Goal: Task Accomplishment & Management: Manage account settings

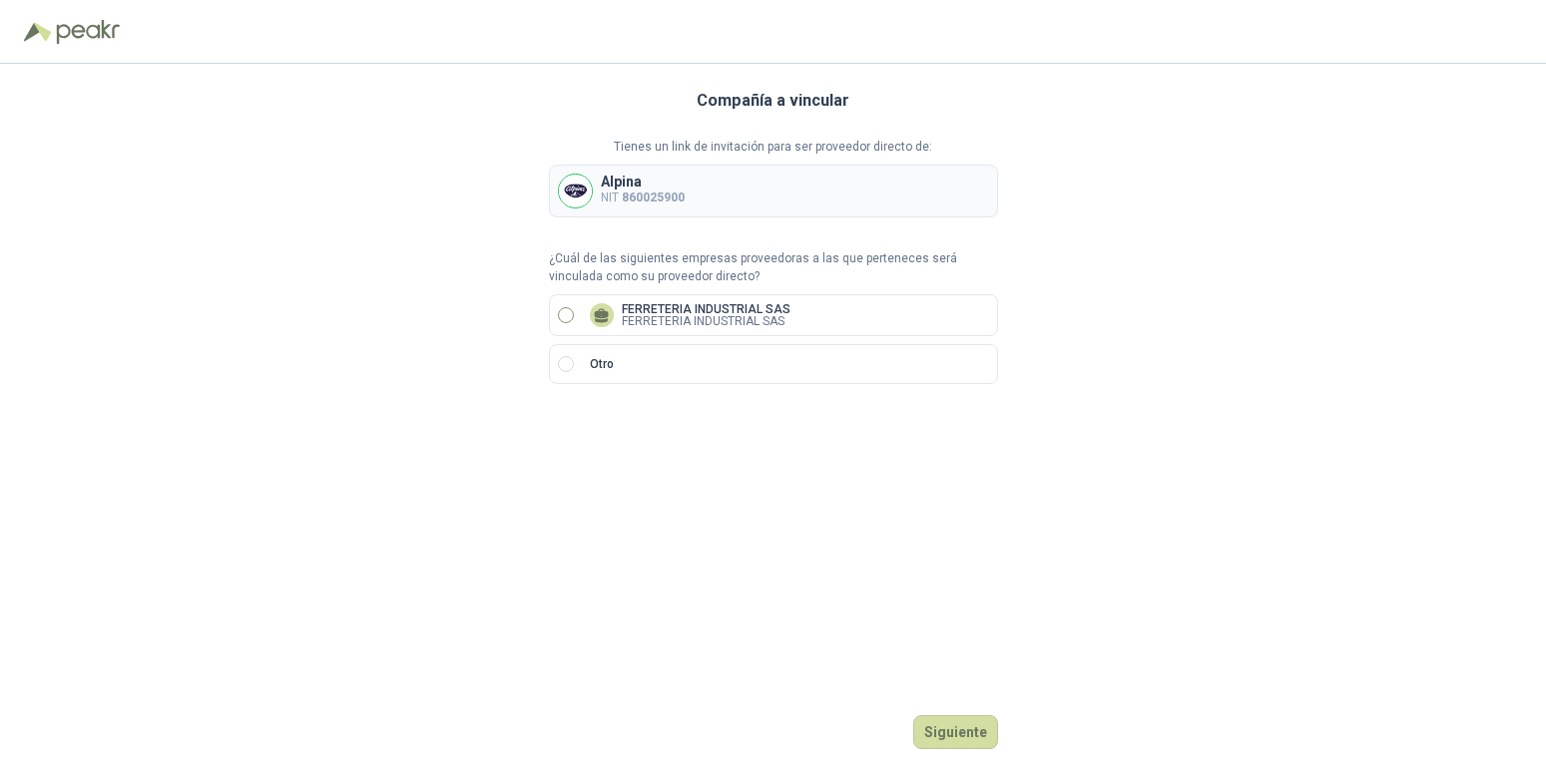
click at [671, 307] on p "FERRETERIA INDUSTRIAL SAS" at bounding box center [706, 309] width 169 height 12
click at [959, 731] on button "Siguiente" at bounding box center [955, 732] width 85 height 34
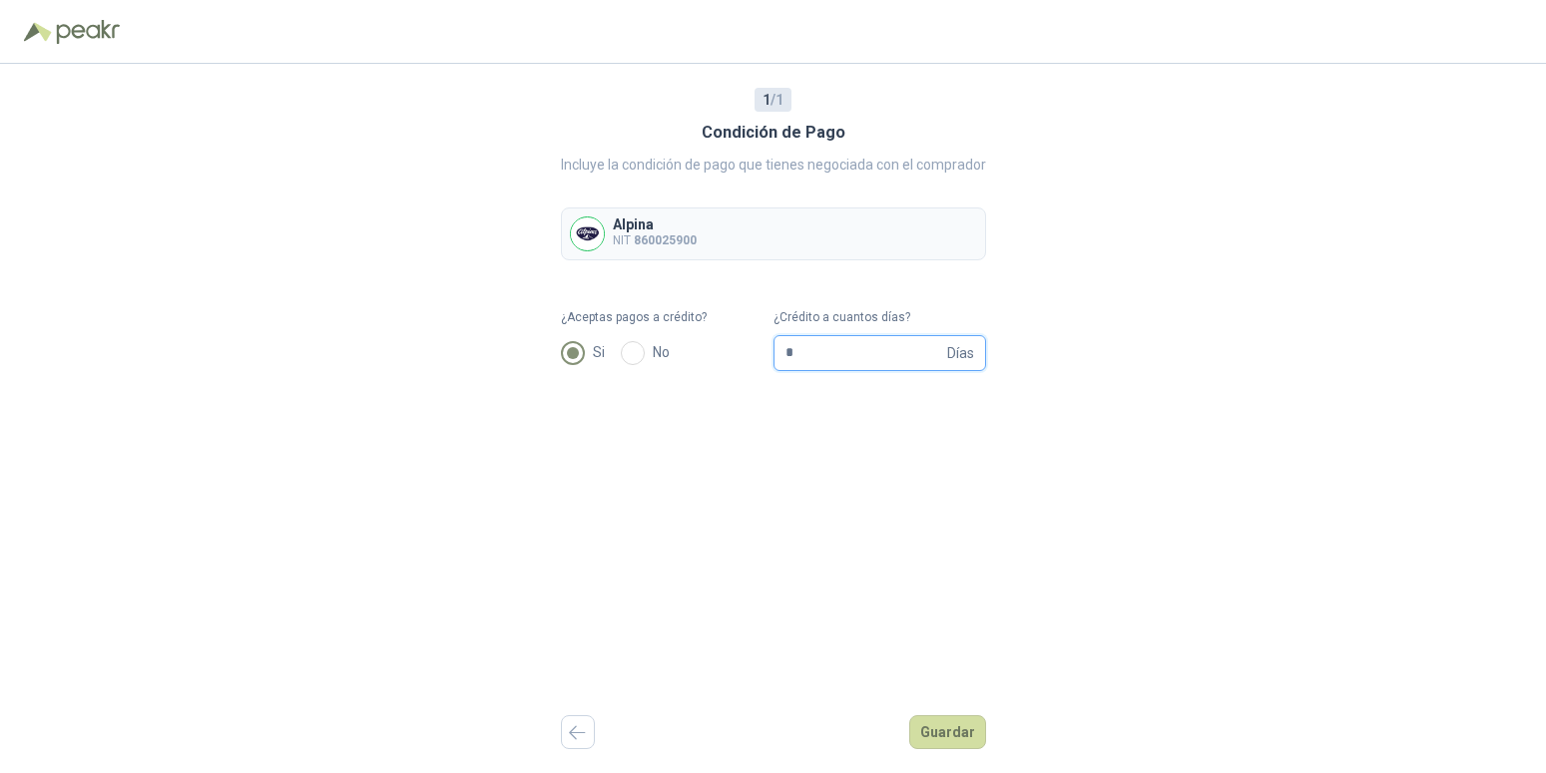
click at [904, 356] on input "*" at bounding box center [864, 353] width 158 height 34
type input "**"
click at [956, 733] on button "Guardar" at bounding box center [947, 732] width 77 height 34
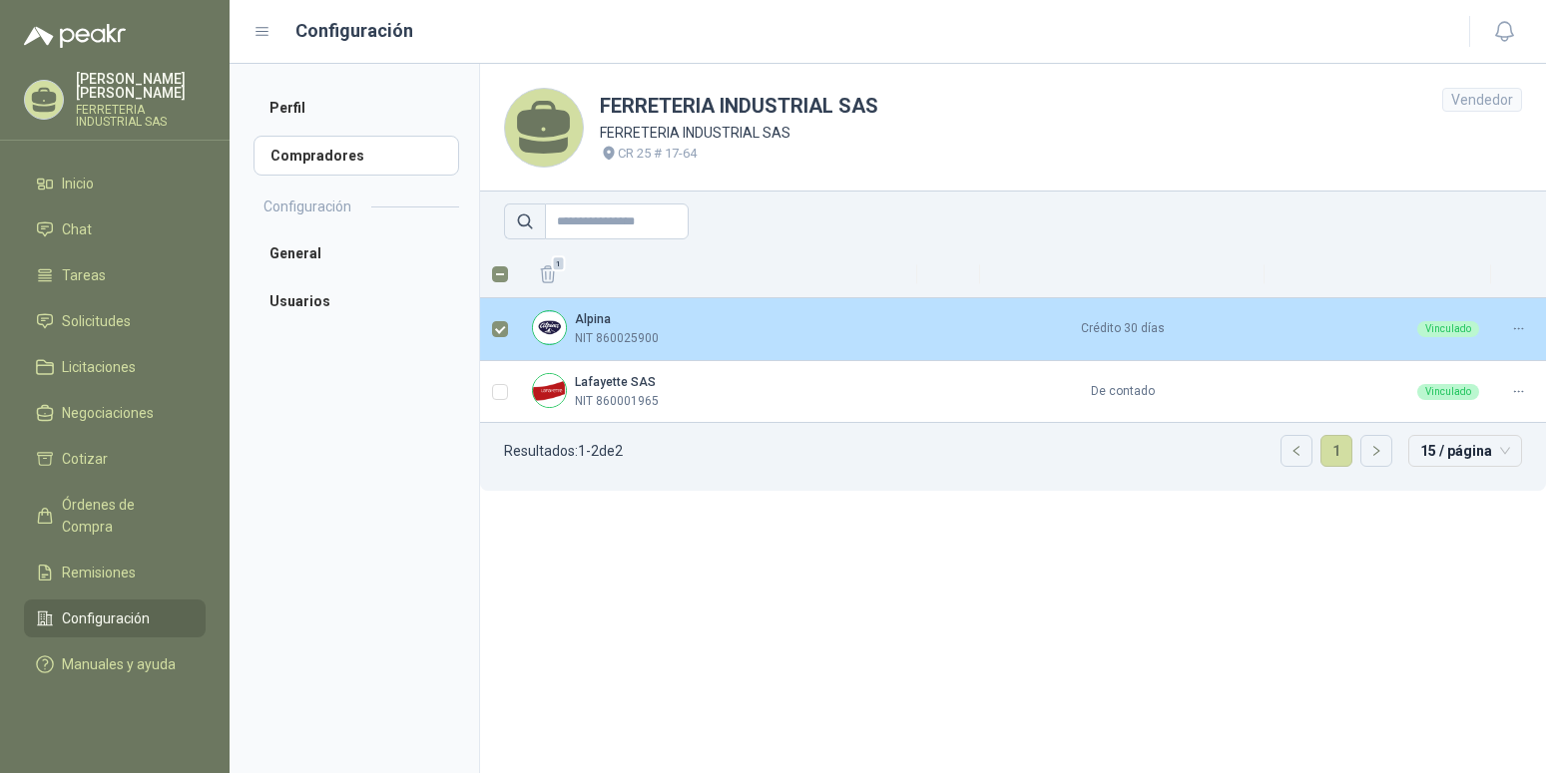
click at [898, 339] on div "Alpina NIT 860025900" at bounding box center [718, 329] width 373 height 38
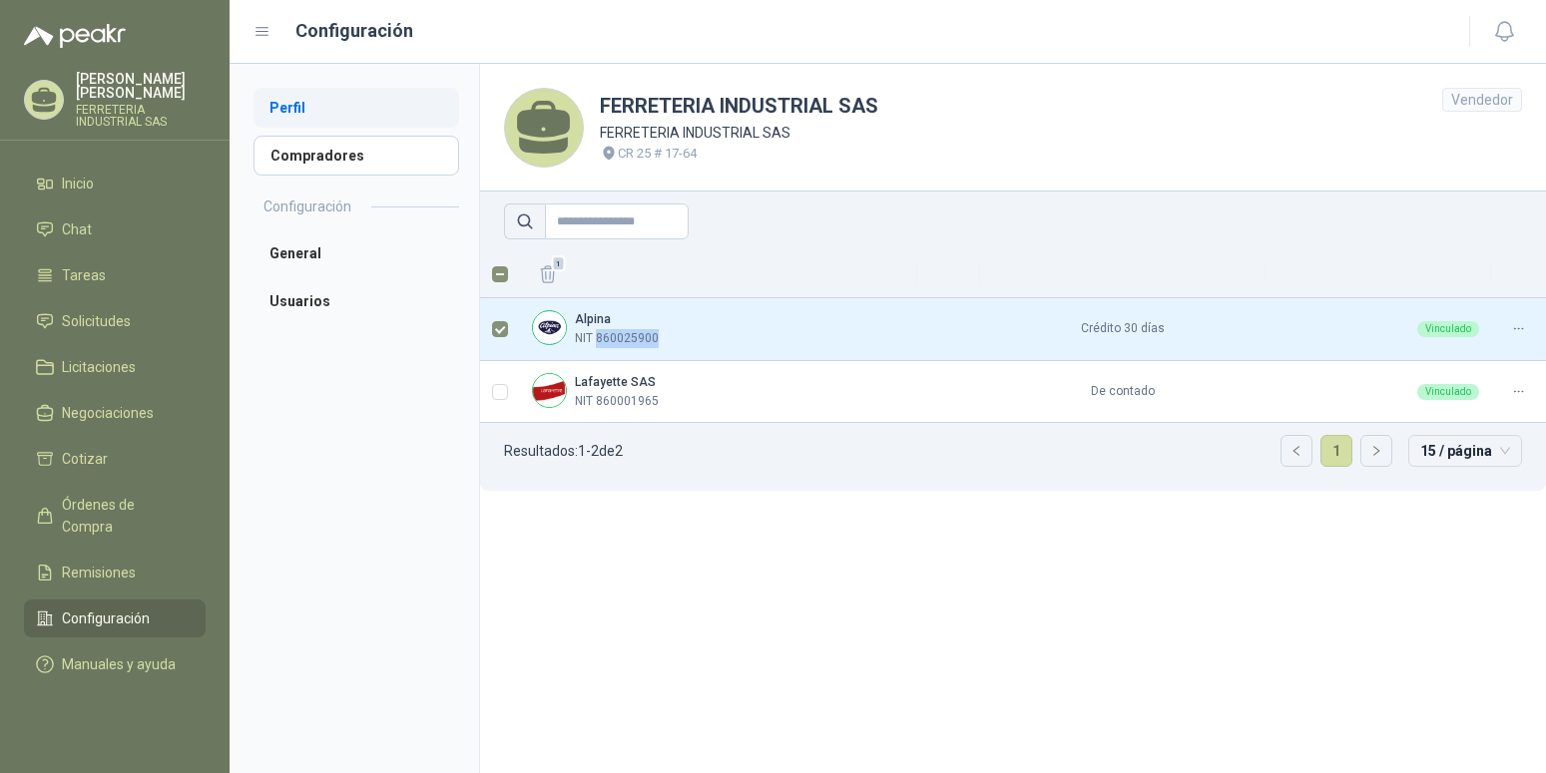
click at [289, 112] on li "Perfil" at bounding box center [356, 108] width 206 height 40
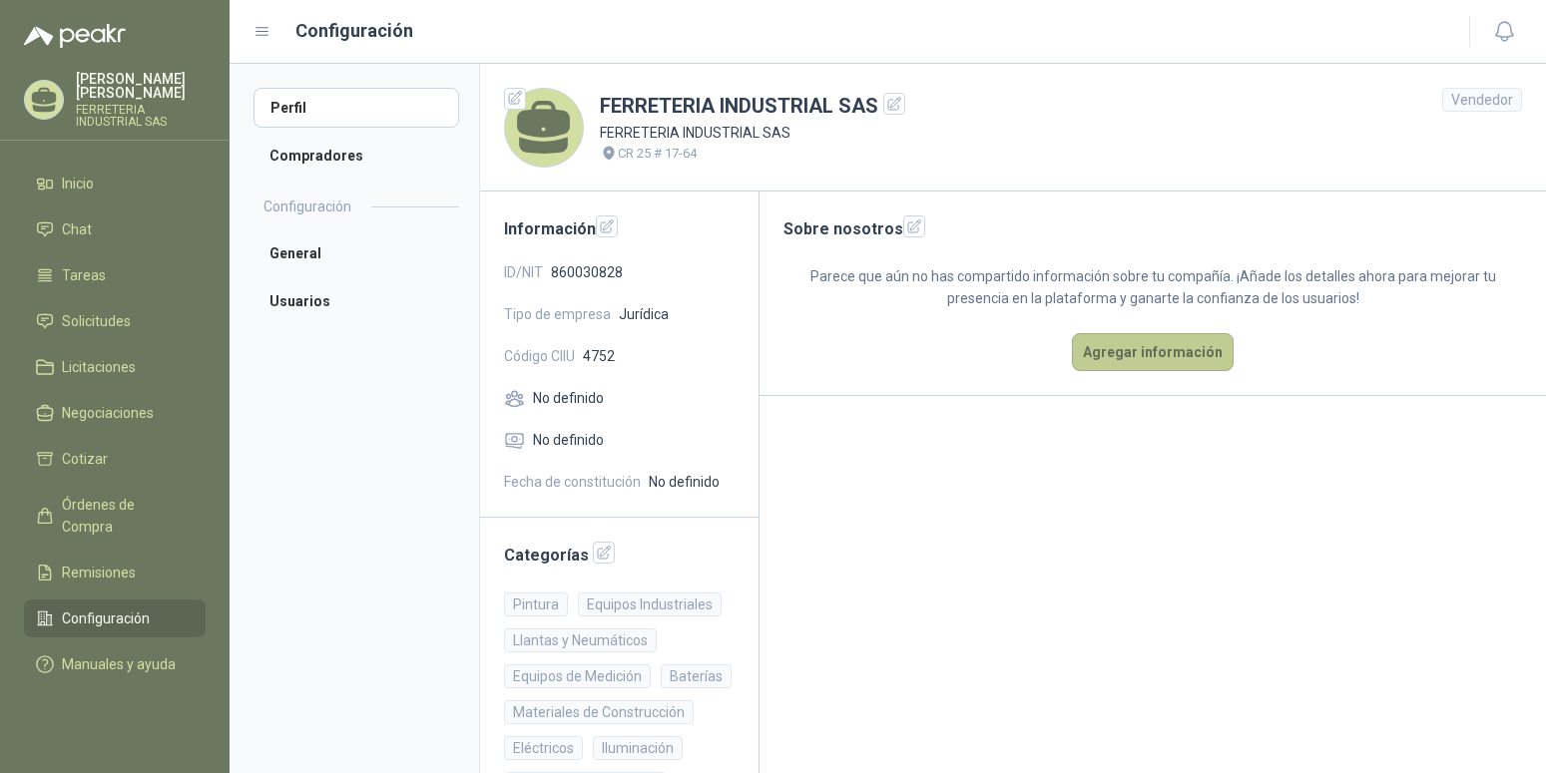
click at [1157, 351] on button "Agregar información" at bounding box center [1153, 352] width 162 height 38
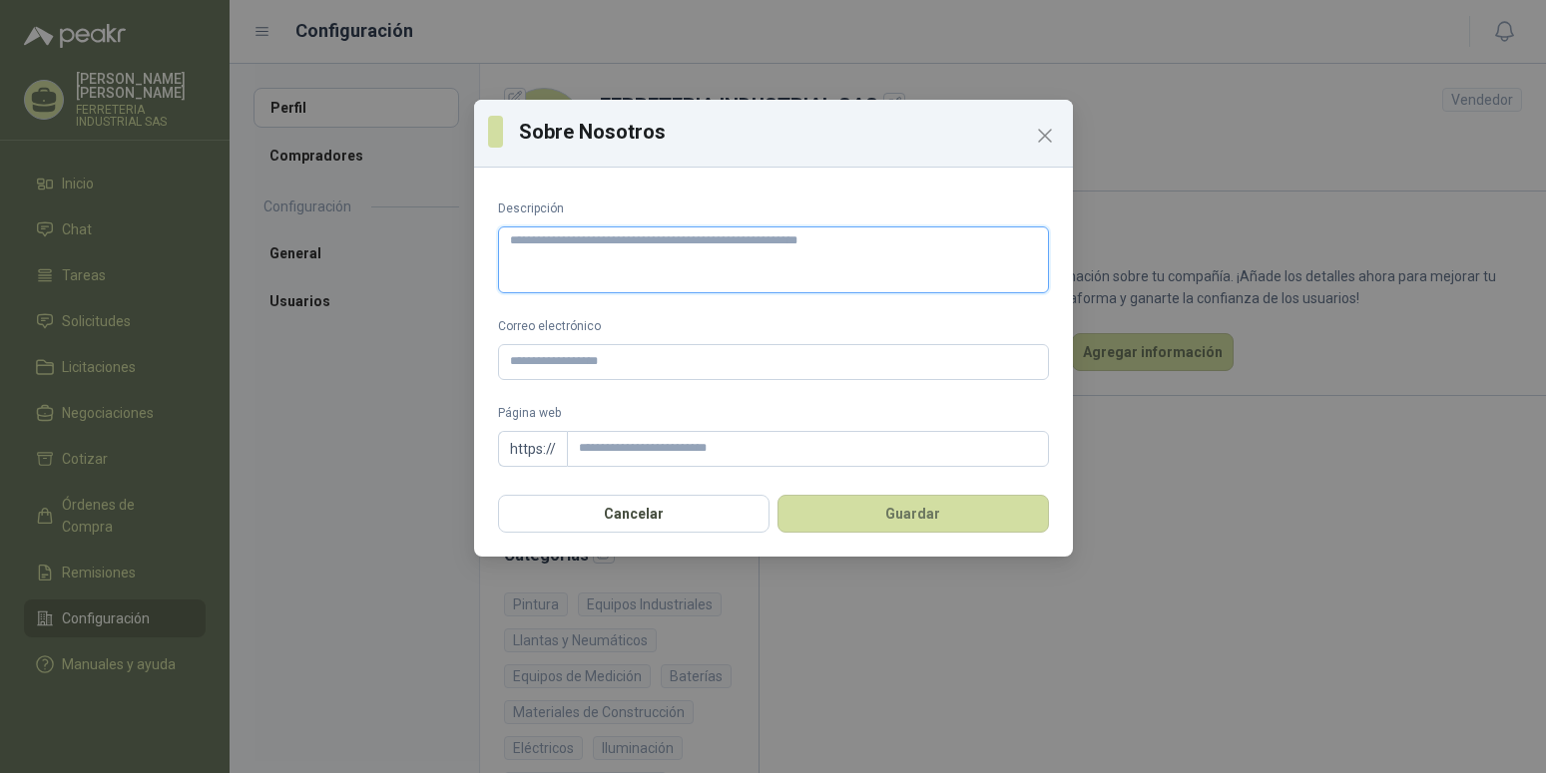
click at [675, 243] on textarea "Descripción" at bounding box center [773, 260] width 551 height 67
paste textarea "**********"
type textarea "**********"
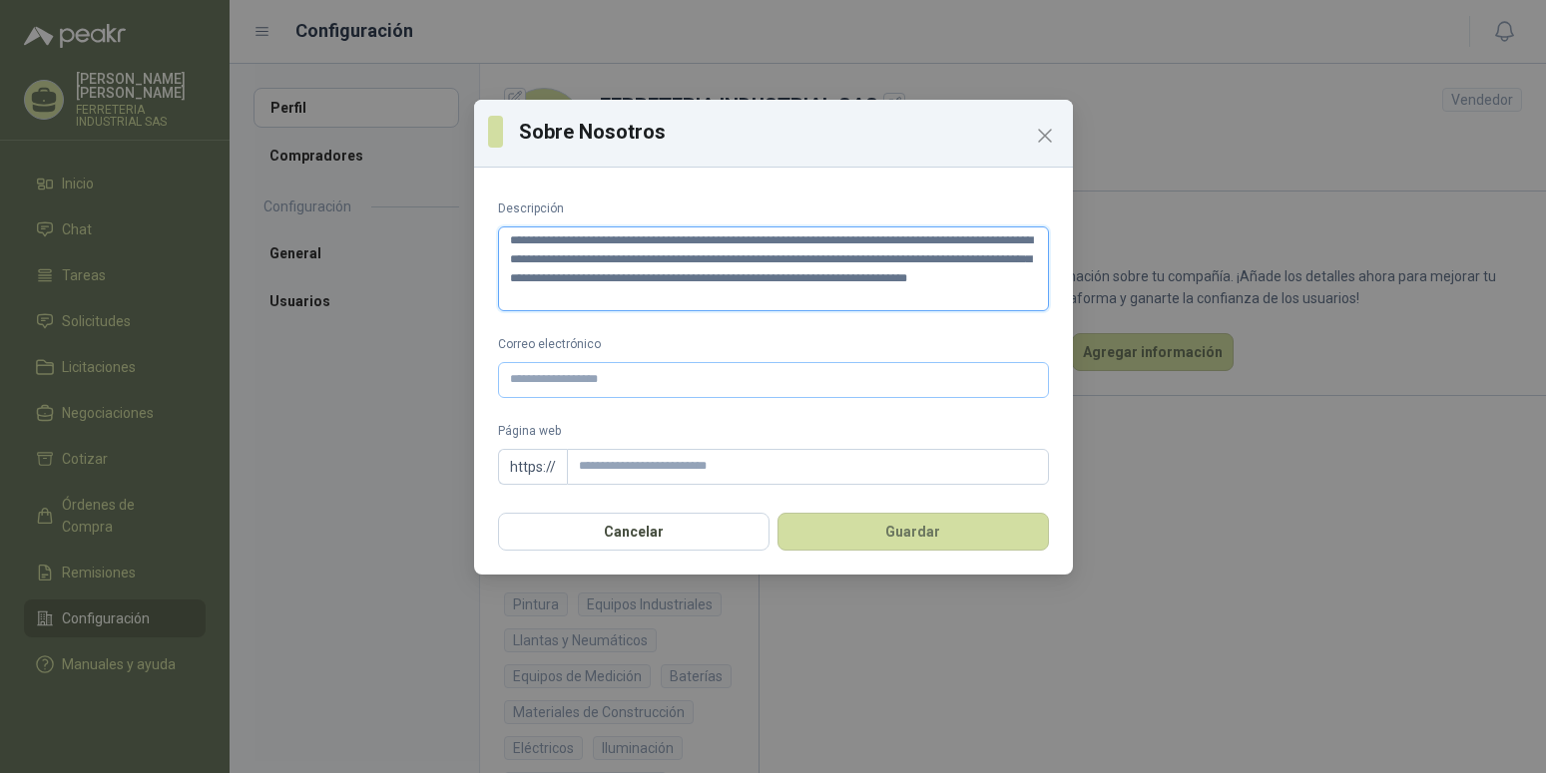
type textarea "**********"
click at [608, 380] on input "Correo electrónico" at bounding box center [773, 380] width 551 height 36
type input "*"
drag, startPoint x: 573, startPoint y: 372, endPoint x: 587, endPoint y: 389, distance: 22.0
click at [578, 378] on input "**********" at bounding box center [773, 380] width 551 height 36
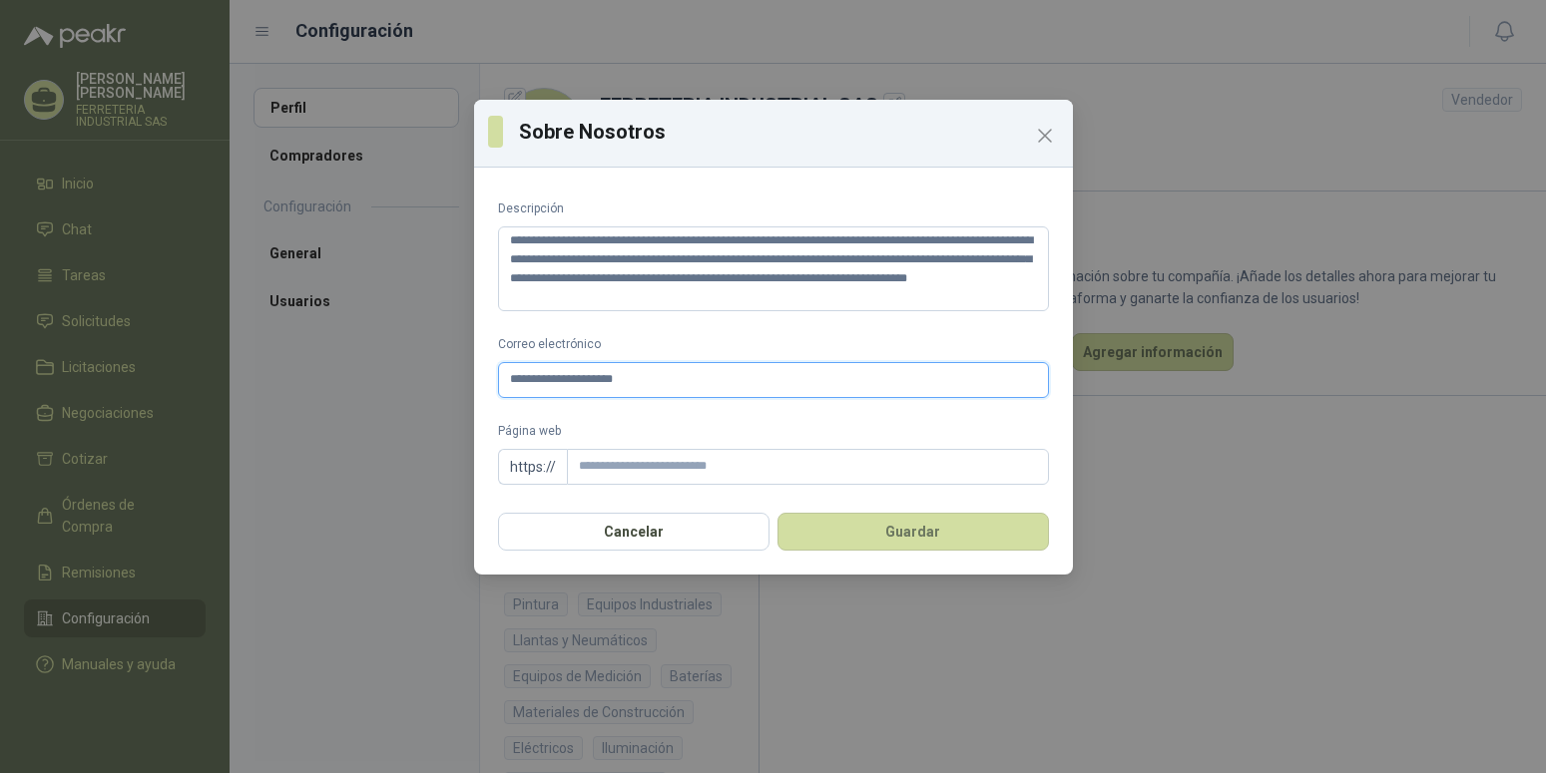
click at [634, 385] on input "**********" at bounding box center [773, 380] width 551 height 36
type input "**********"
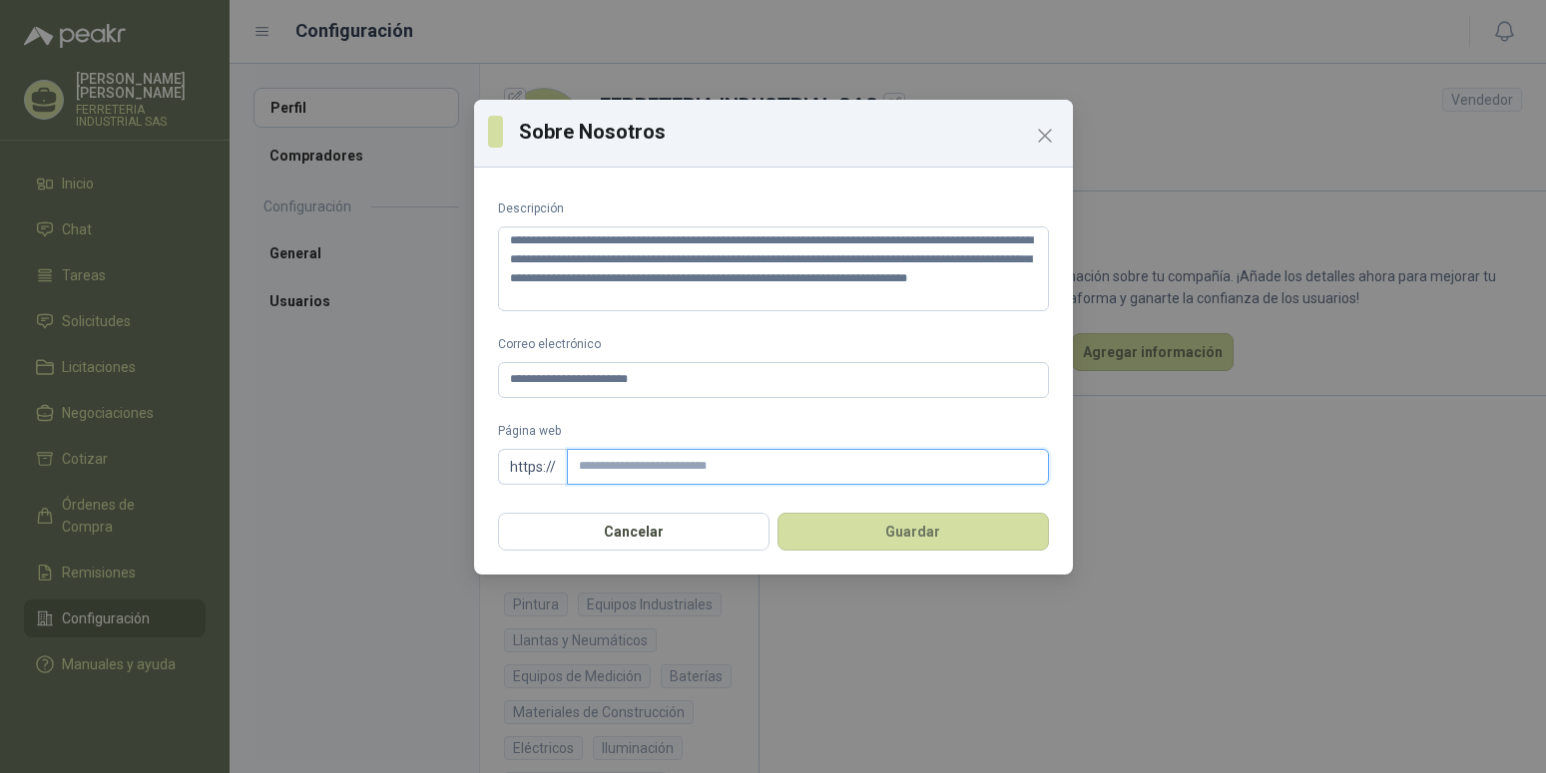
click at [608, 467] on input "Página web" at bounding box center [808, 467] width 482 height 36
type input "**********"
click at [895, 536] on button "Guardar" at bounding box center [912, 532] width 271 height 38
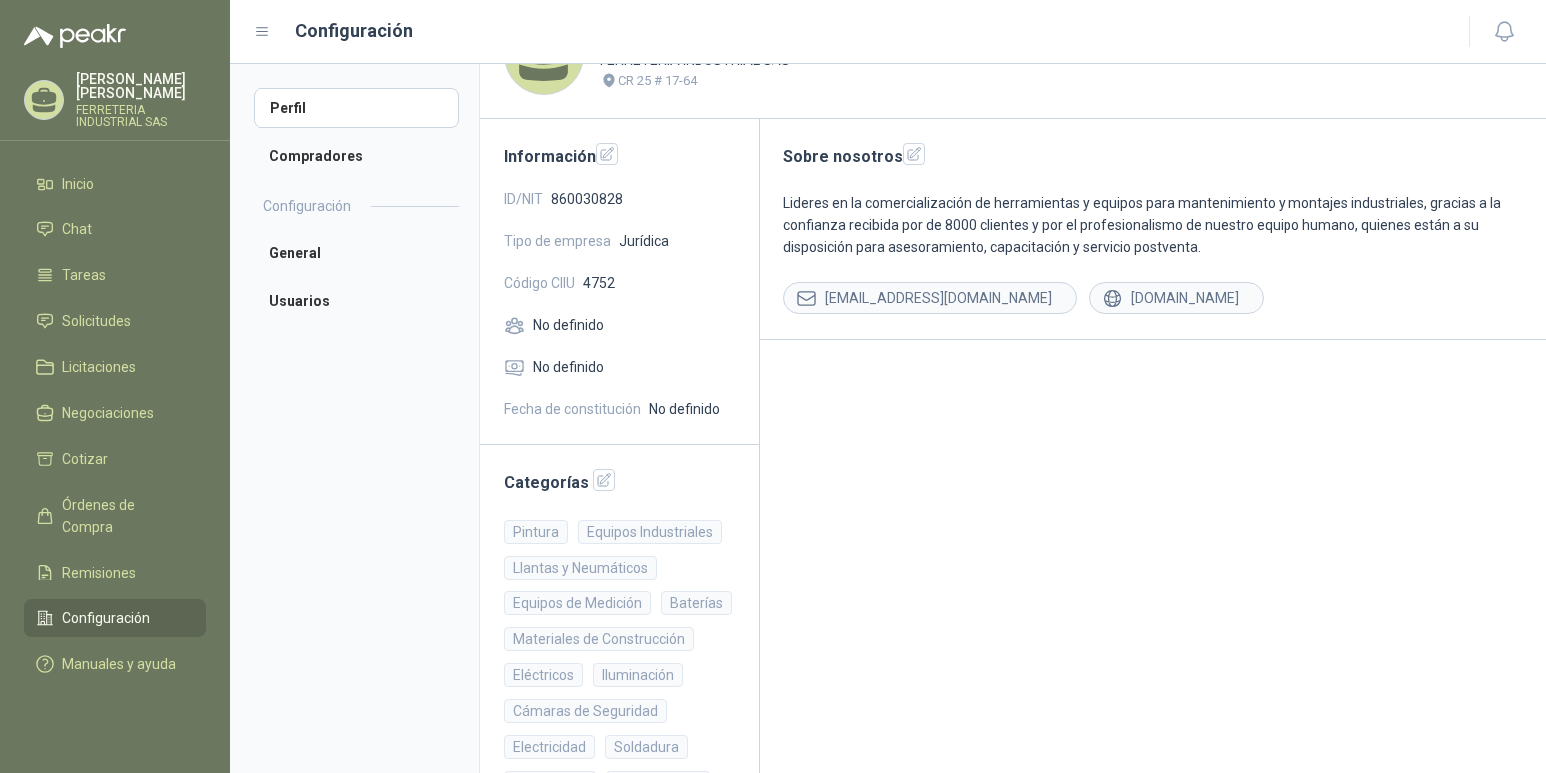
scroll to position [102, 0]
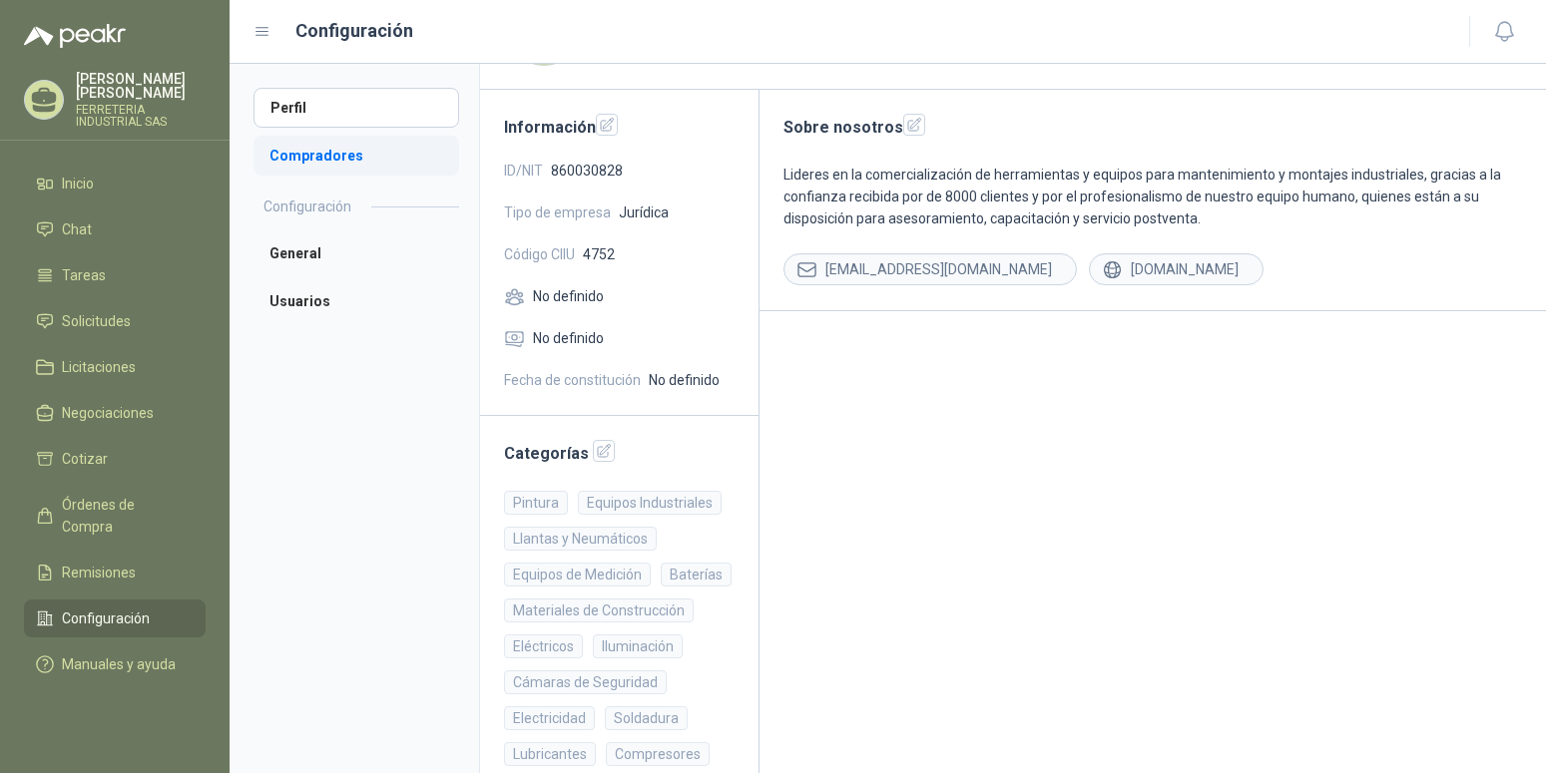
click at [314, 161] on li "Compradores" at bounding box center [356, 156] width 206 height 40
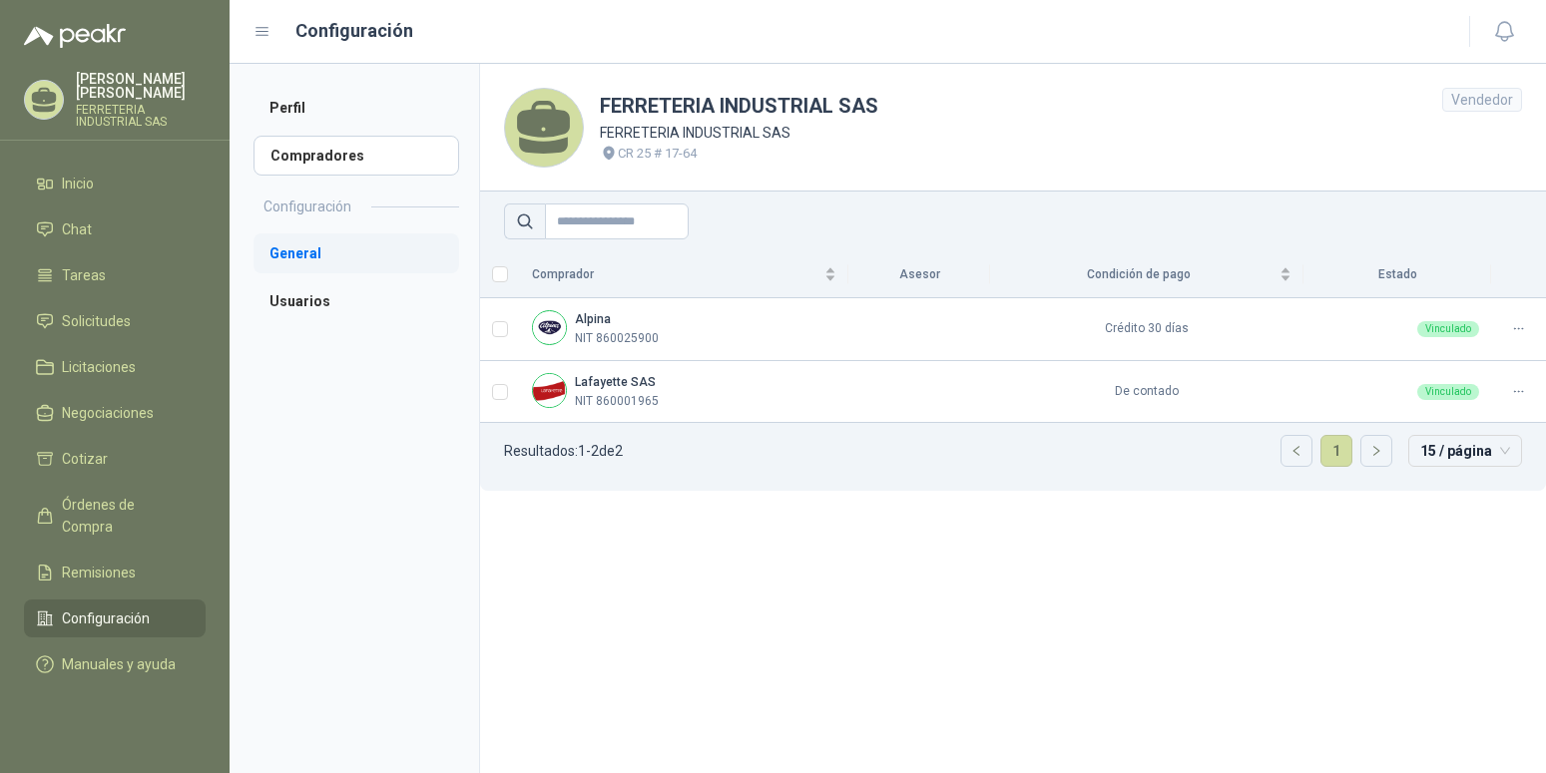
click at [310, 253] on li "General" at bounding box center [356, 254] width 206 height 40
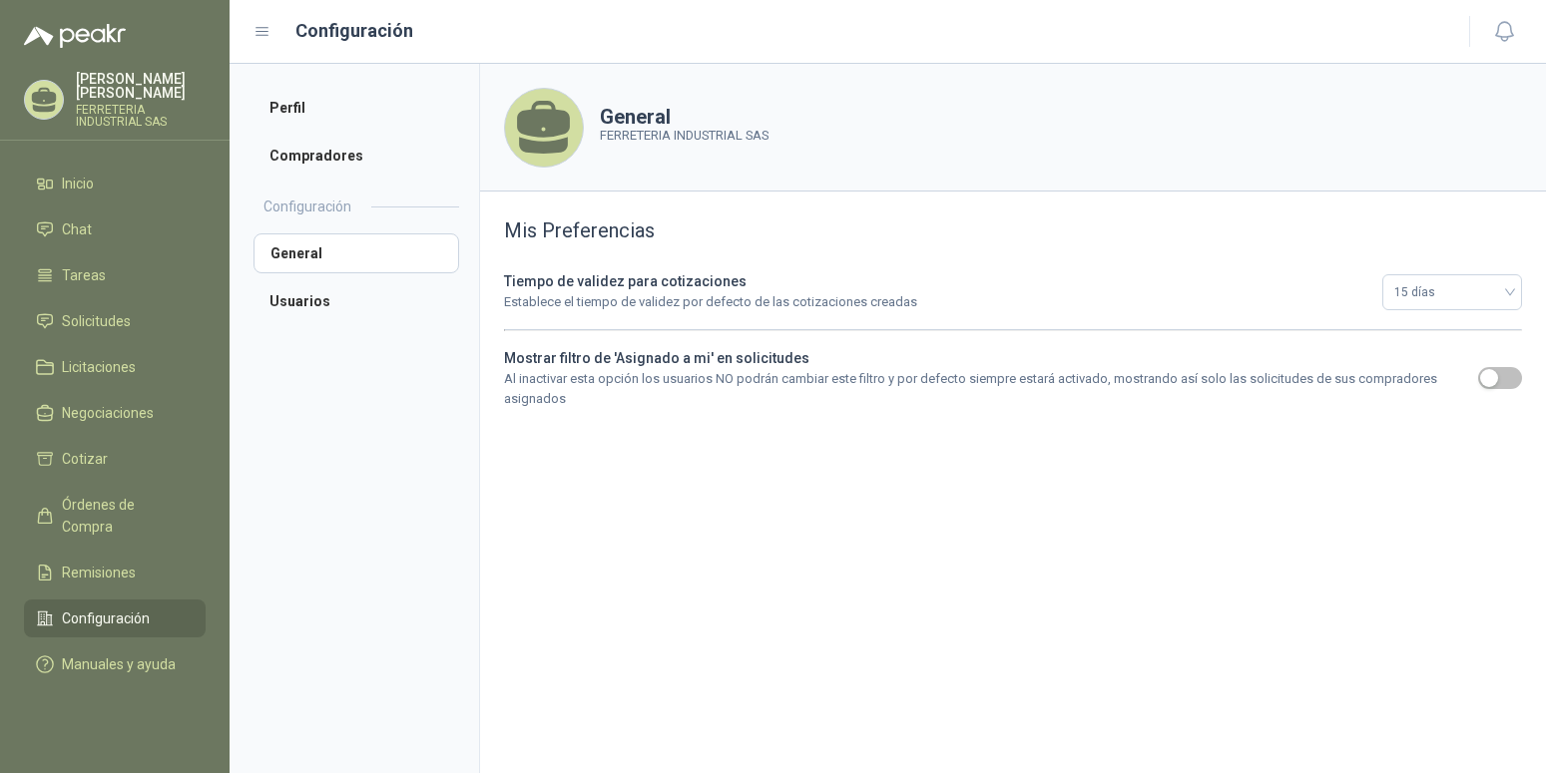
click at [291, 355] on aside "Perfil Compradores Configuración General Usuarios" at bounding box center [354, 419] width 249 height 710
click at [63, 186] on span "Inicio" at bounding box center [78, 184] width 32 height 22
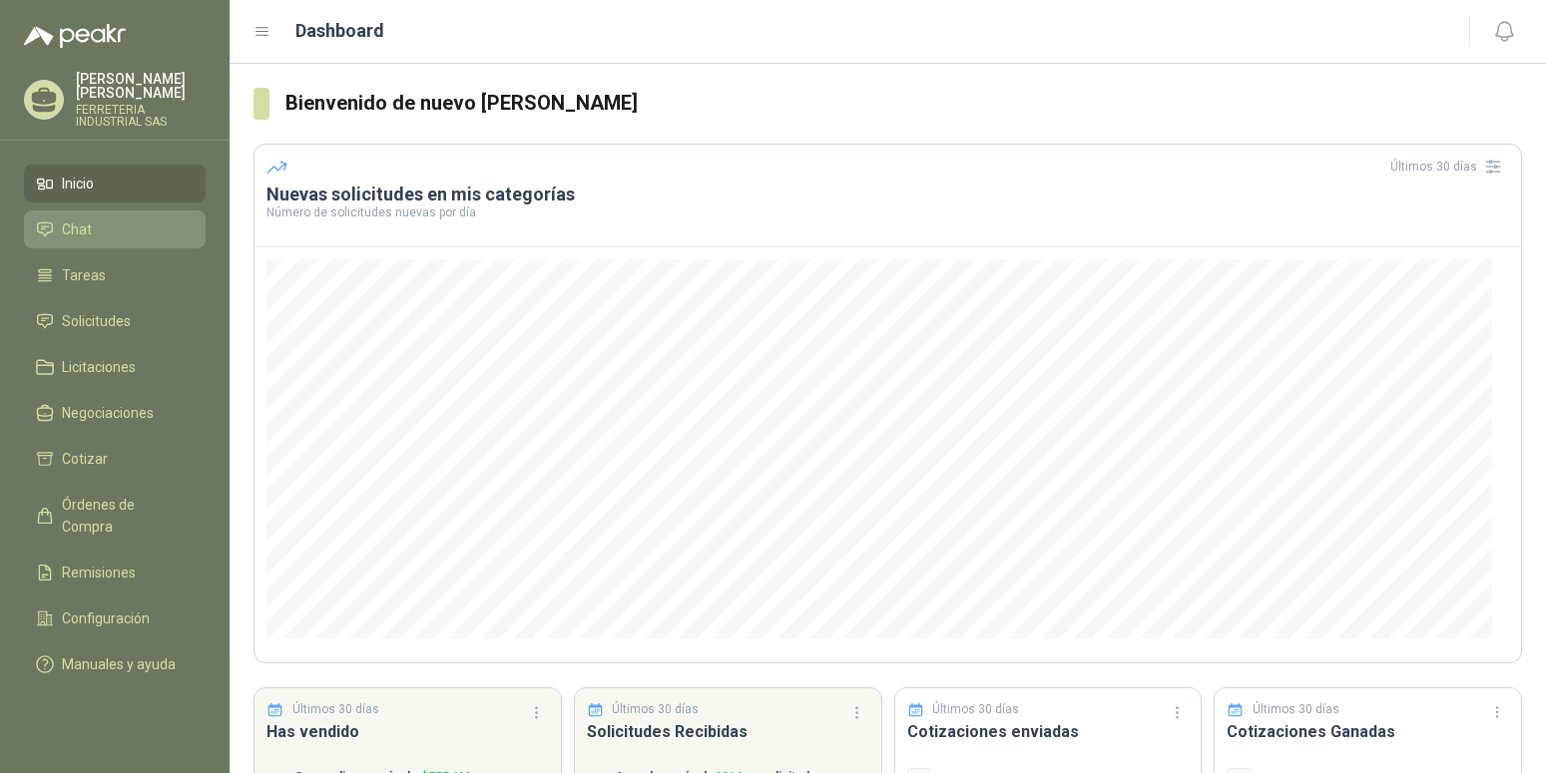
click at [84, 231] on span "Chat" at bounding box center [77, 230] width 30 height 22
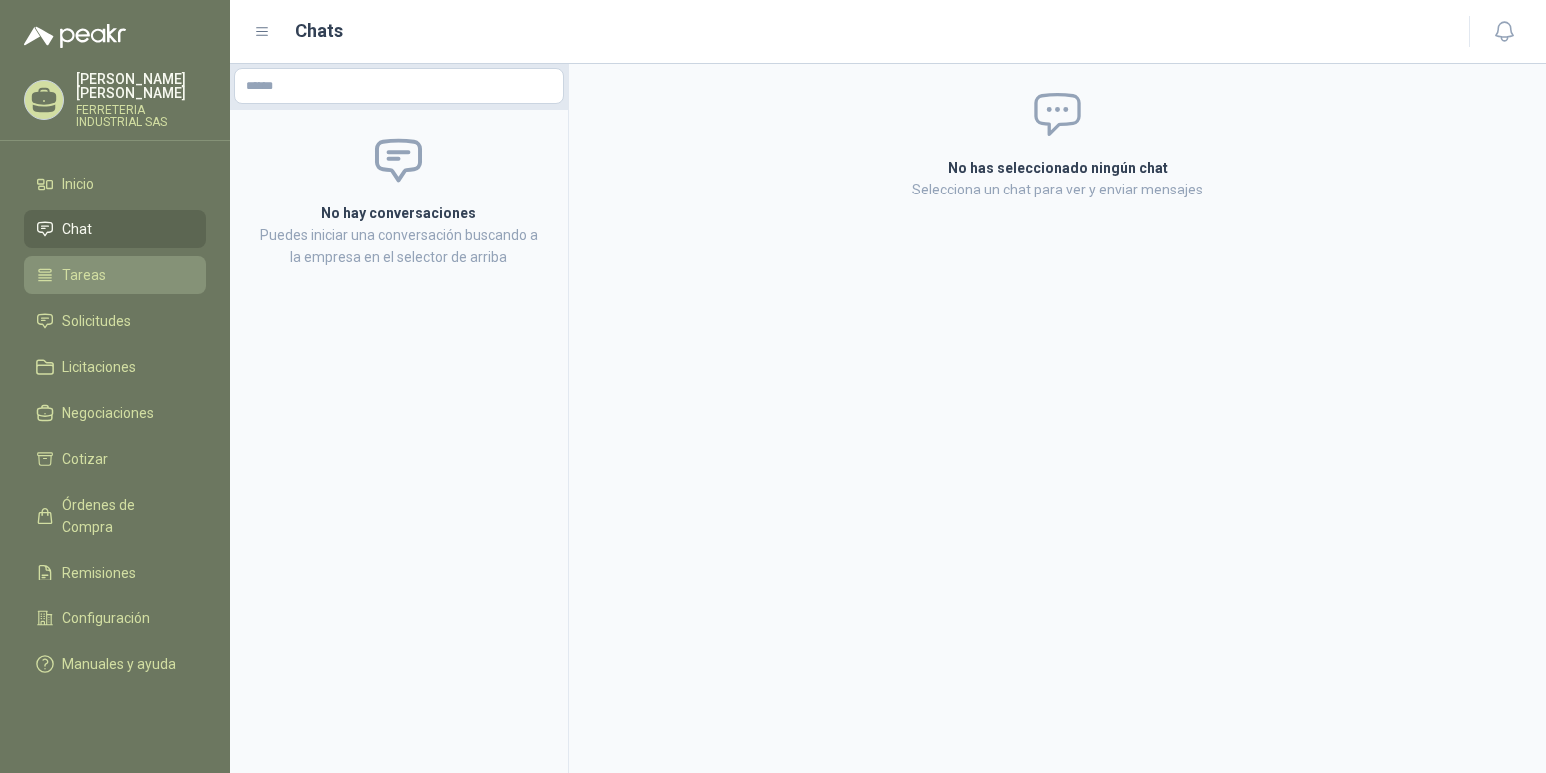
click at [93, 281] on span "Tareas" at bounding box center [84, 275] width 44 height 22
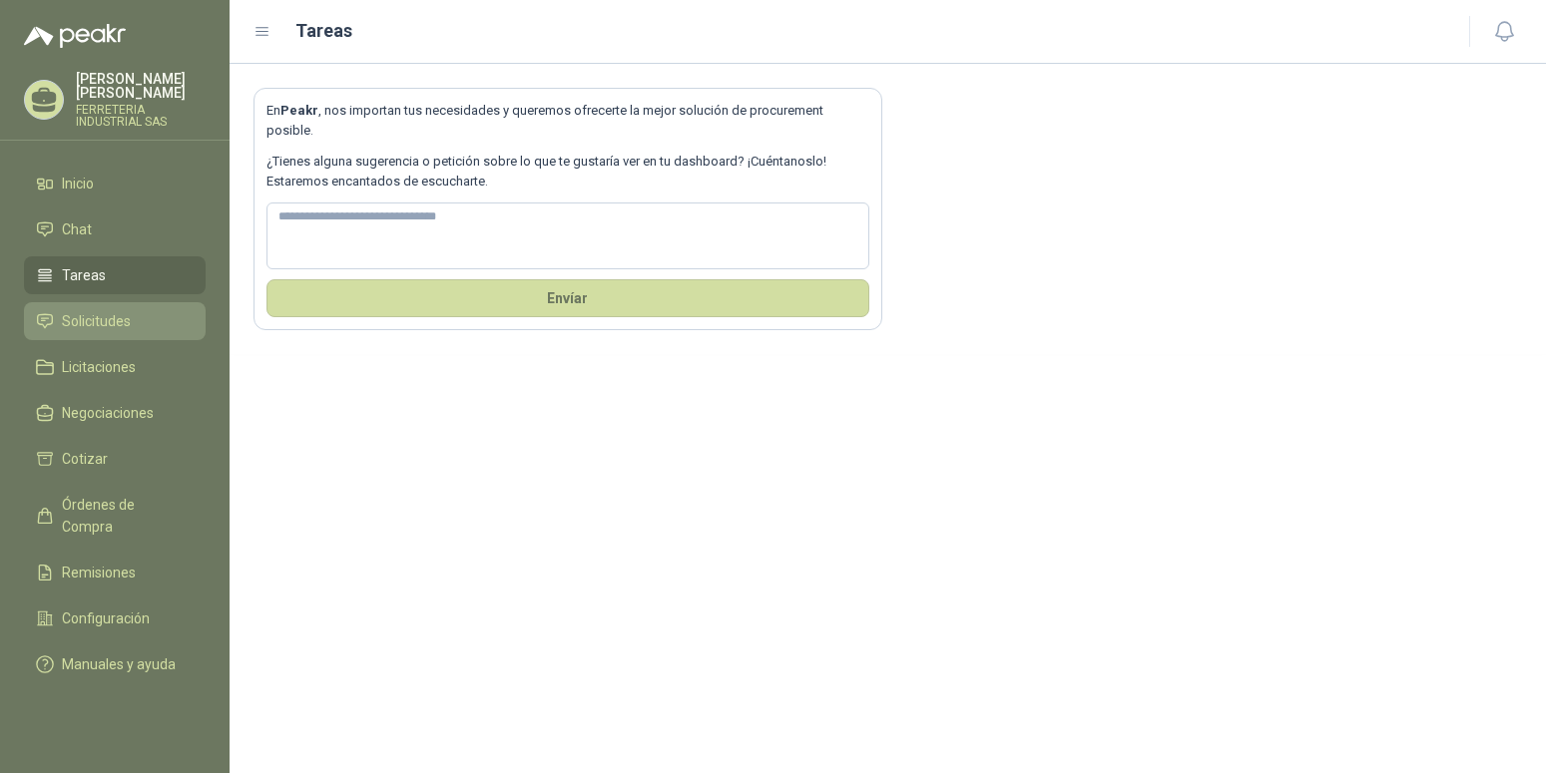
click at [106, 318] on span "Solicitudes" at bounding box center [96, 321] width 69 height 22
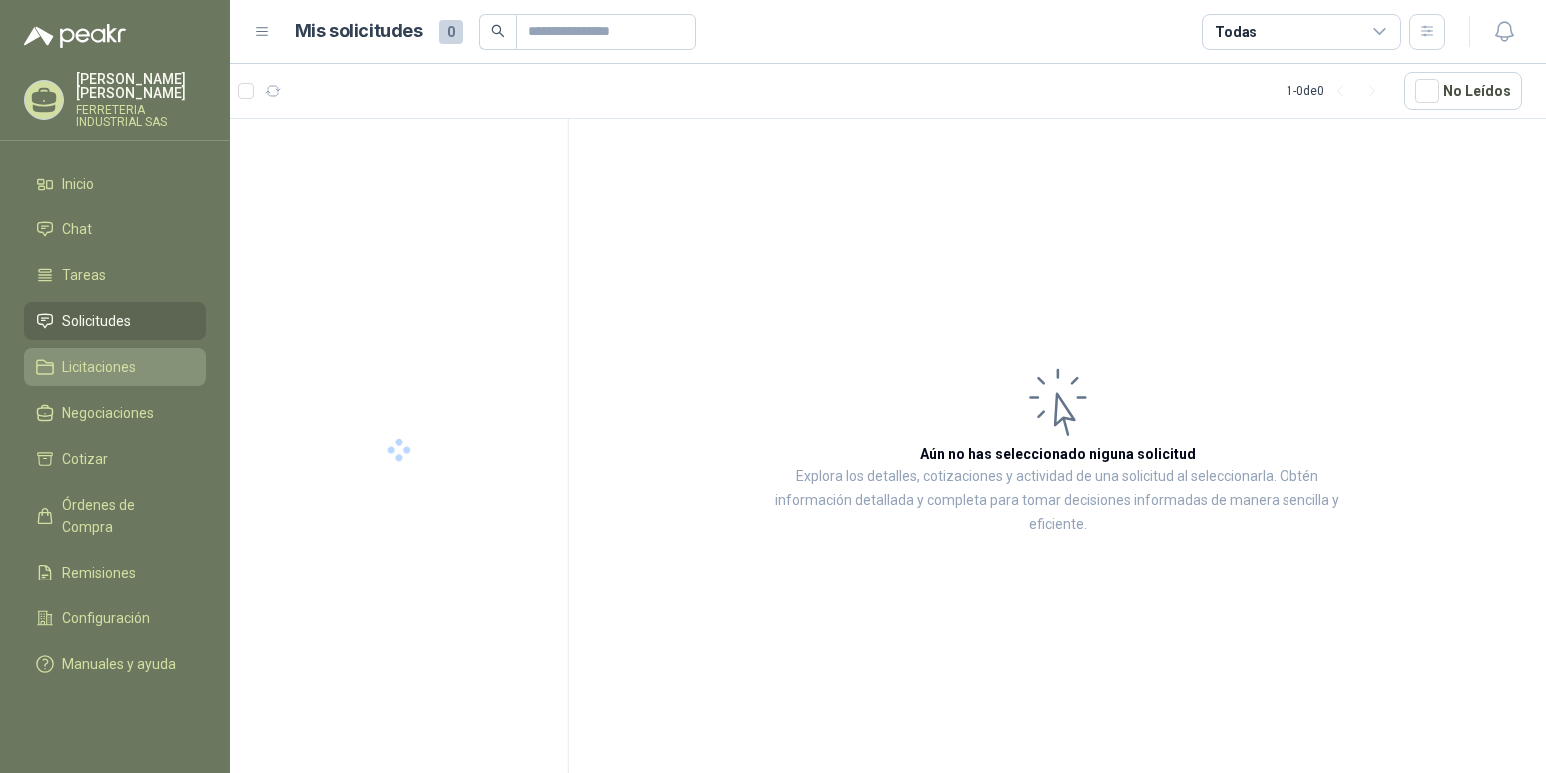
click at [119, 371] on span "Licitaciones" at bounding box center [99, 367] width 74 height 22
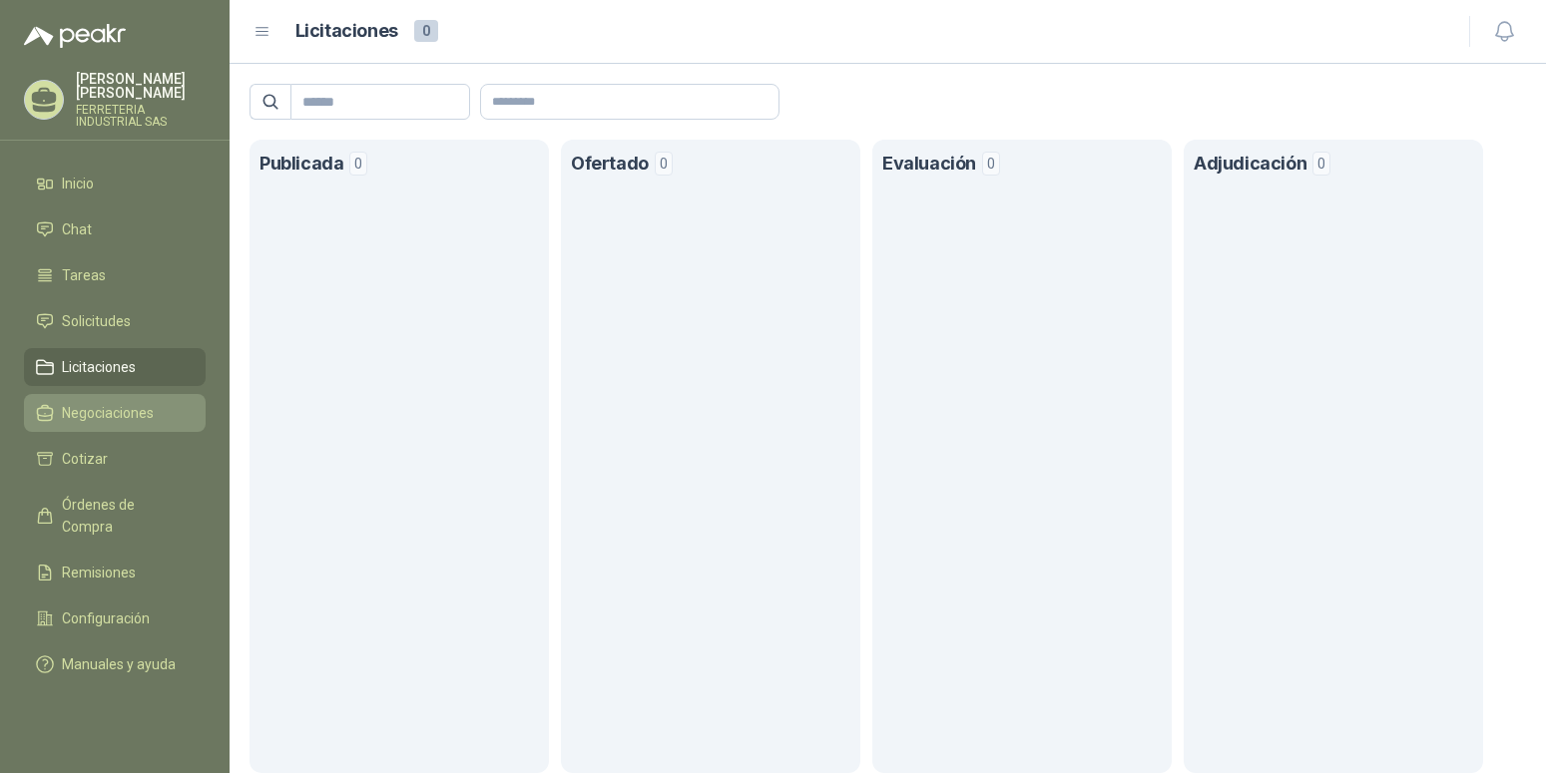
click at [119, 413] on span "Negociaciones" at bounding box center [108, 413] width 92 height 22
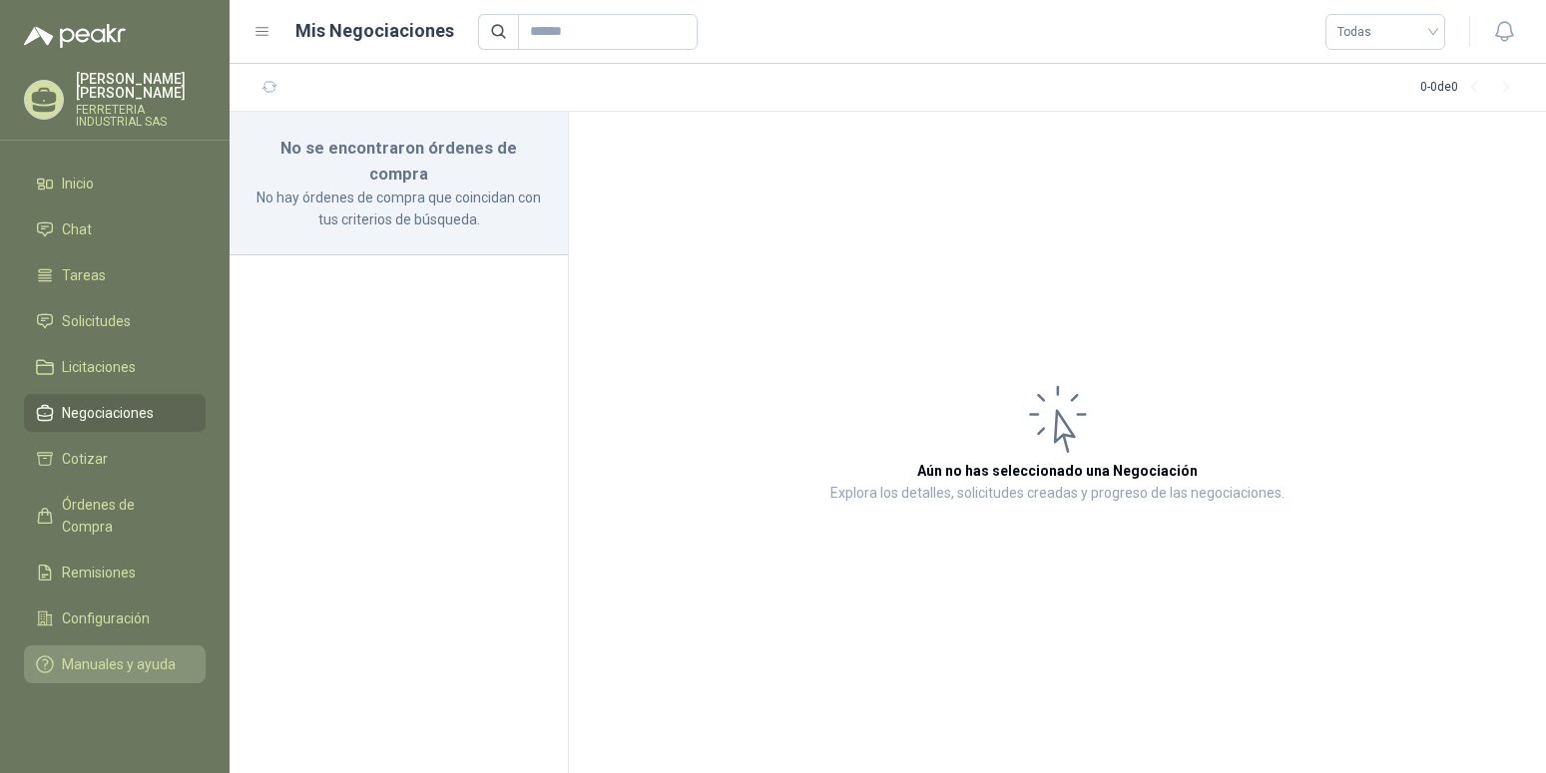
click at [142, 654] on span "Manuales y ayuda" at bounding box center [119, 665] width 114 height 22
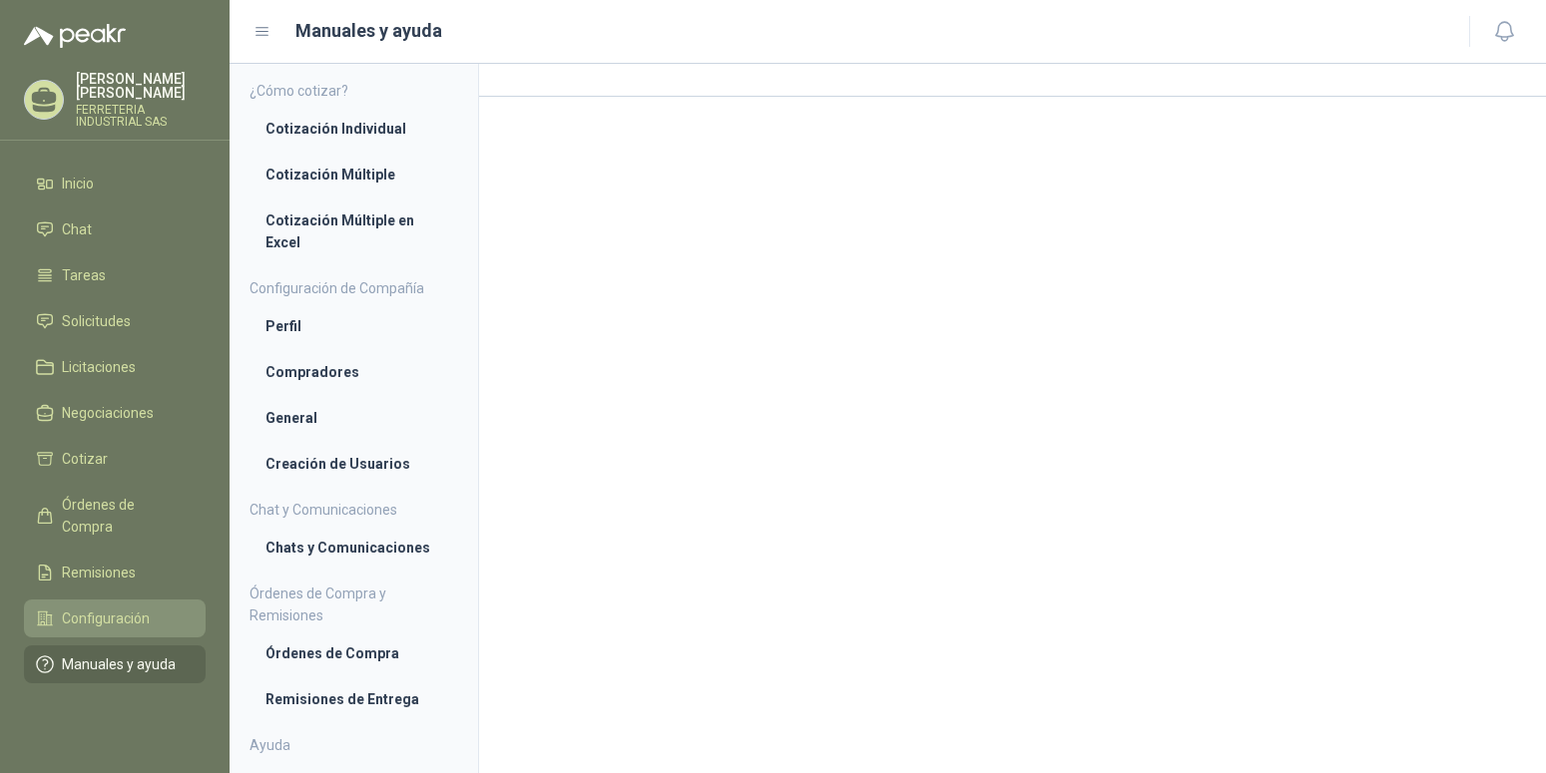
click at [113, 608] on span "Configuración" at bounding box center [106, 619] width 88 height 22
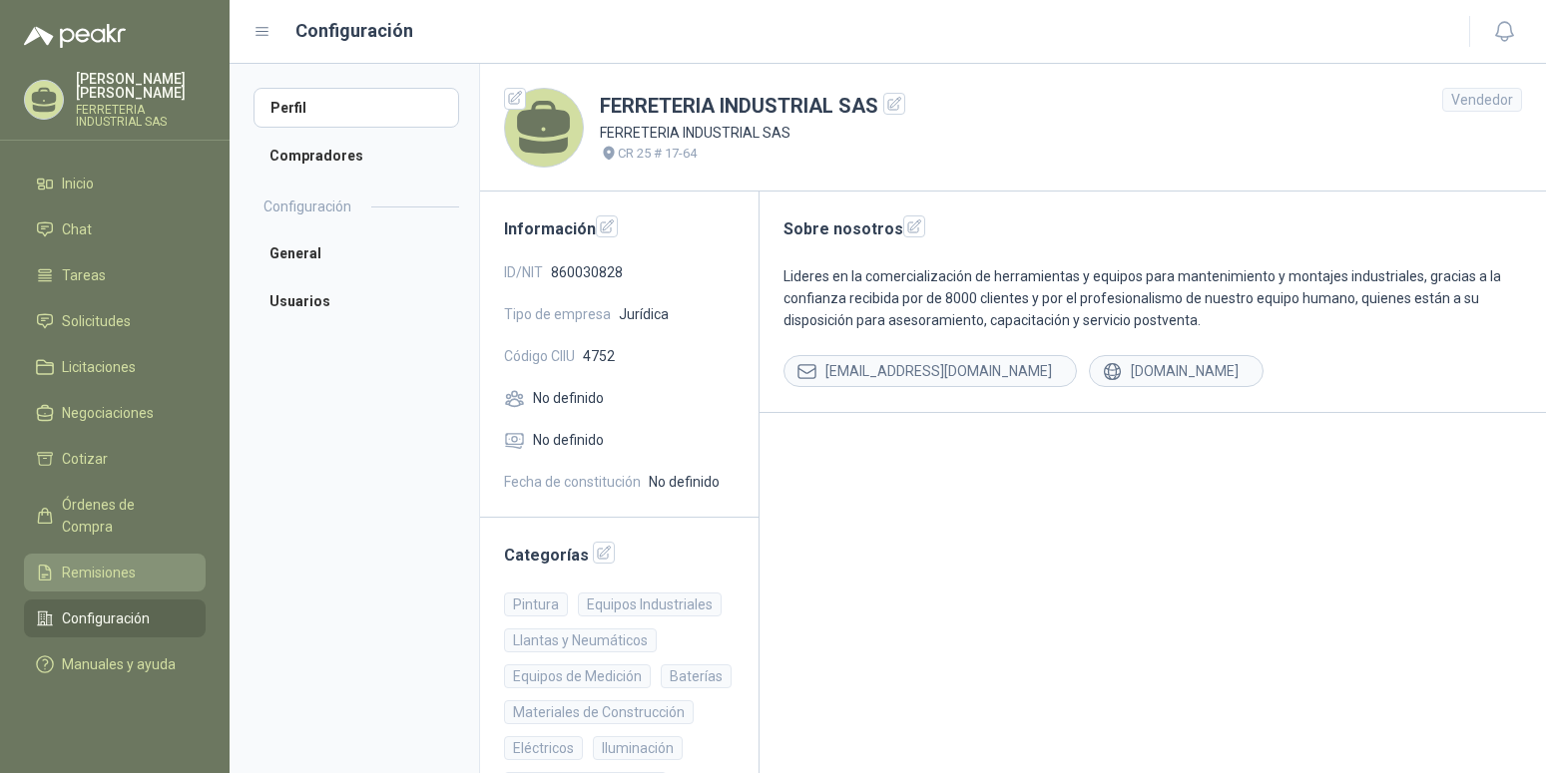
click at [100, 562] on span "Remisiones" at bounding box center [99, 573] width 74 height 22
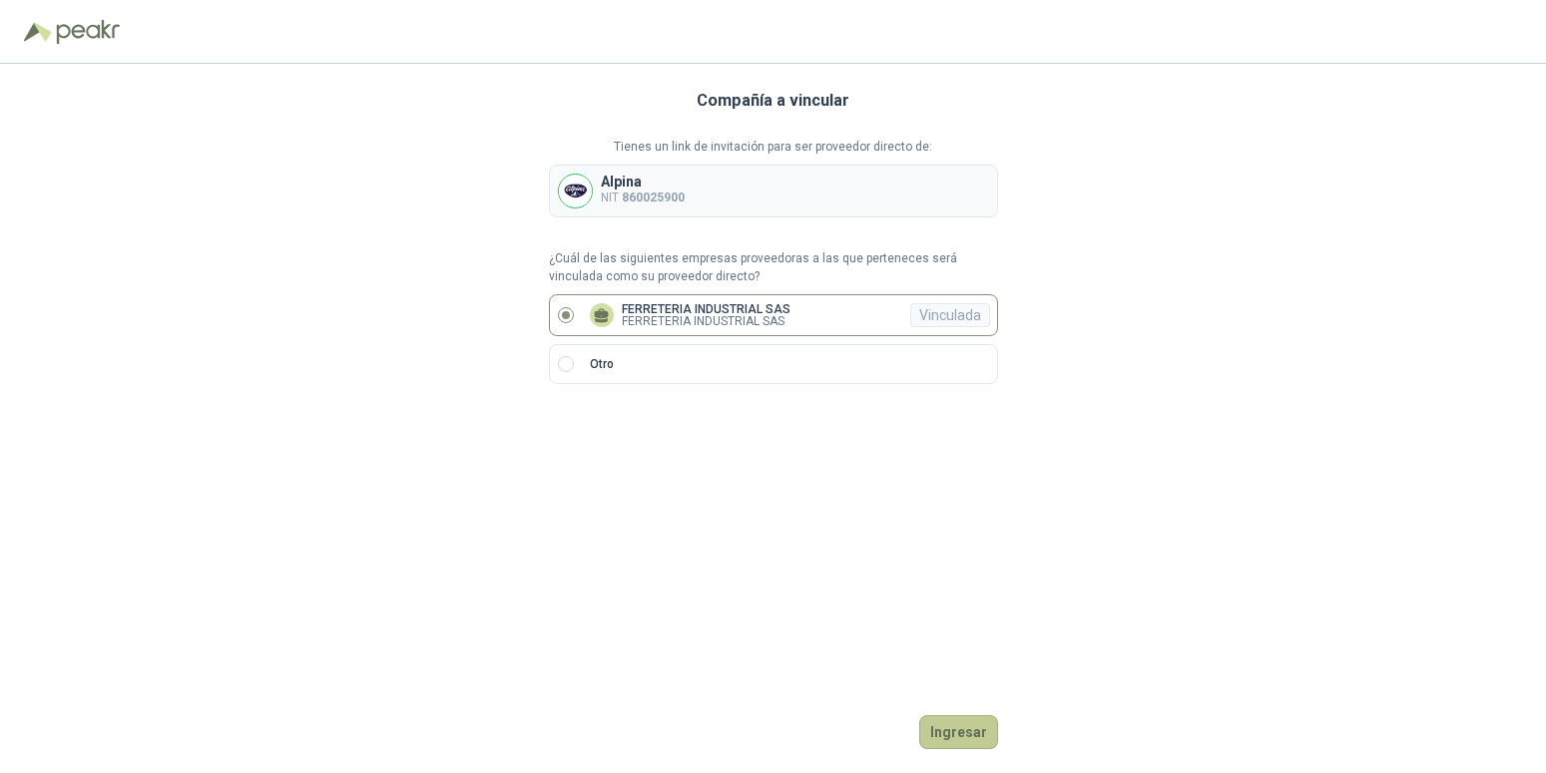
click at [954, 737] on button "Ingresar" at bounding box center [958, 732] width 79 height 34
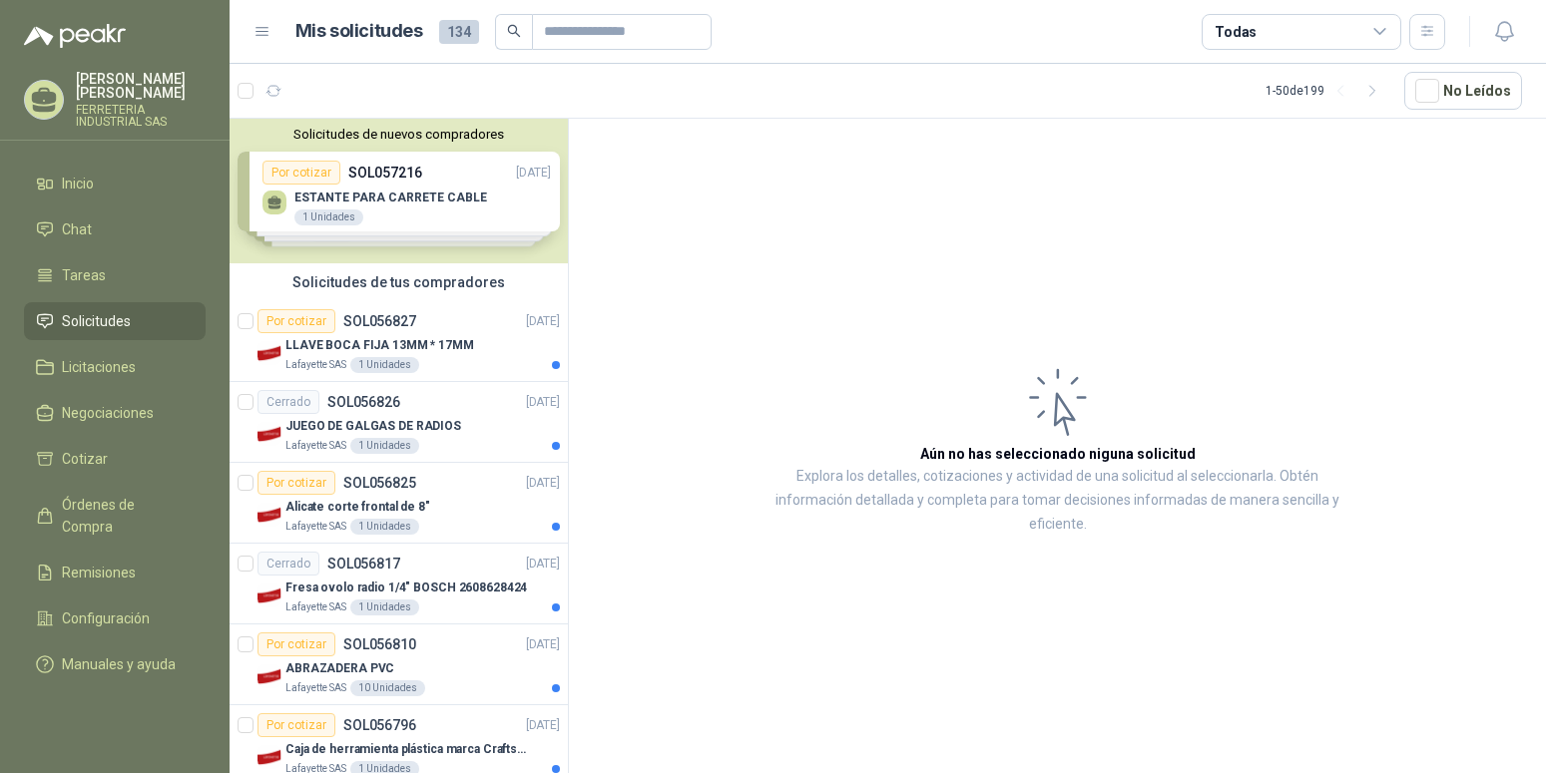
click at [398, 188] on div "Solicitudes de nuevos compradores Por cotizar SOL057216 [DATE] ESTANTE PARA CAR…" at bounding box center [399, 191] width 338 height 145
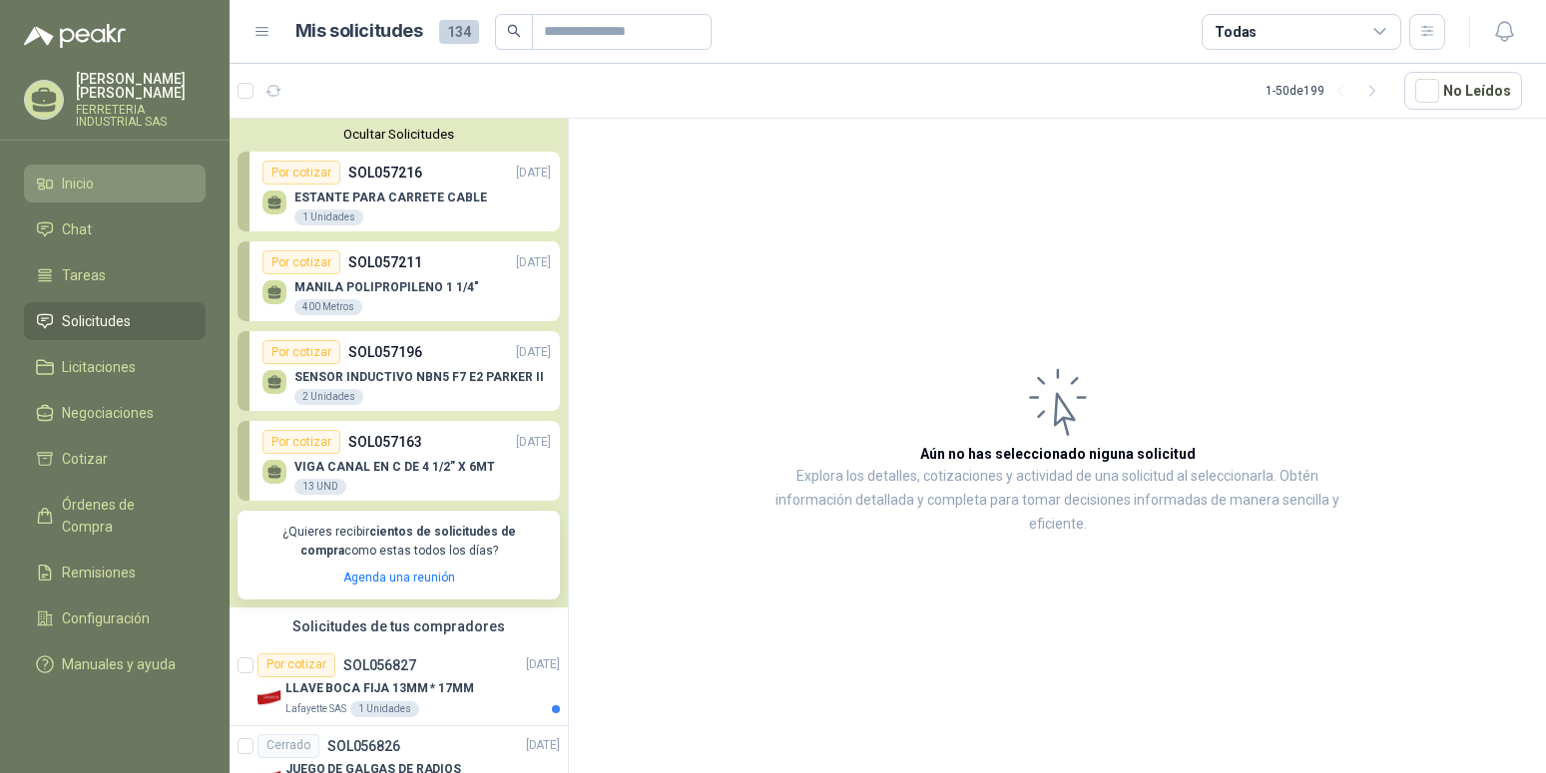
click at [83, 183] on span "Inicio" at bounding box center [78, 184] width 32 height 22
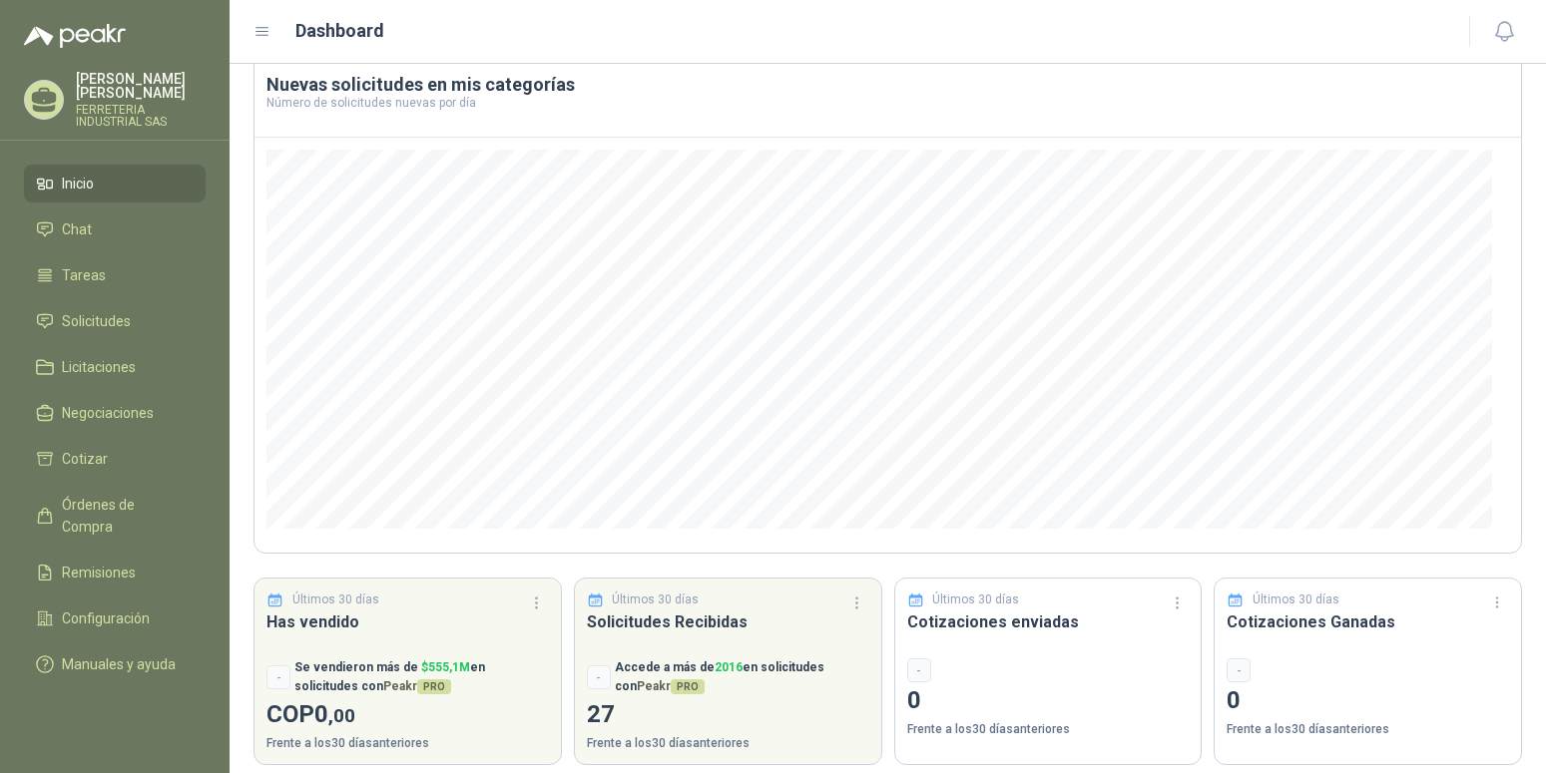
scroll to position [126, 0]
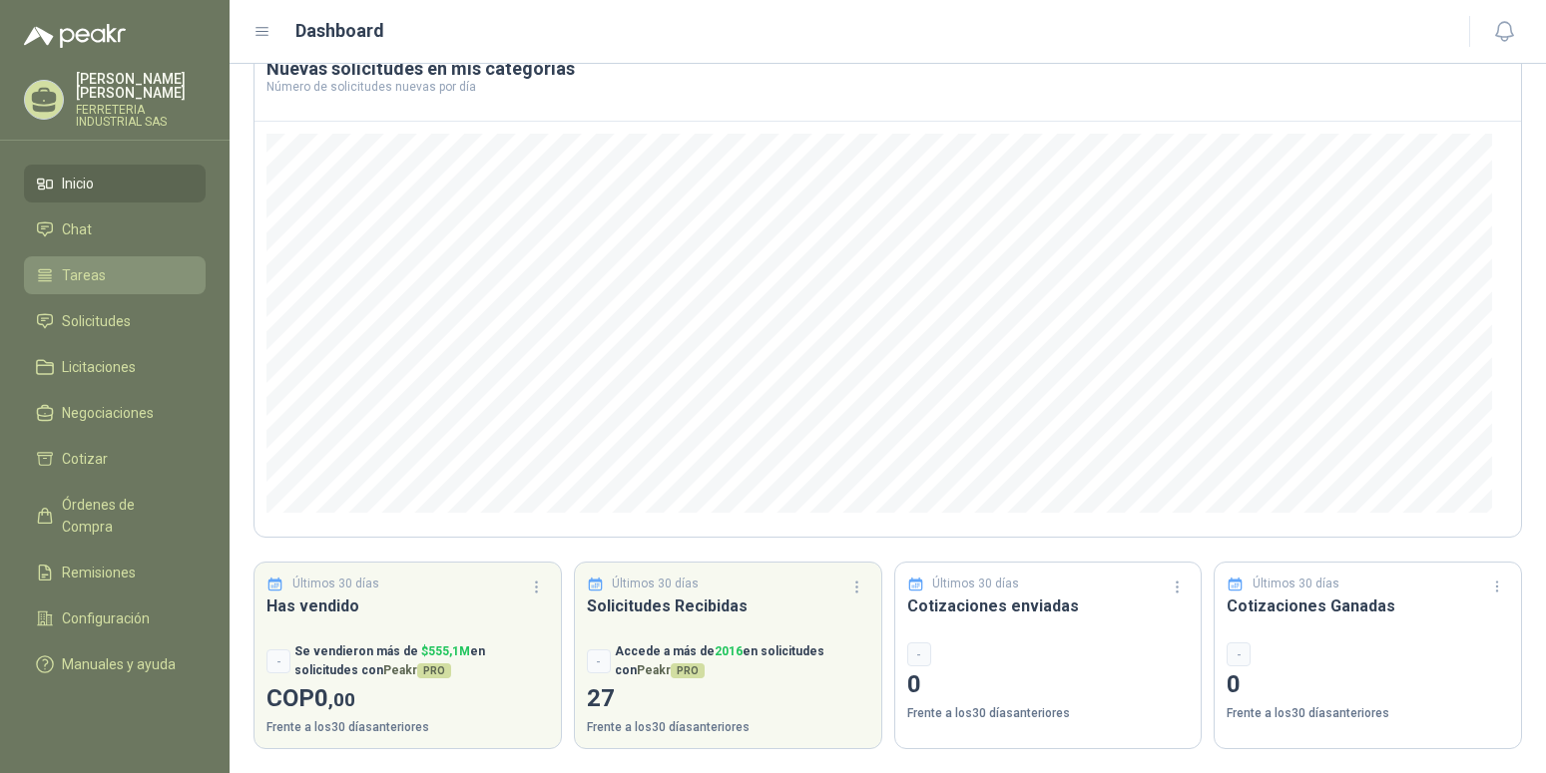
click at [87, 275] on span "Tareas" at bounding box center [84, 275] width 44 height 22
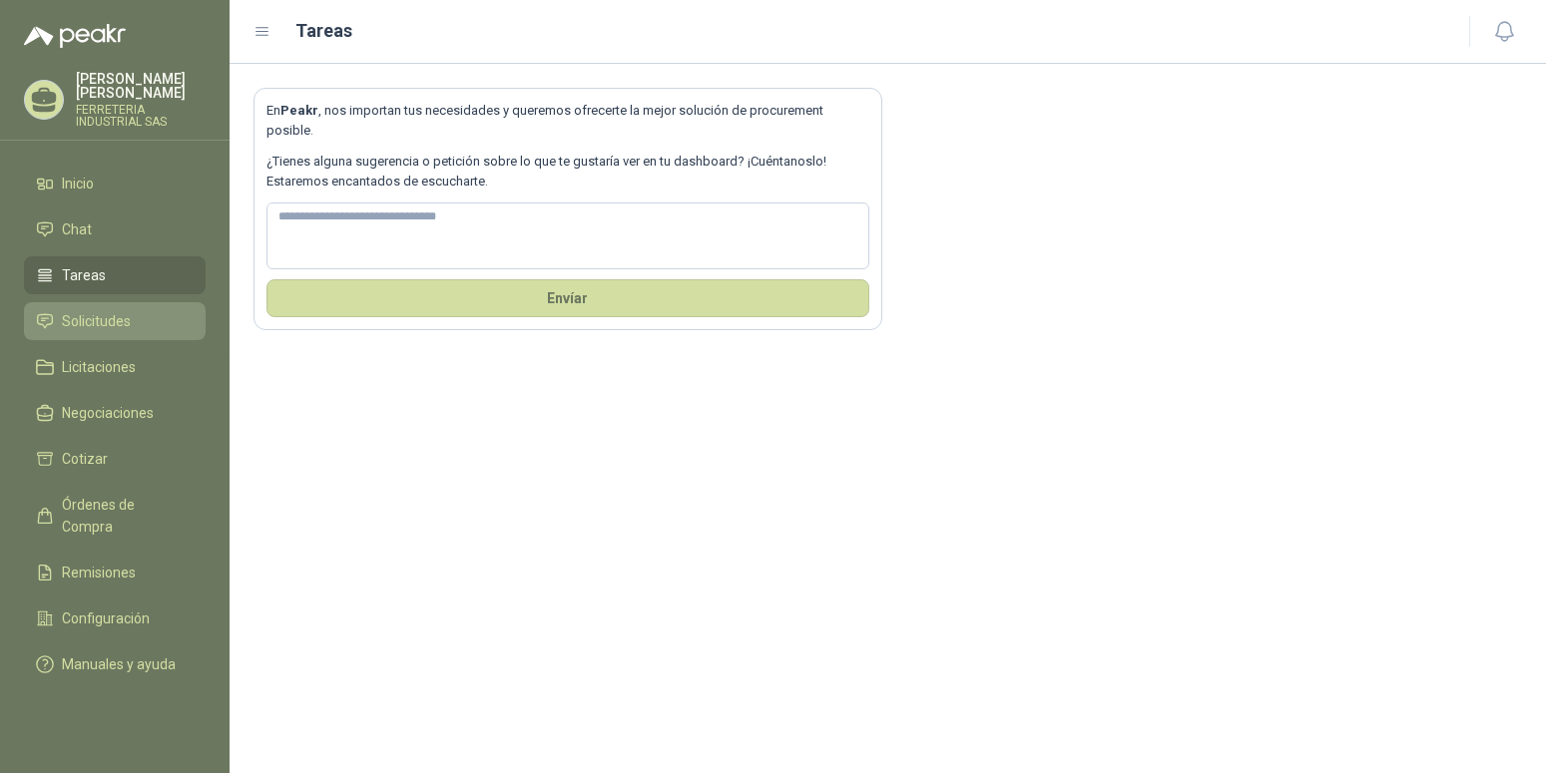
click at [93, 320] on span "Solicitudes" at bounding box center [96, 321] width 69 height 22
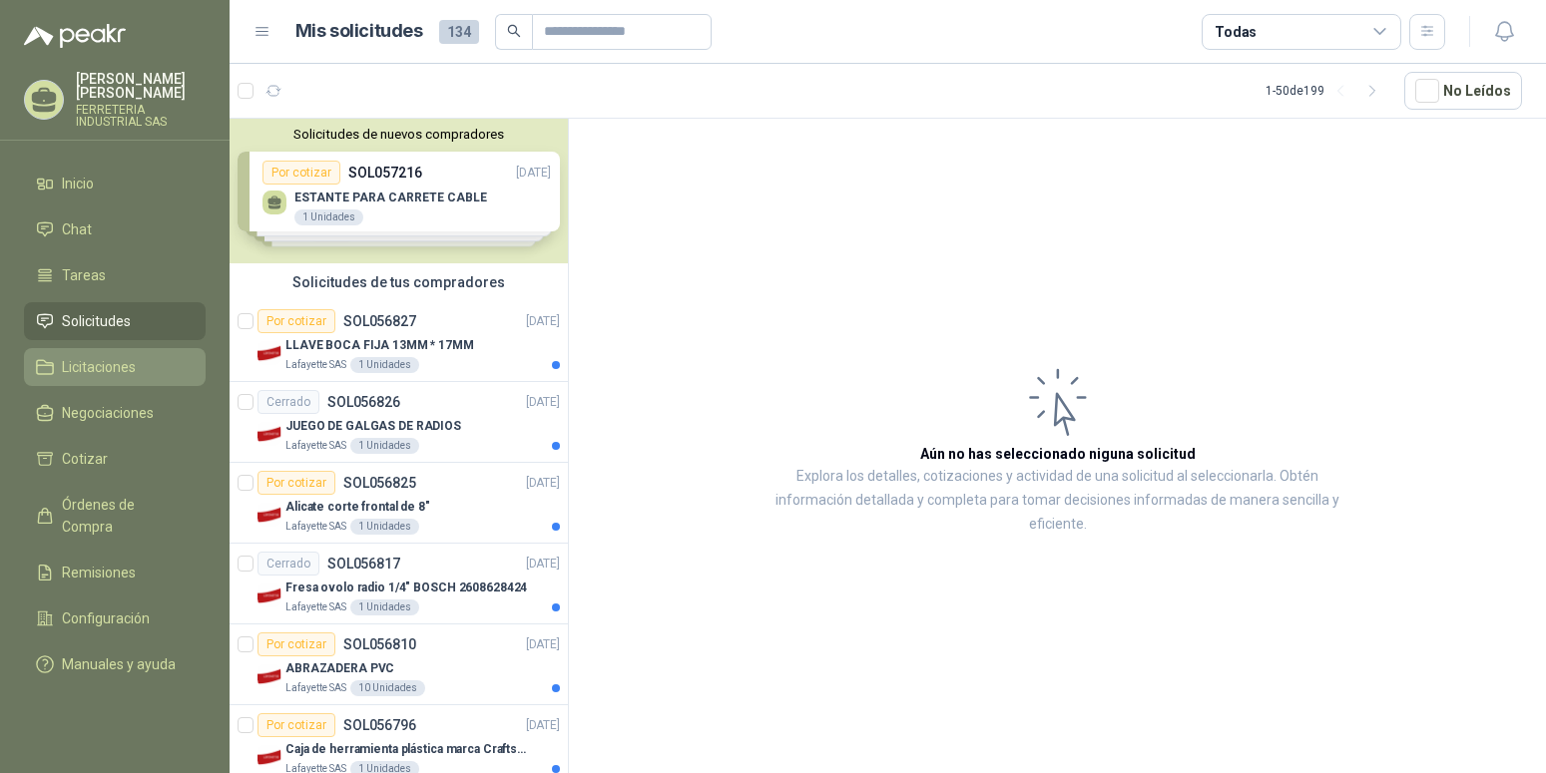
click at [98, 365] on span "Licitaciones" at bounding box center [99, 367] width 74 height 22
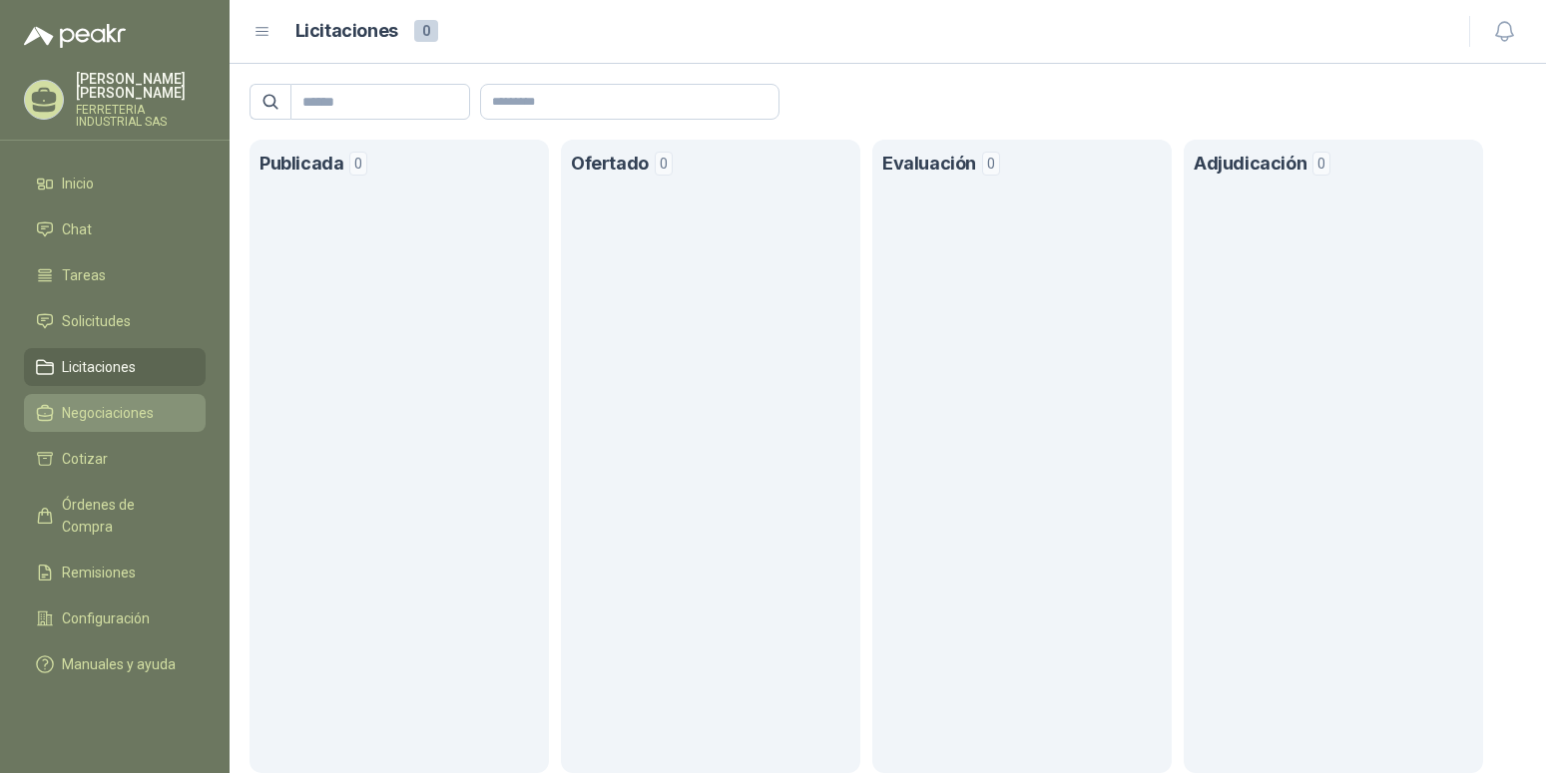
click at [111, 407] on span "Negociaciones" at bounding box center [108, 413] width 92 height 22
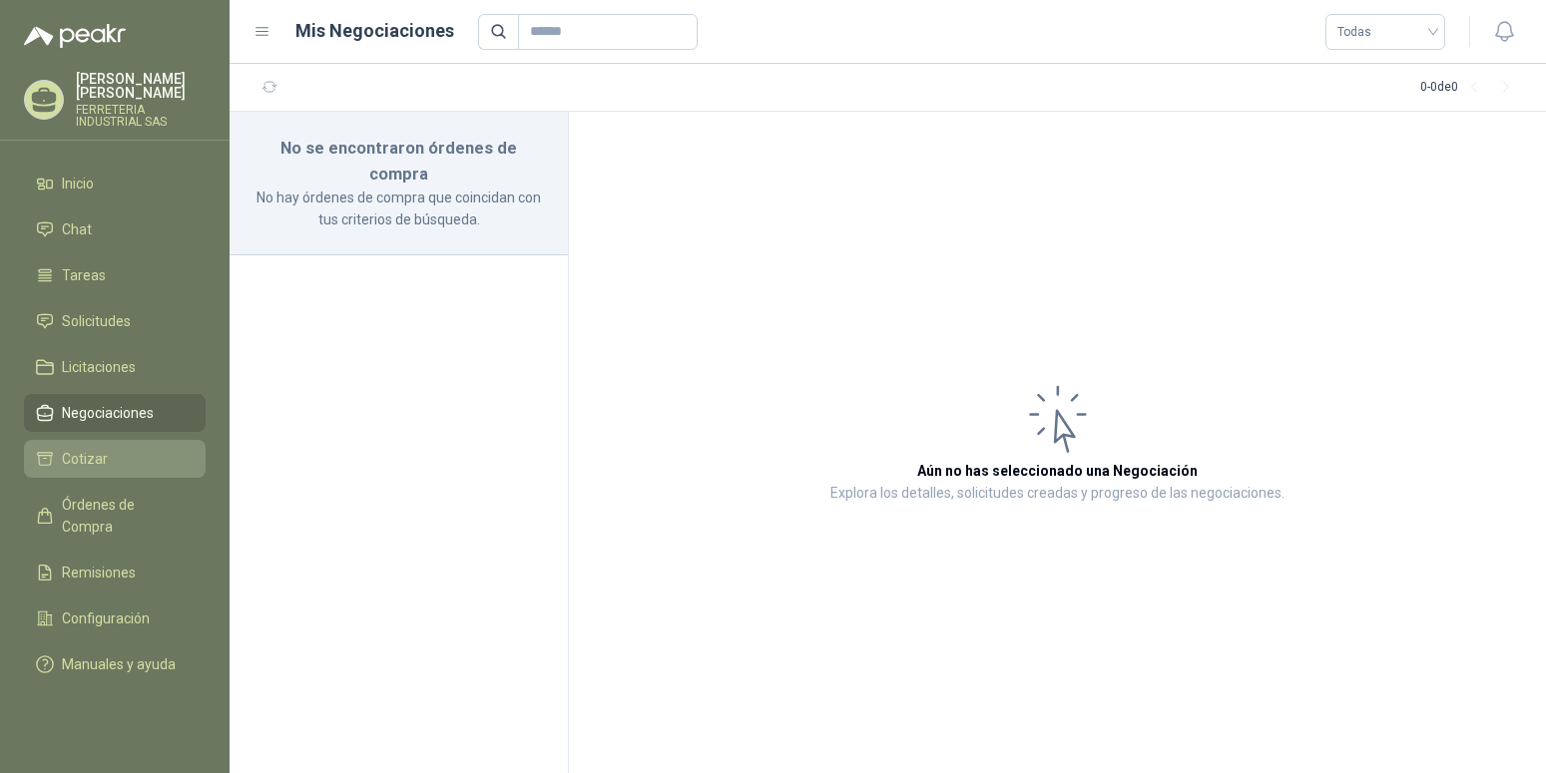
click at [94, 452] on span "Cotizar" at bounding box center [85, 459] width 46 height 22
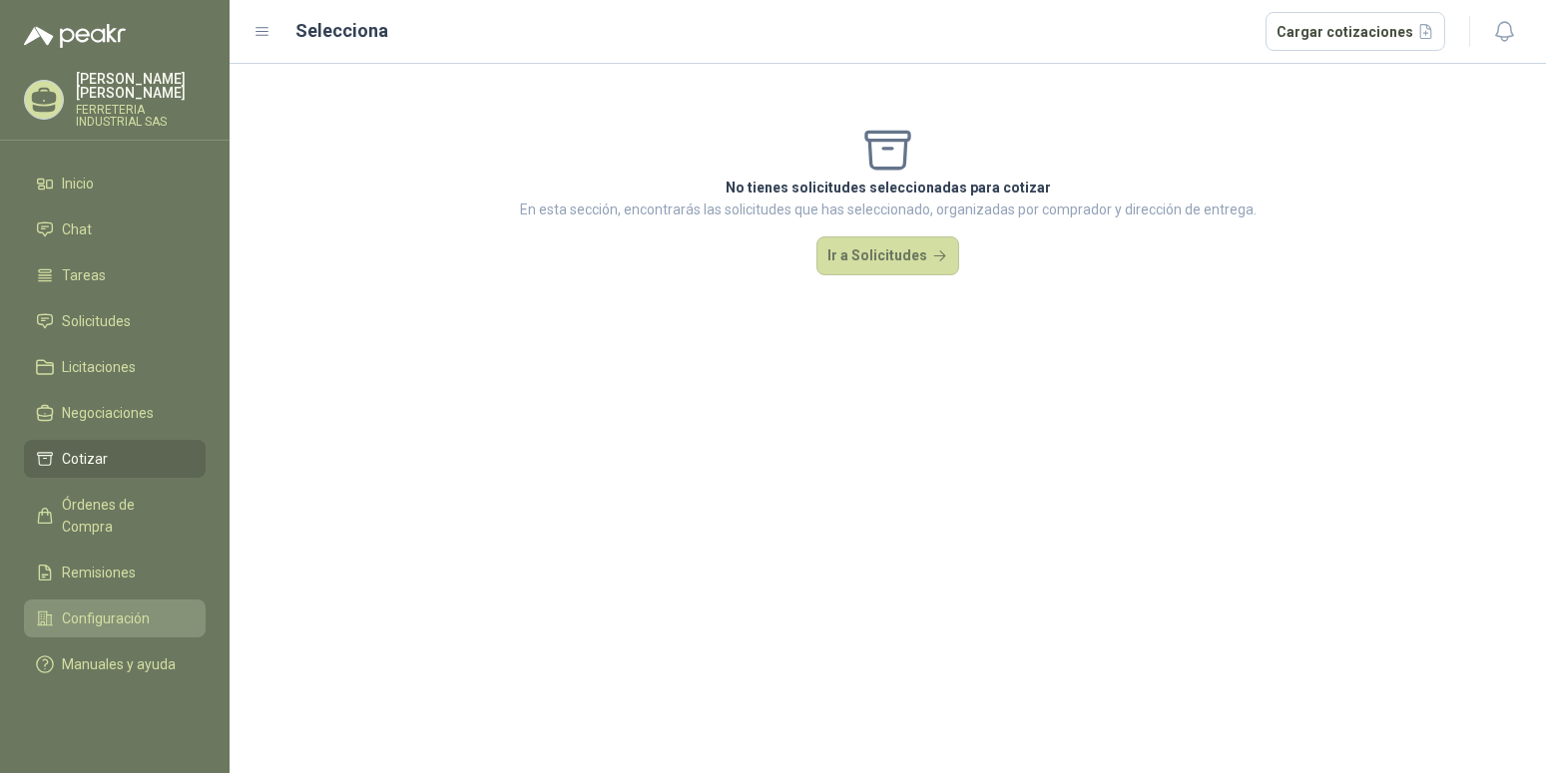
click at [113, 608] on span "Configuración" at bounding box center [106, 619] width 88 height 22
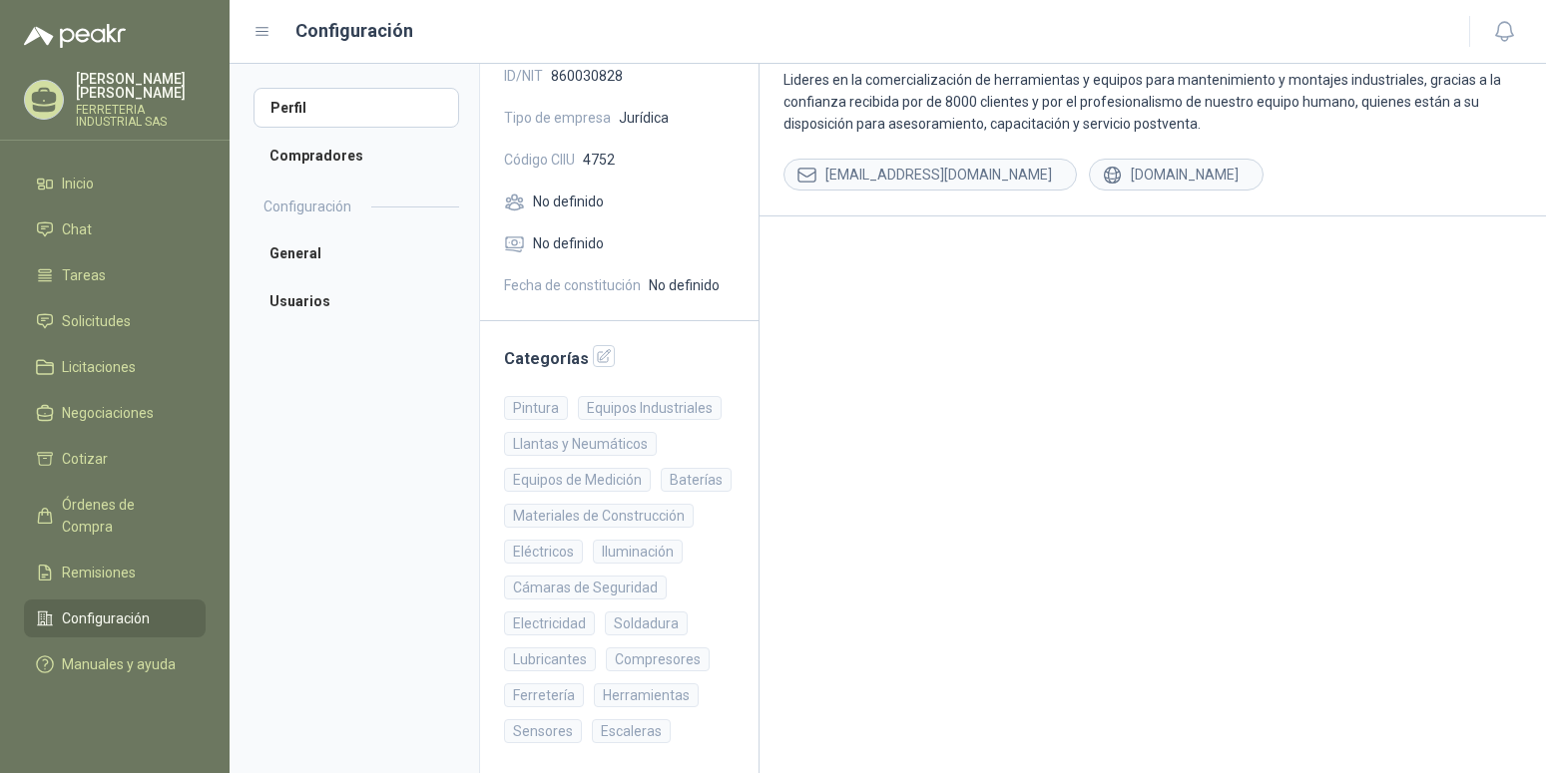
scroll to position [203, 0]
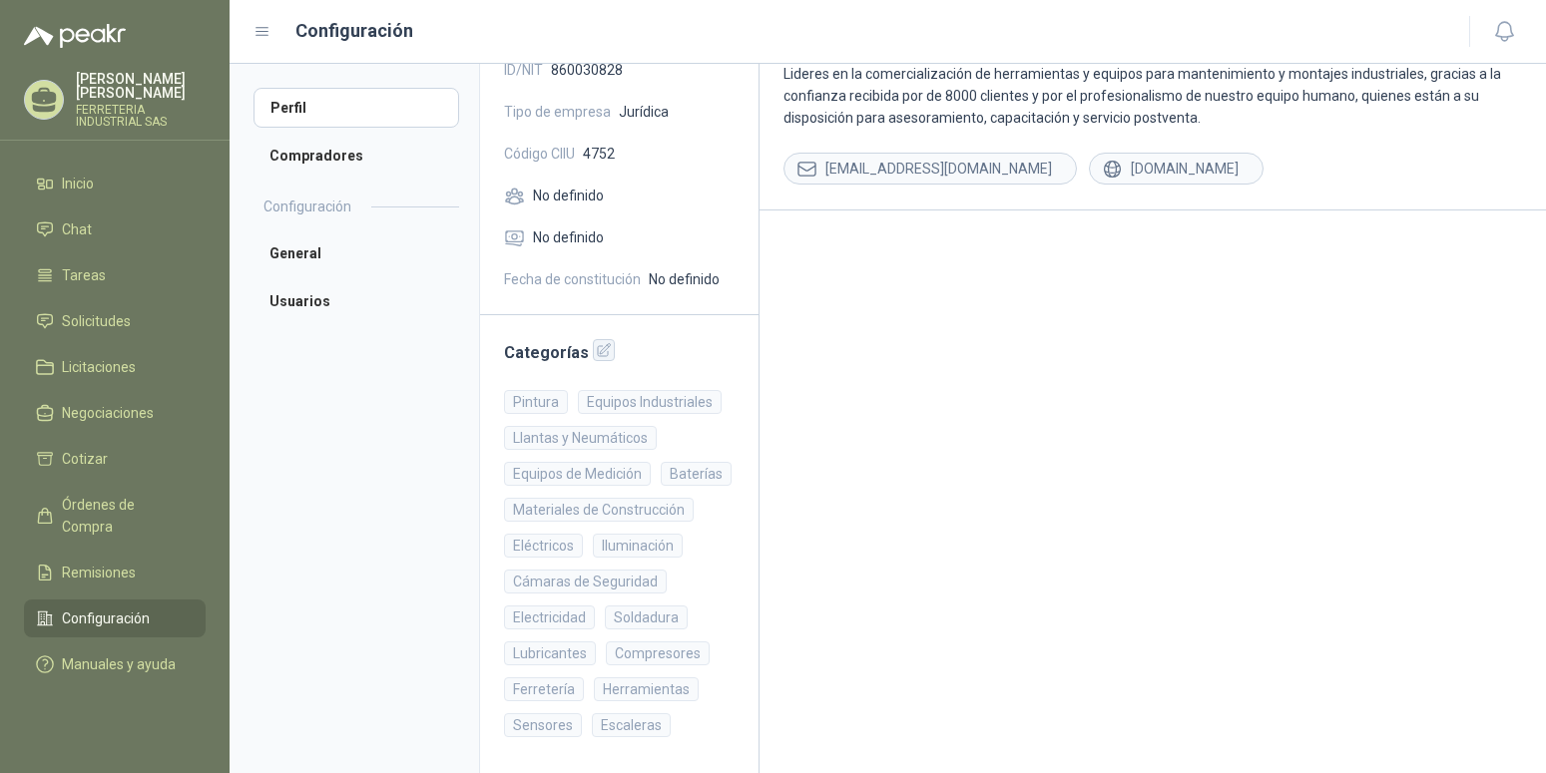
click at [598, 350] on icon "button" at bounding box center [604, 350] width 17 height 17
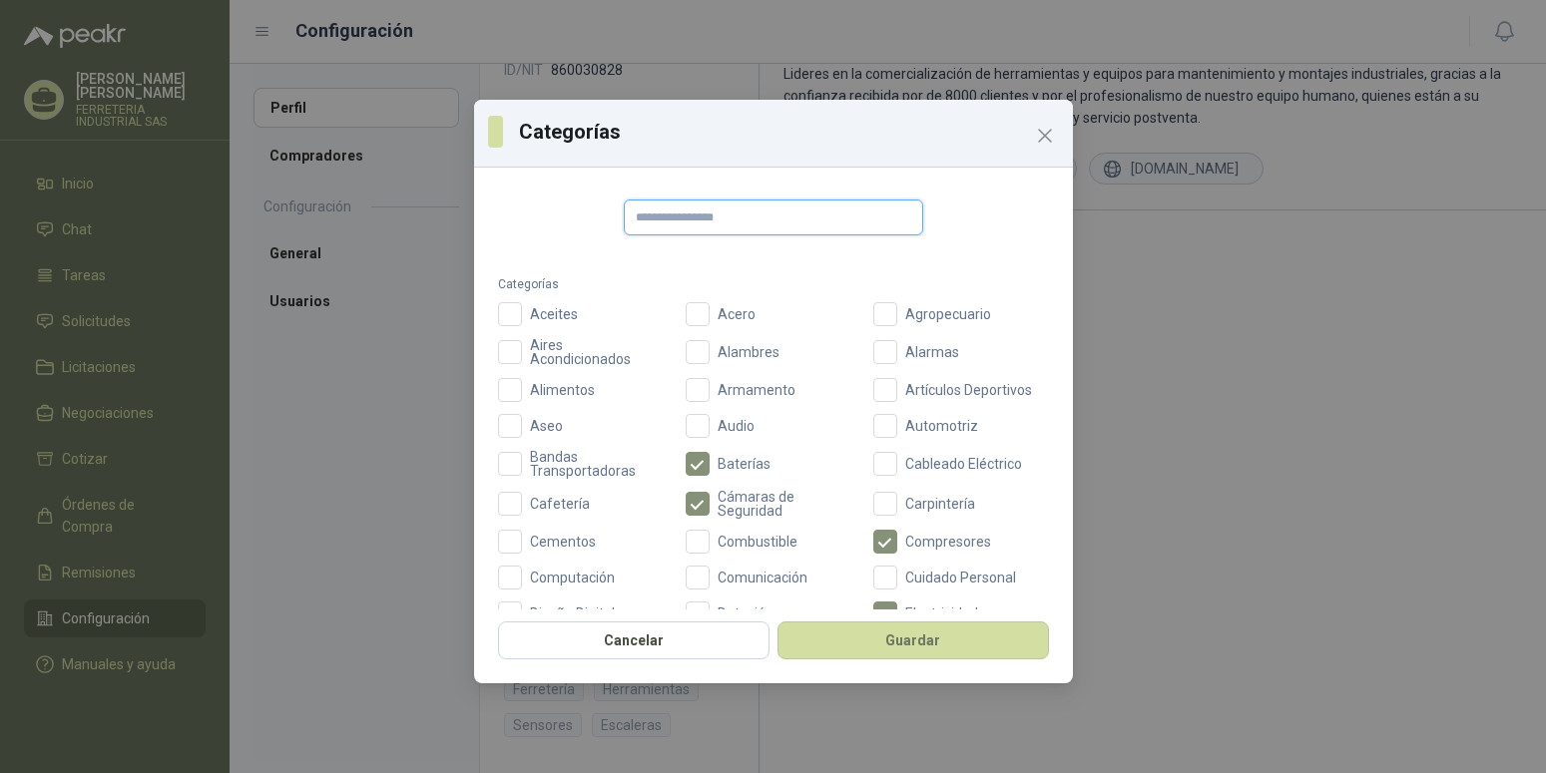
click at [638, 223] on input "text" at bounding box center [773, 218] width 299 height 36
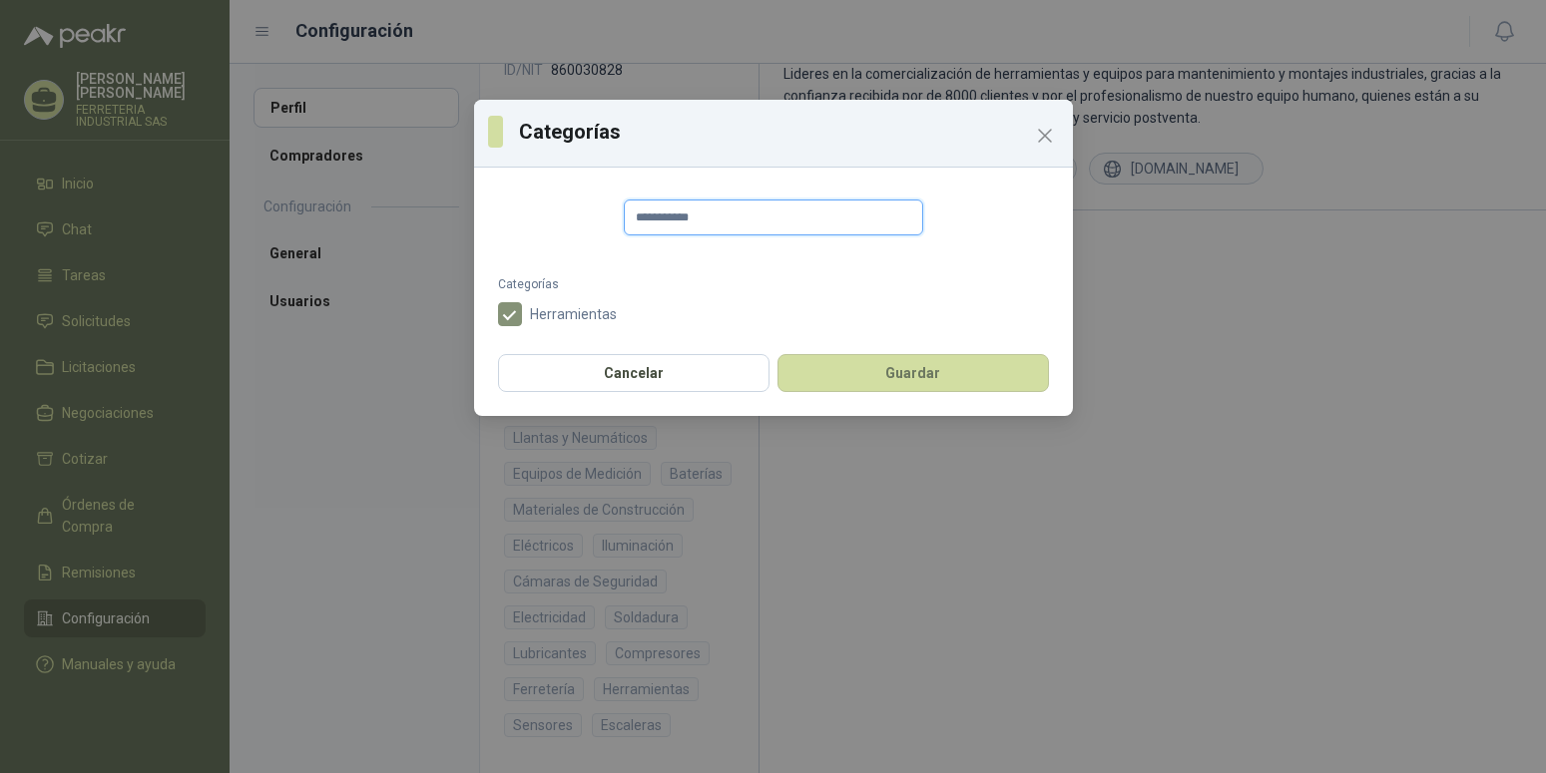
type input "**********"
click at [861, 367] on button "Guardar" at bounding box center [912, 373] width 271 height 38
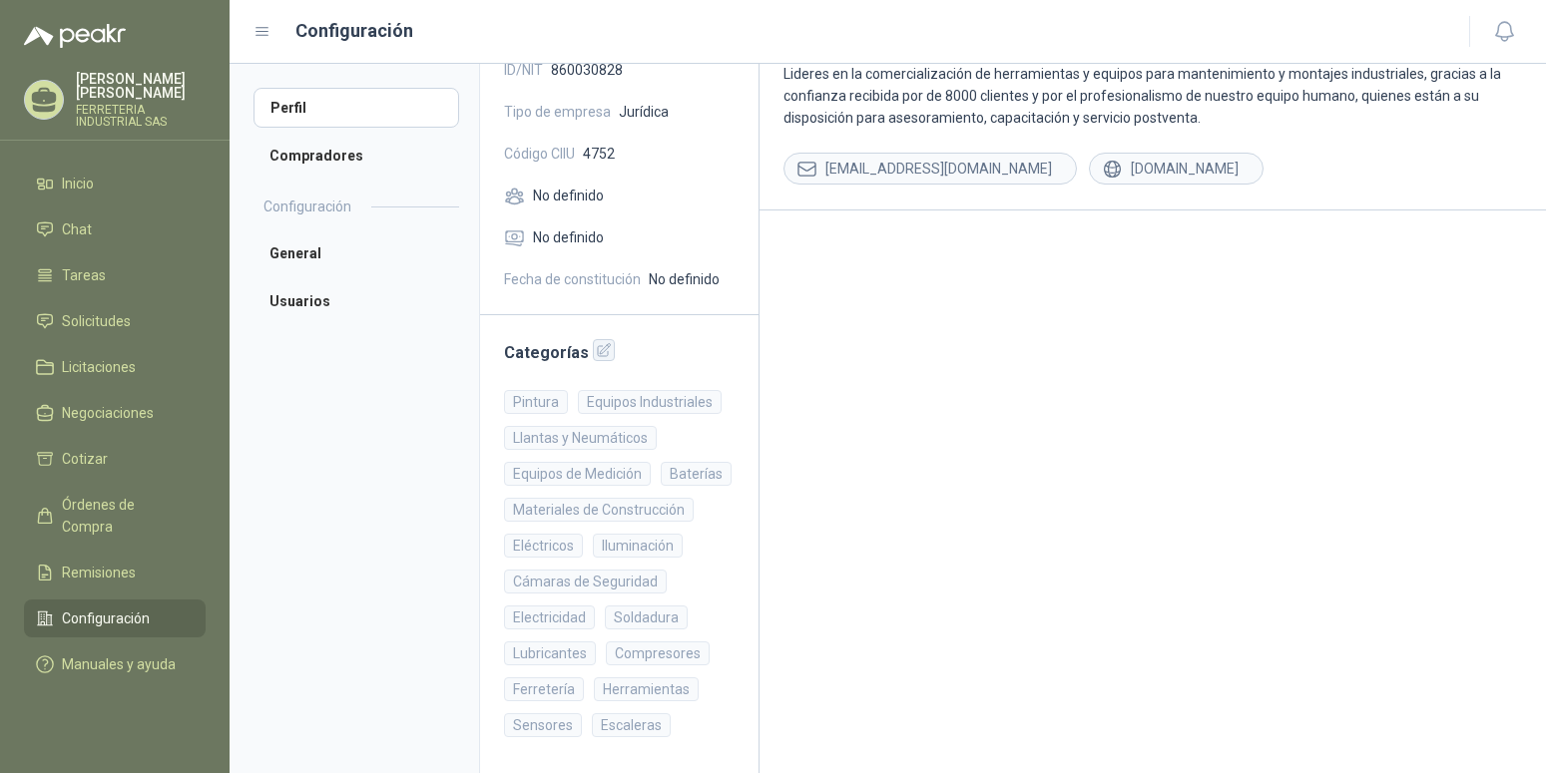
click at [596, 352] on icon "button" at bounding box center [604, 350] width 17 height 17
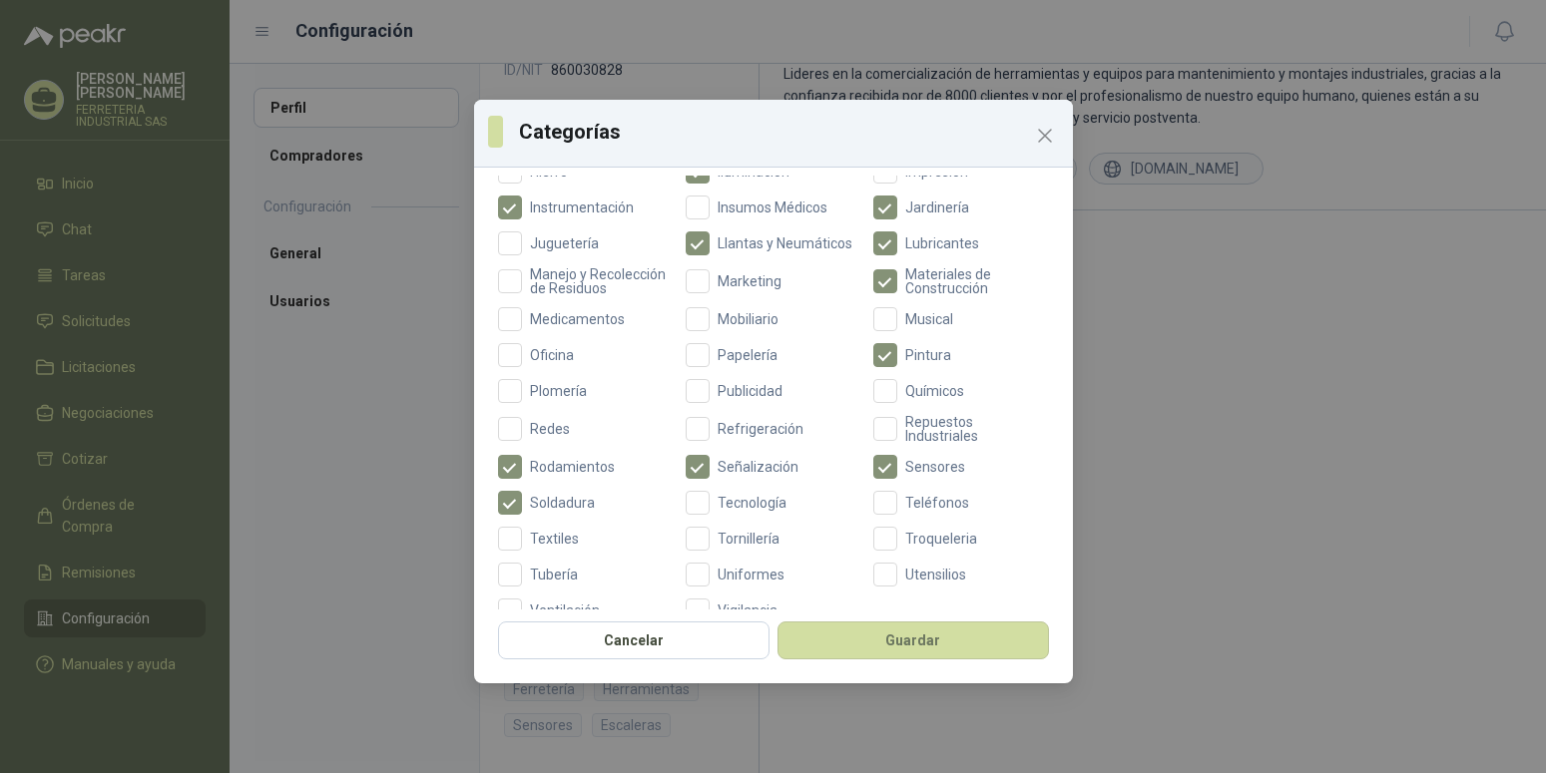
scroll to position [709, 0]
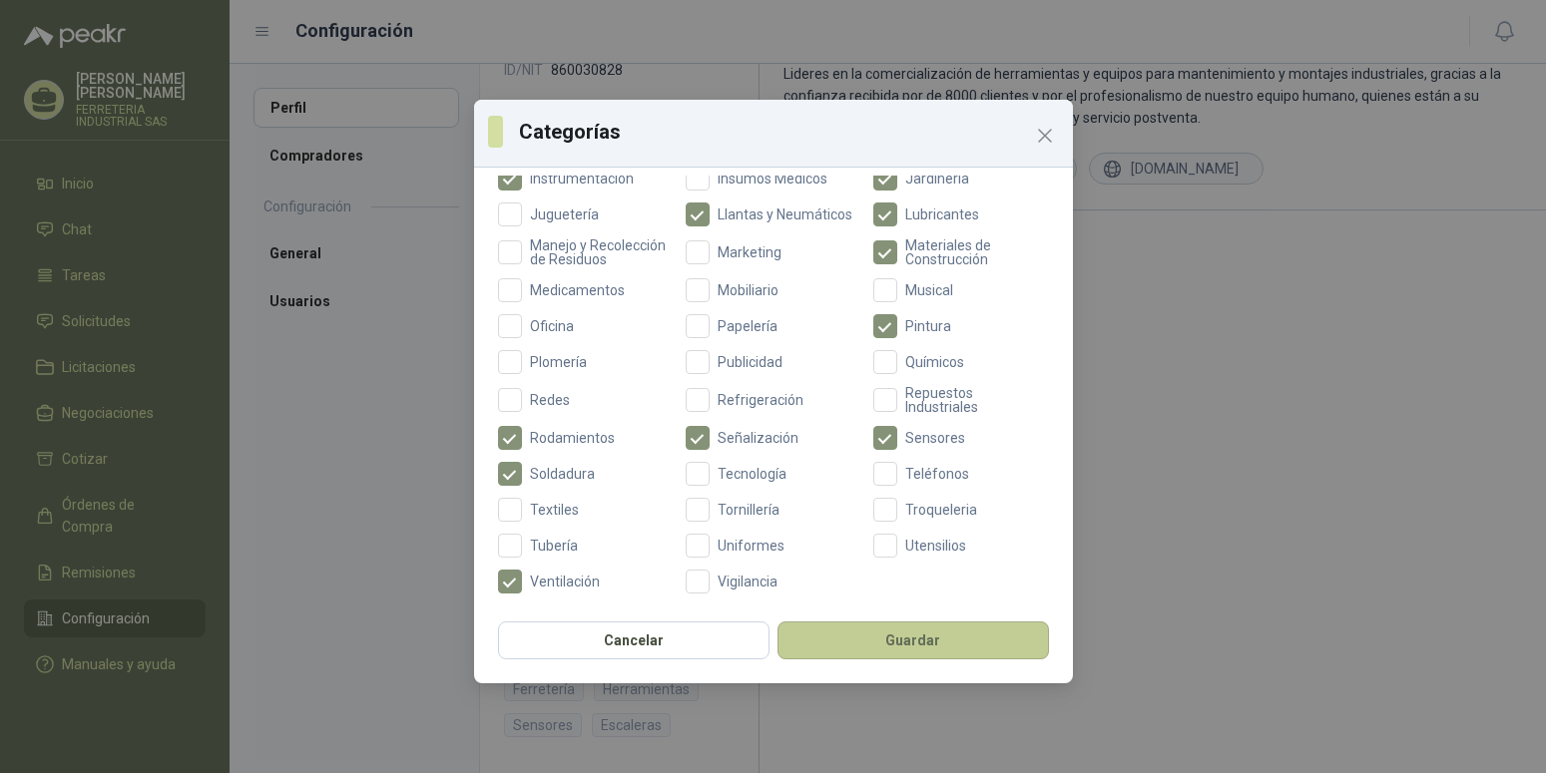
click at [914, 643] on button "Guardar" at bounding box center [912, 641] width 271 height 38
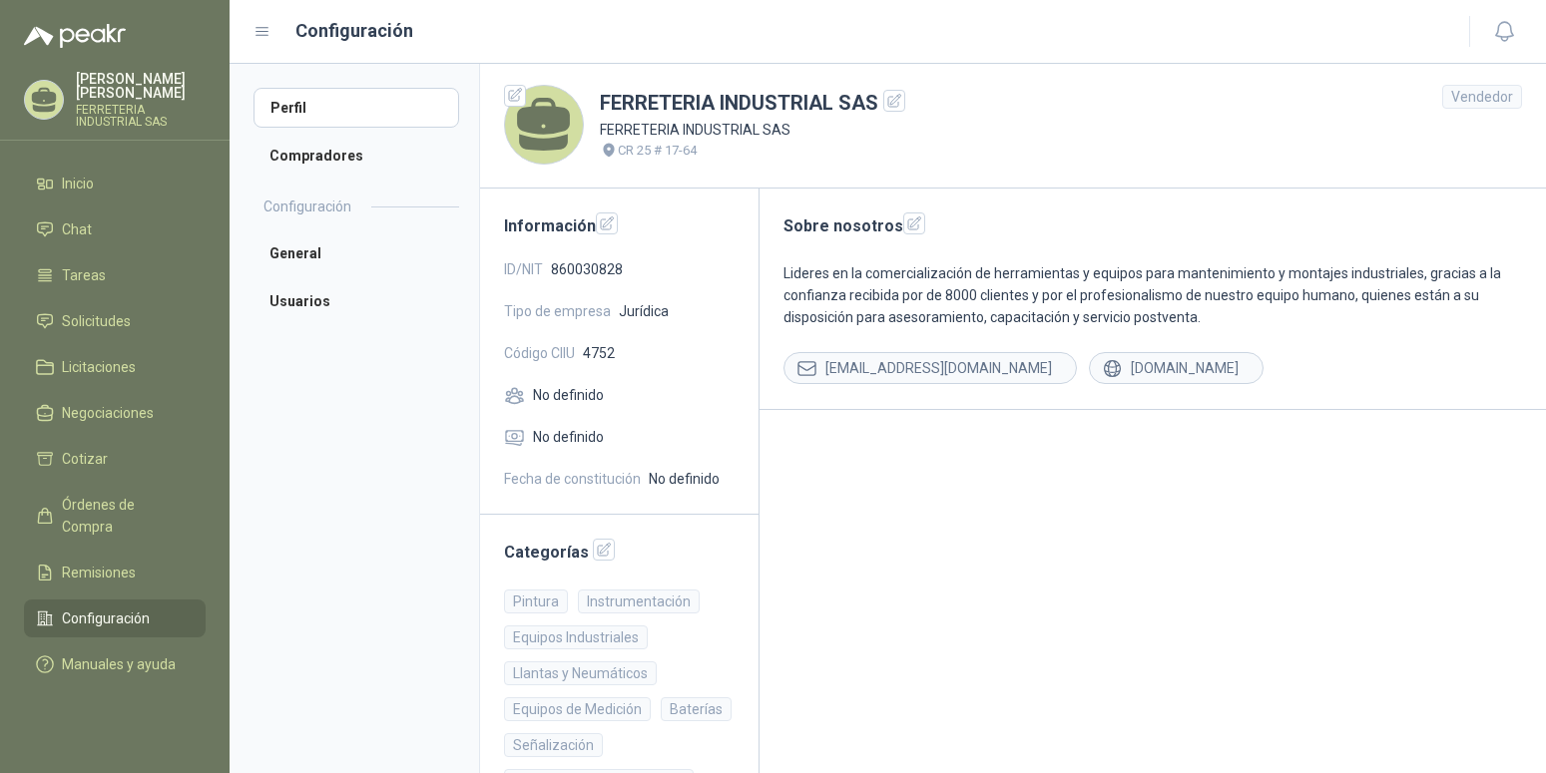
scroll to position [0, 0]
click at [602, 226] on icon "button" at bounding box center [607, 227] width 17 height 17
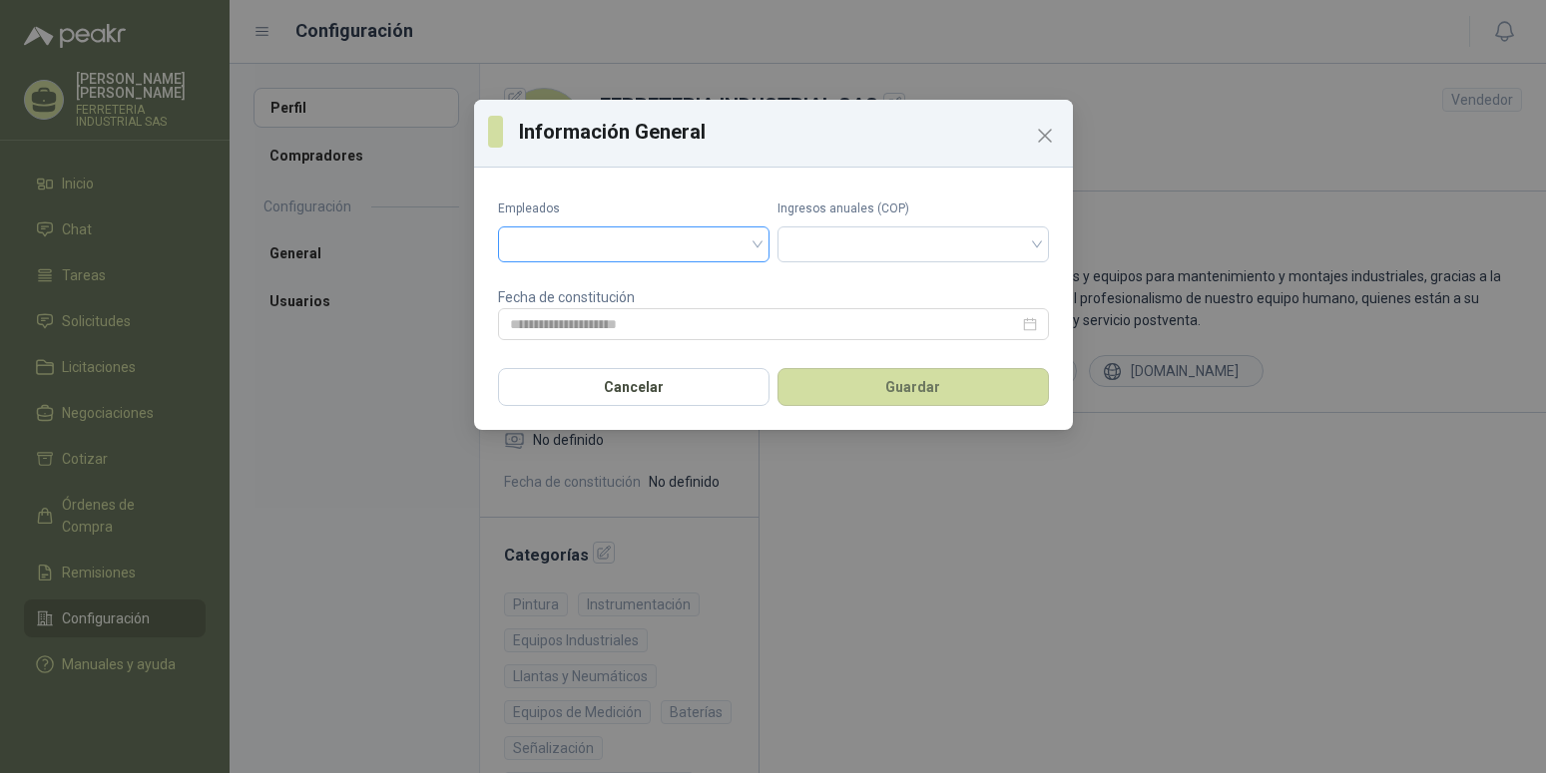
click at [757, 245] on div at bounding box center [633, 245] width 271 height 36
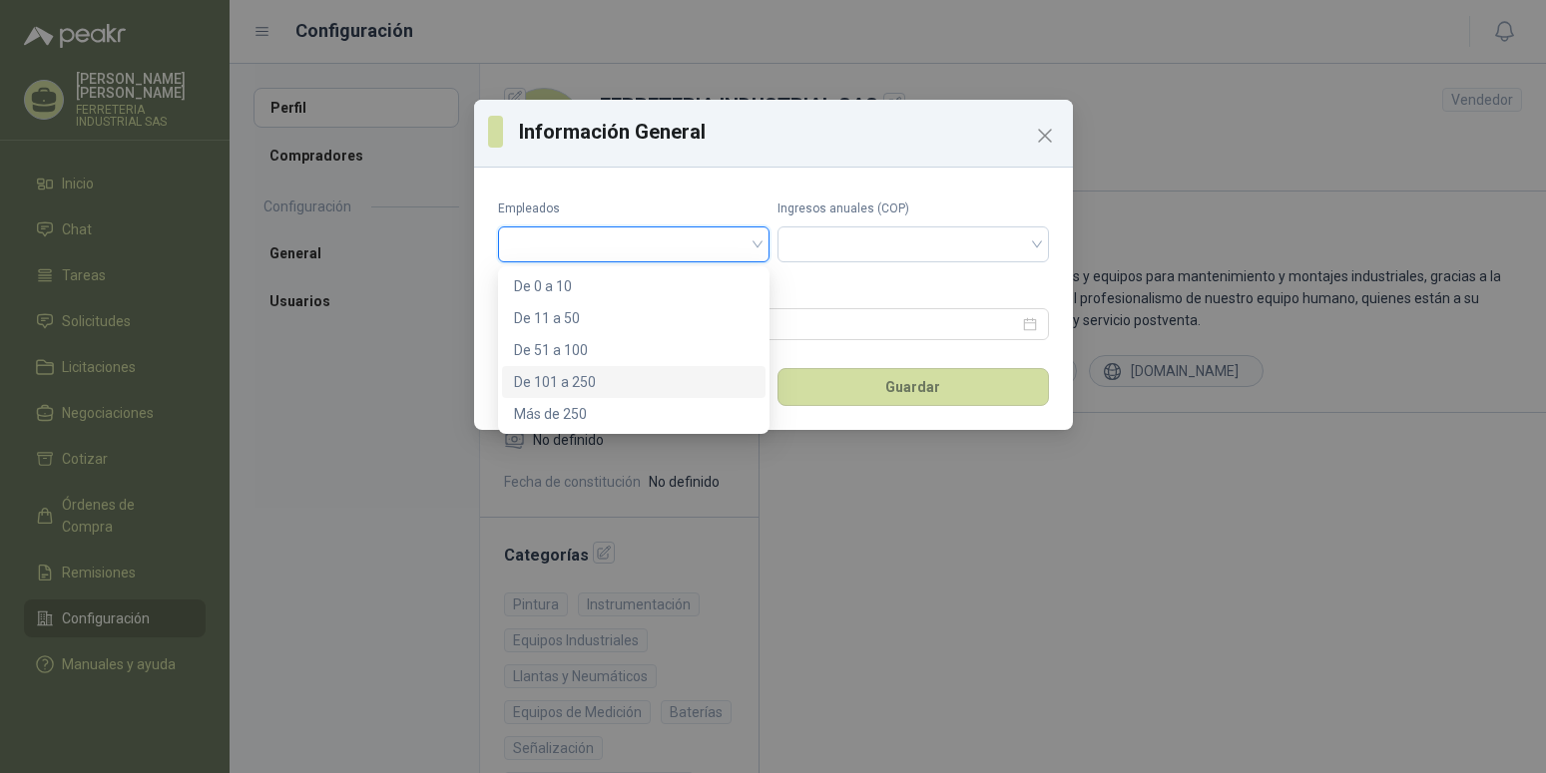
click at [590, 385] on div "De 101 a 250" at bounding box center [633, 382] width 239 height 22
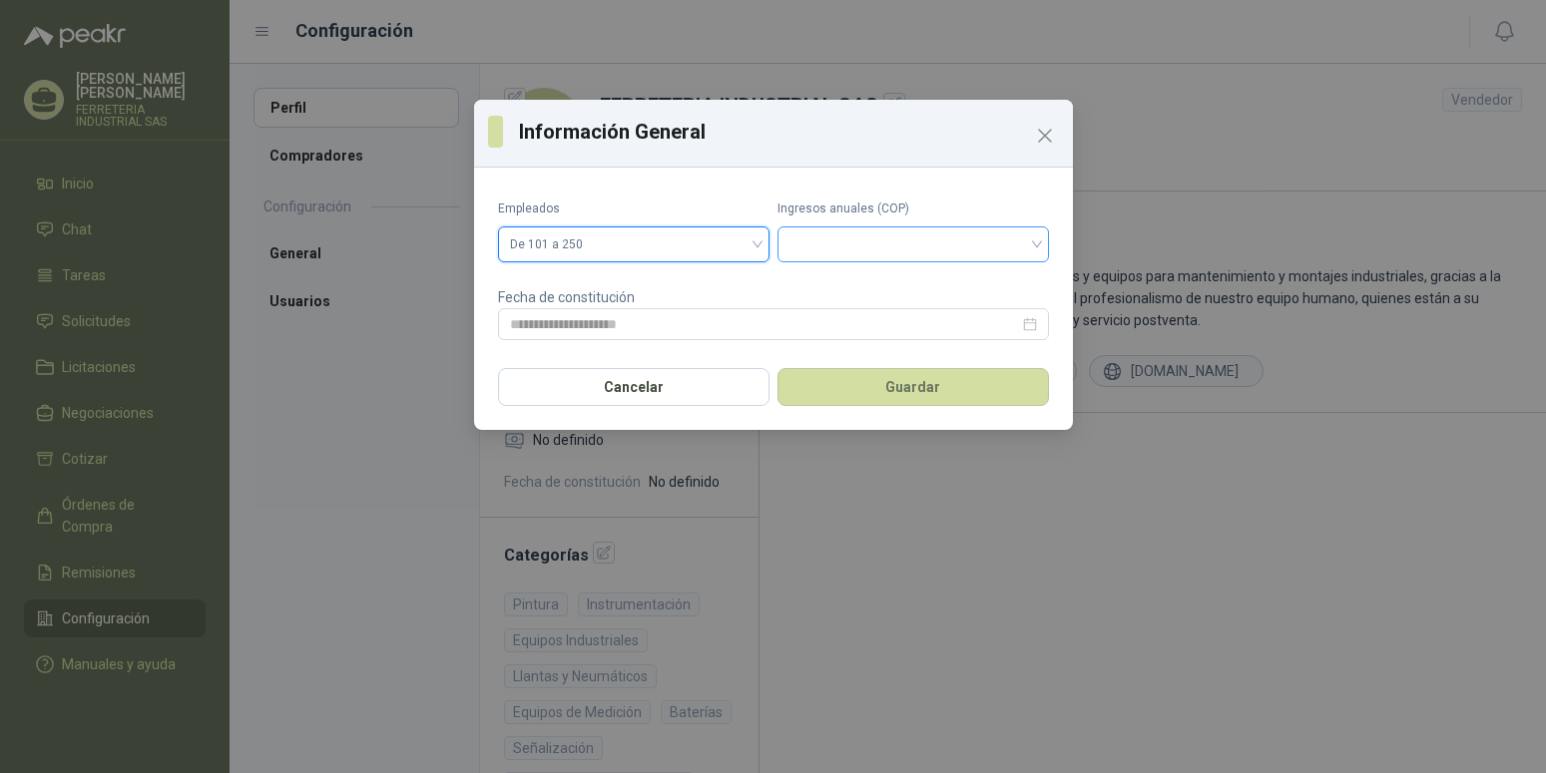
click at [836, 245] on input "search" at bounding box center [912, 243] width 247 height 30
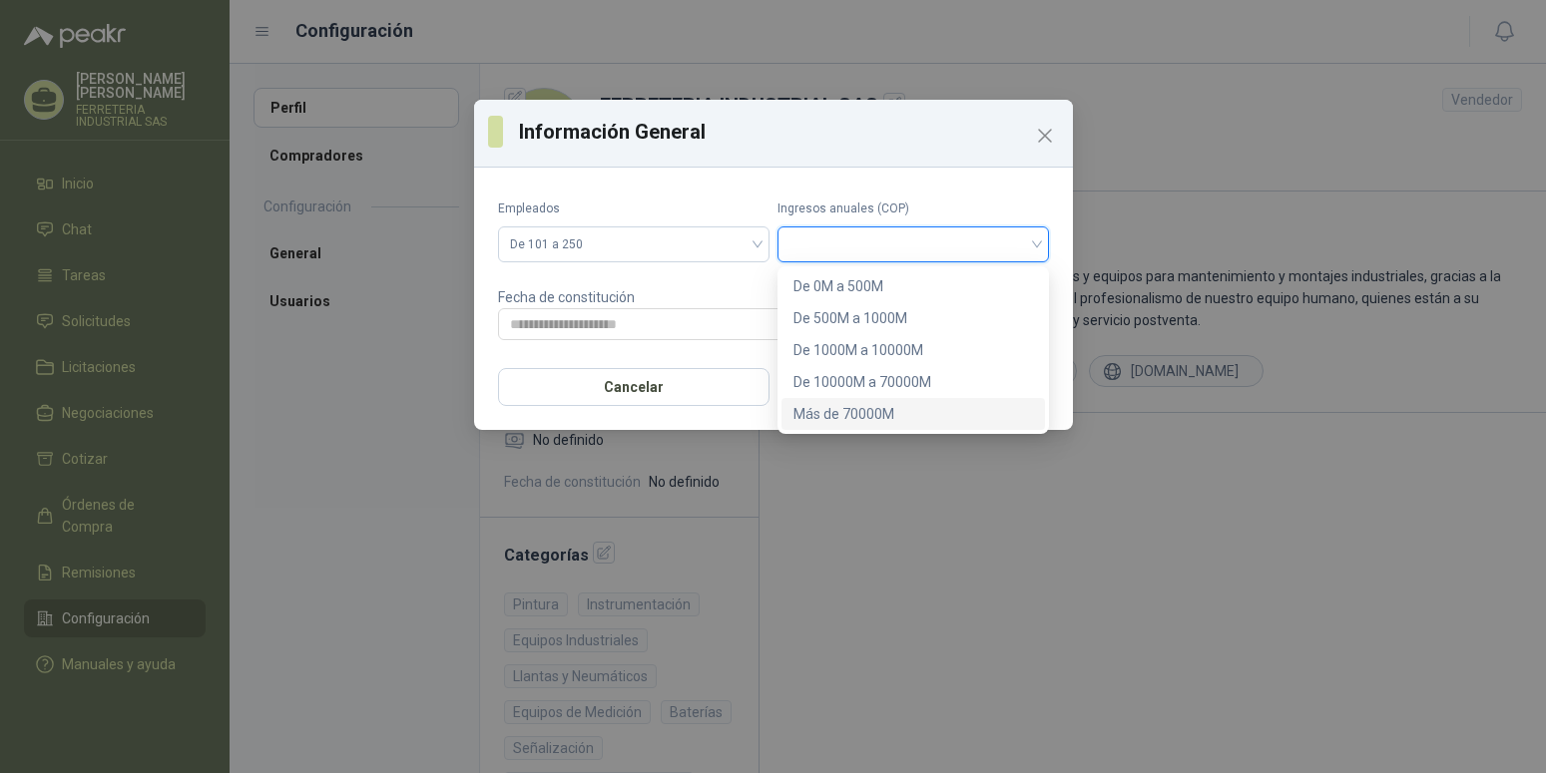
click at [866, 416] on div "Más de 70000M" at bounding box center [912, 414] width 239 height 22
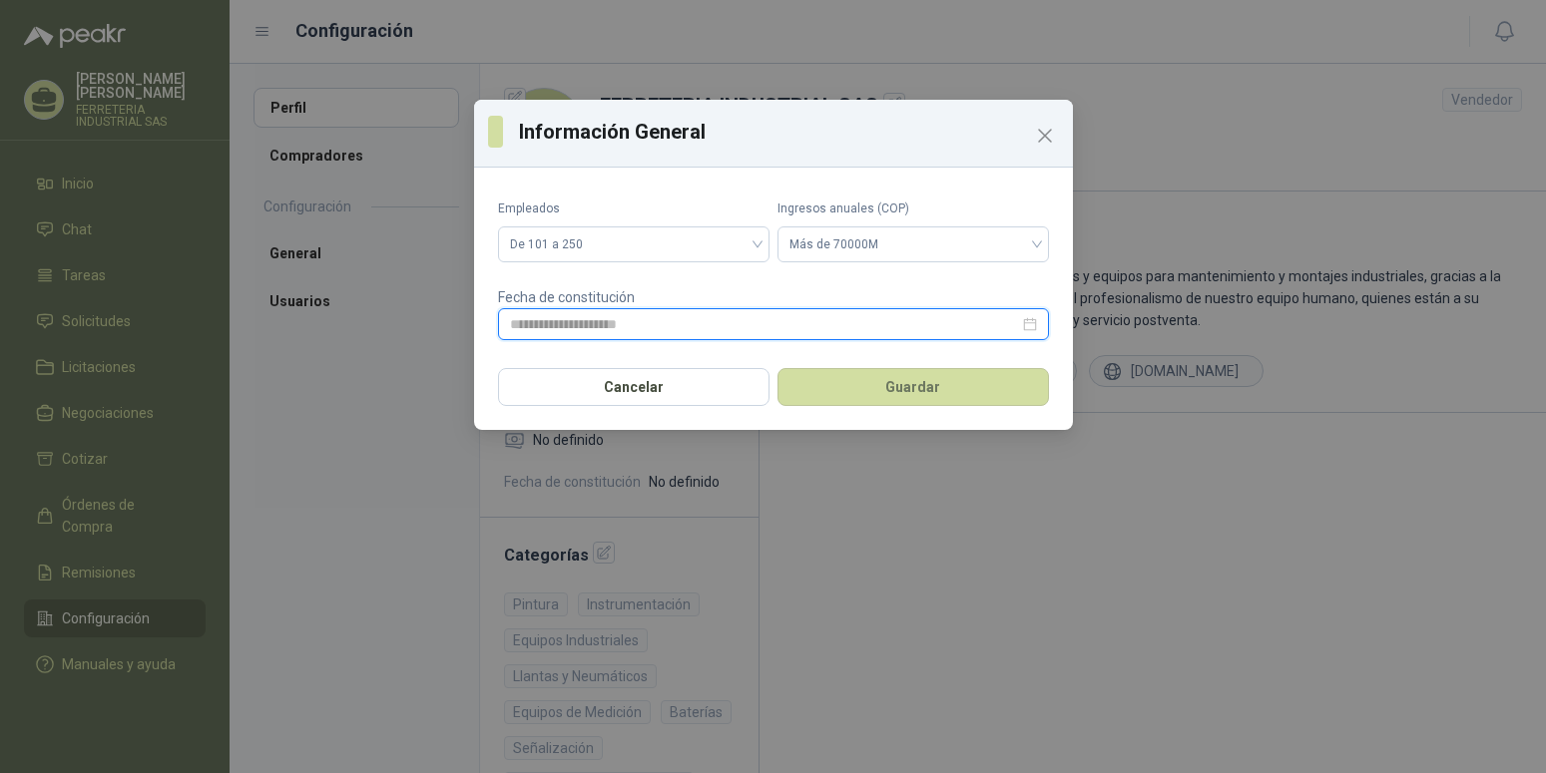
click at [822, 325] on input at bounding box center [764, 324] width 509 height 22
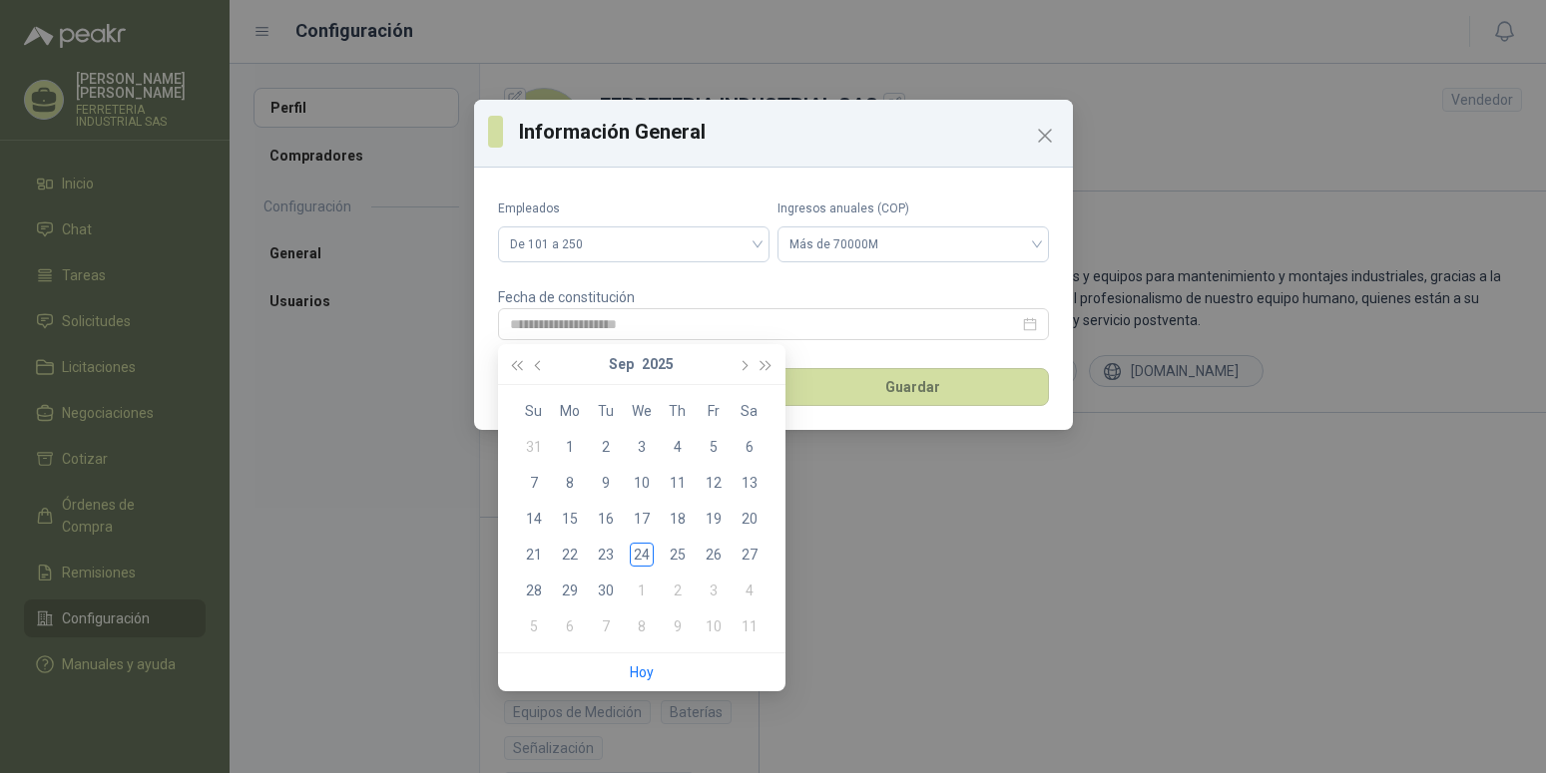
click at [674, 362] on div "[DATE]" at bounding box center [641, 364] width 182 height 40
click at [664, 362] on button "2025" at bounding box center [658, 364] width 32 height 40
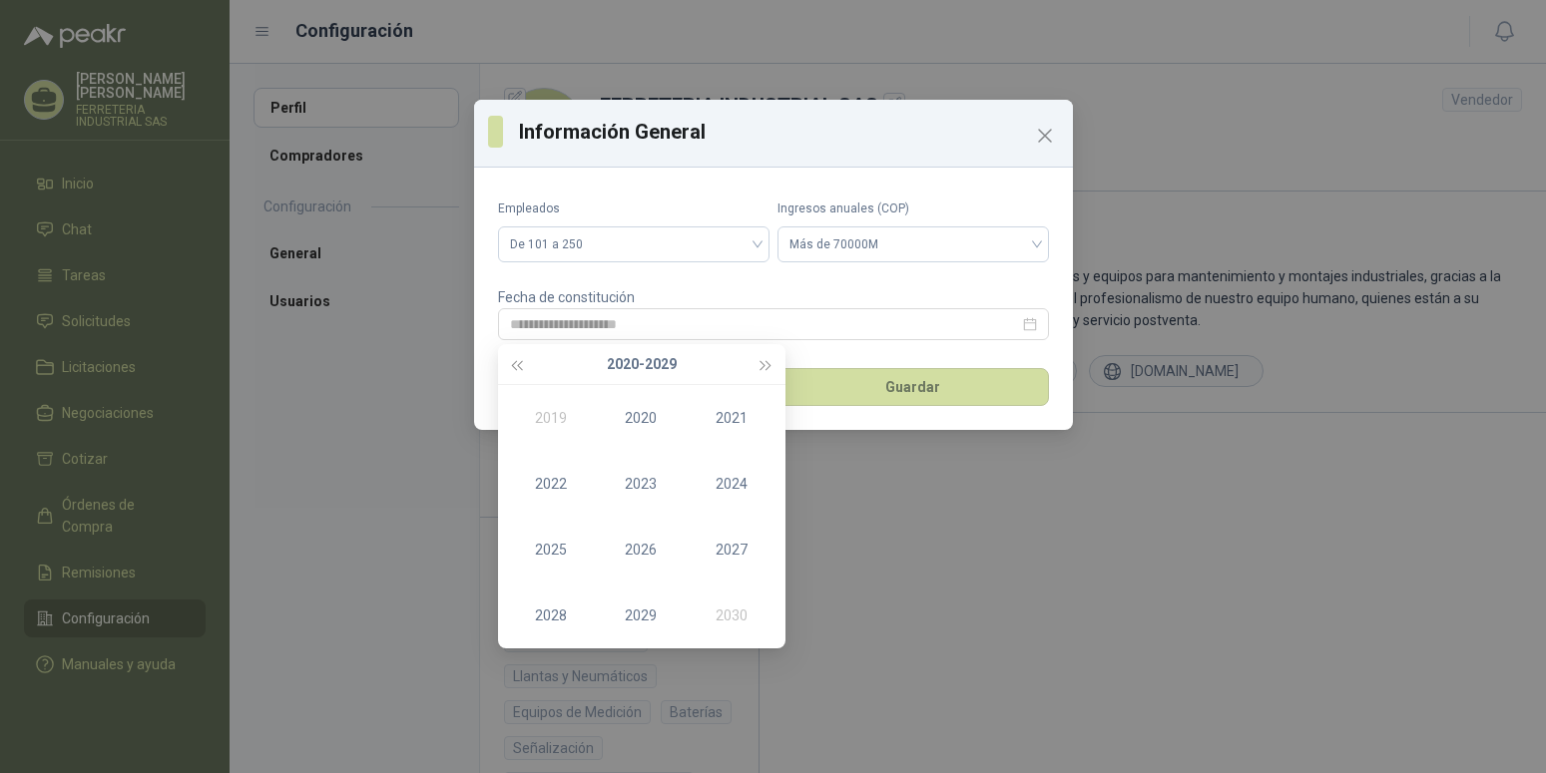
click at [664, 362] on button "[DATE] - [DATE]" at bounding box center [642, 364] width 70 height 40
click at [516, 366] on span "button" at bounding box center [517, 365] width 10 height 10
click at [517, 364] on span "button" at bounding box center [517, 365] width 10 height 10
click at [760, 369] on span "button" at bounding box center [765, 365] width 10 height 10
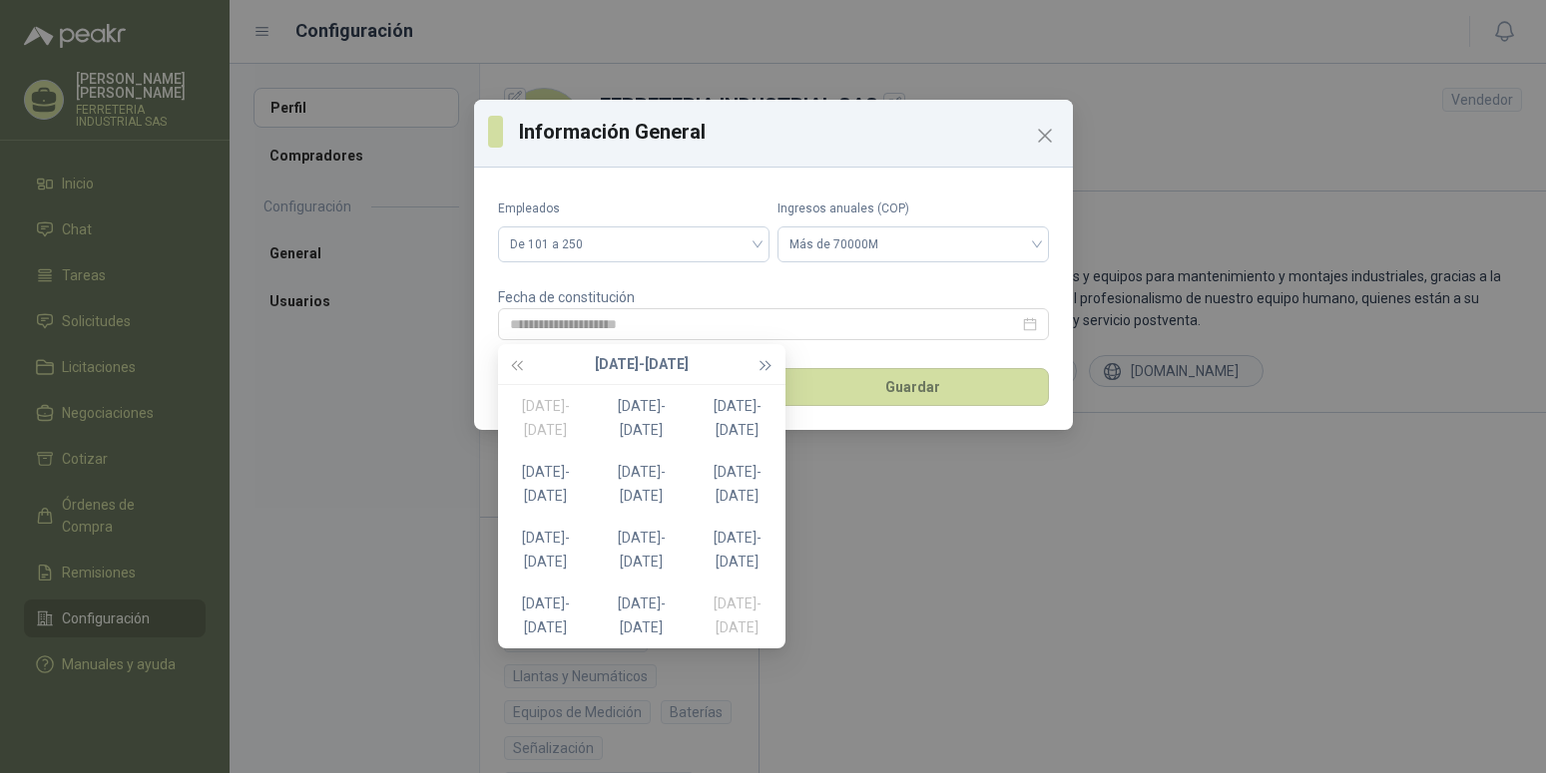
click at [760, 369] on span "button" at bounding box center [765, 365] width 10 height 10
type input "**********"
click at [550, 414] on div "[DATE]-[DATE]" at bounding box center [546, 406] width 96 height 24
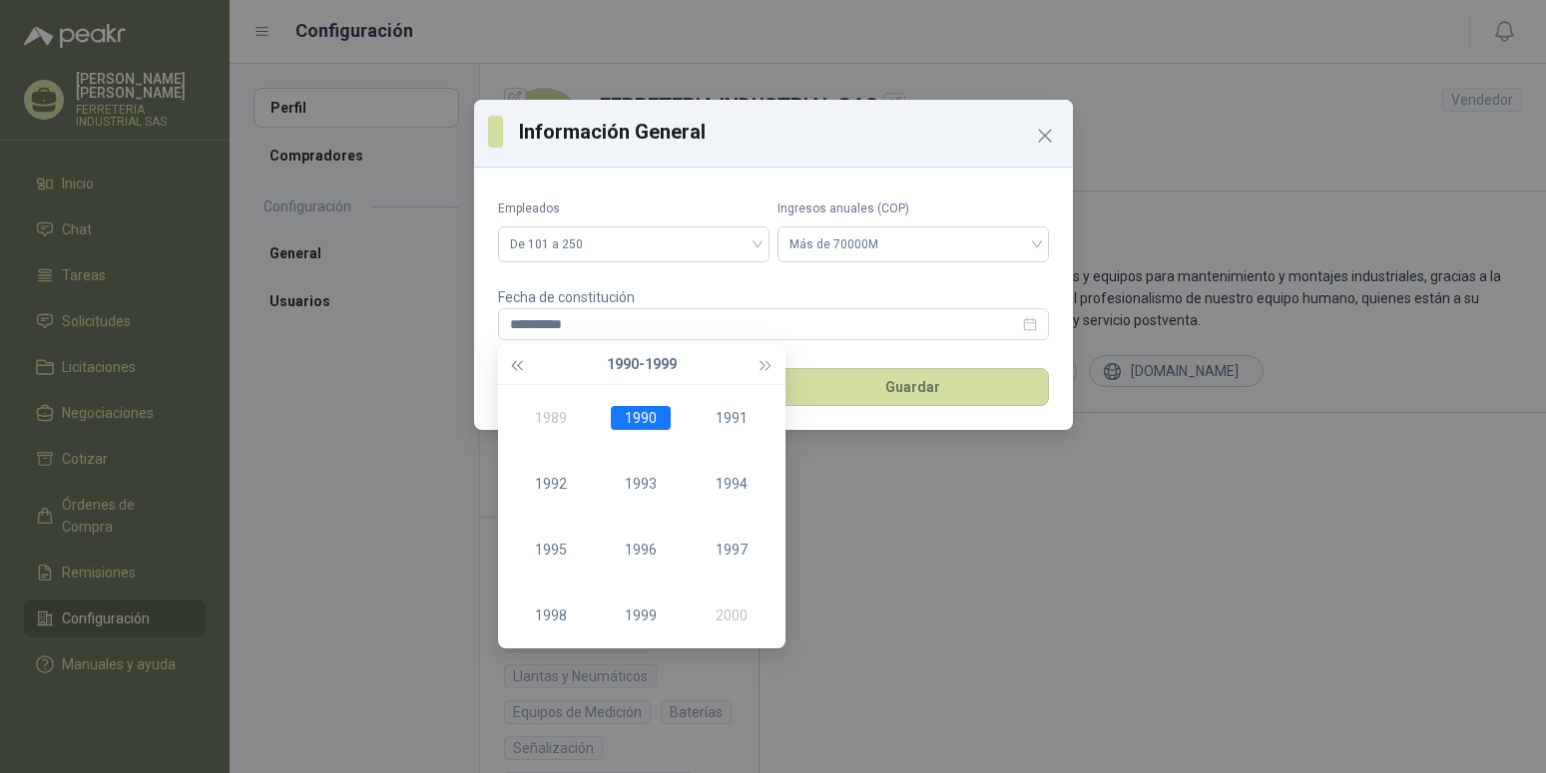
click at [522, 369] on span "button" at bounding box center [517, 365] width 10 height 10
click at [730, 420] on div "1971" at bounding box center [732, 418] width 60 height 24
click at [646, 552] on div "Aug" at bounding box center [641, 550] width 60 height 24
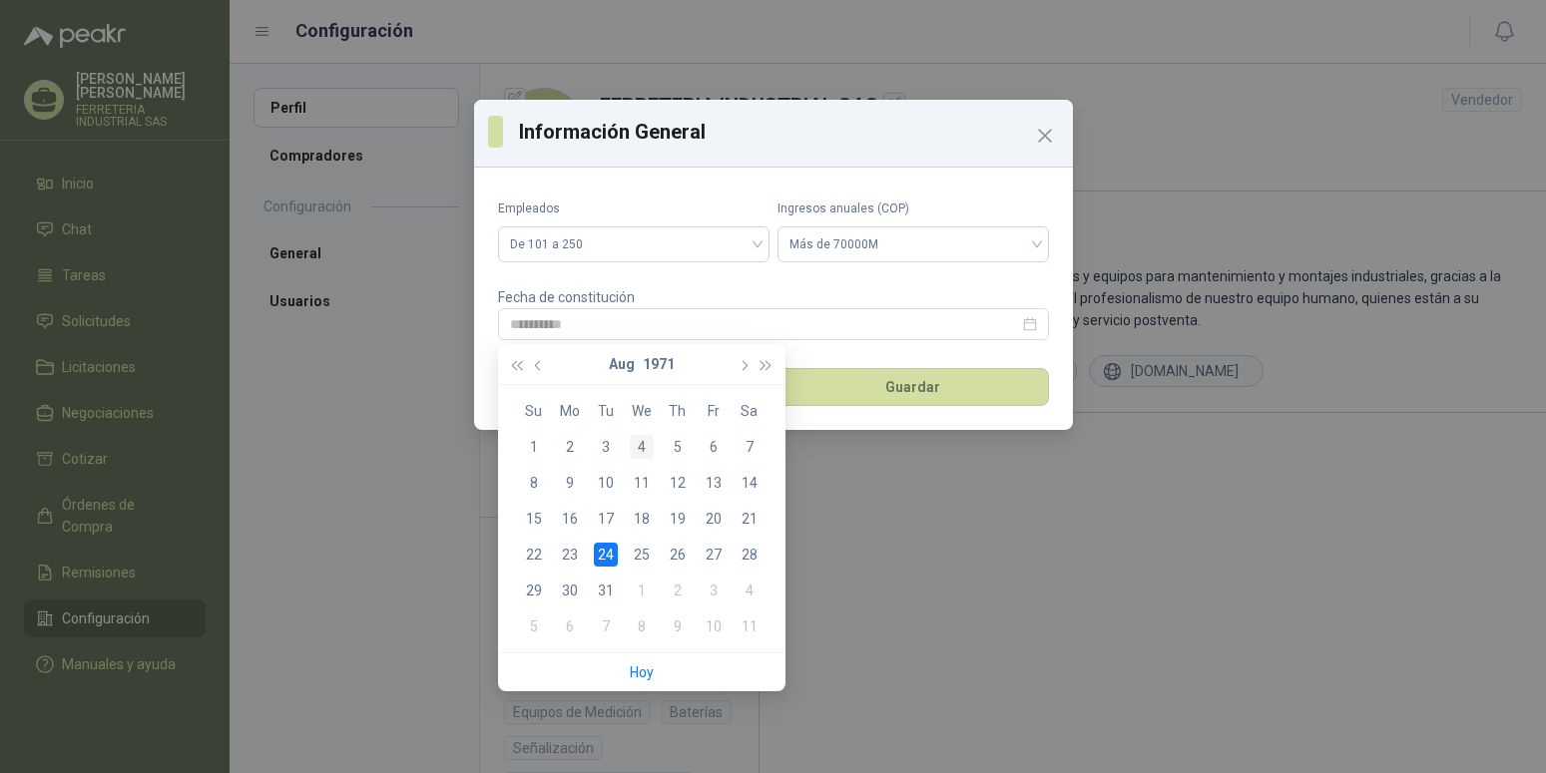
type input "**********"
click at [640, 443] on div "4" at bounding box center [642, 447] width 24 height 24
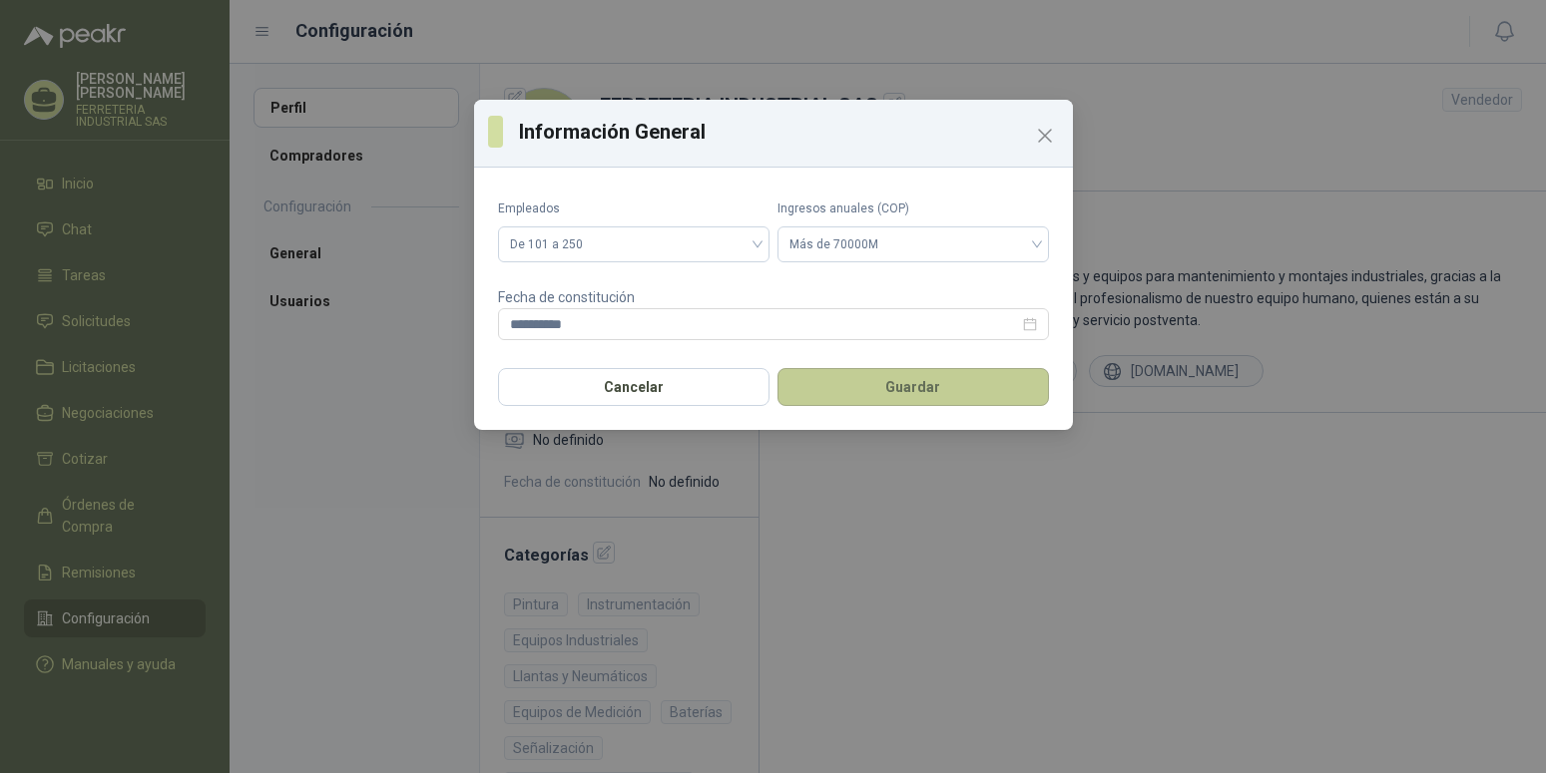
click at [903, 389] on button "Guardar" at bounding box center [912, 387] width 271 height 38
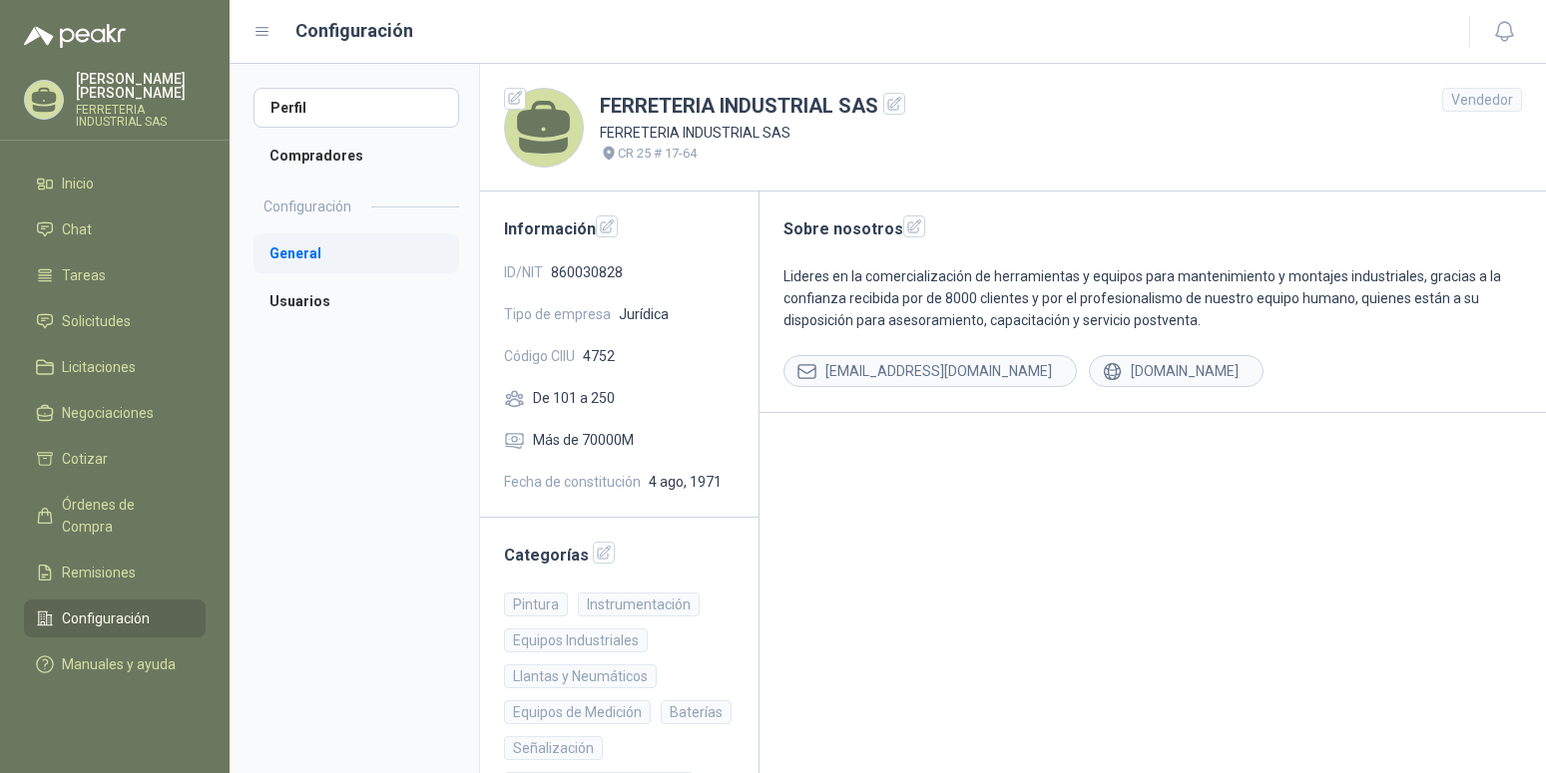
click at [303, 258] on li "General" at bounding box center [356, 254] width 206 height 40
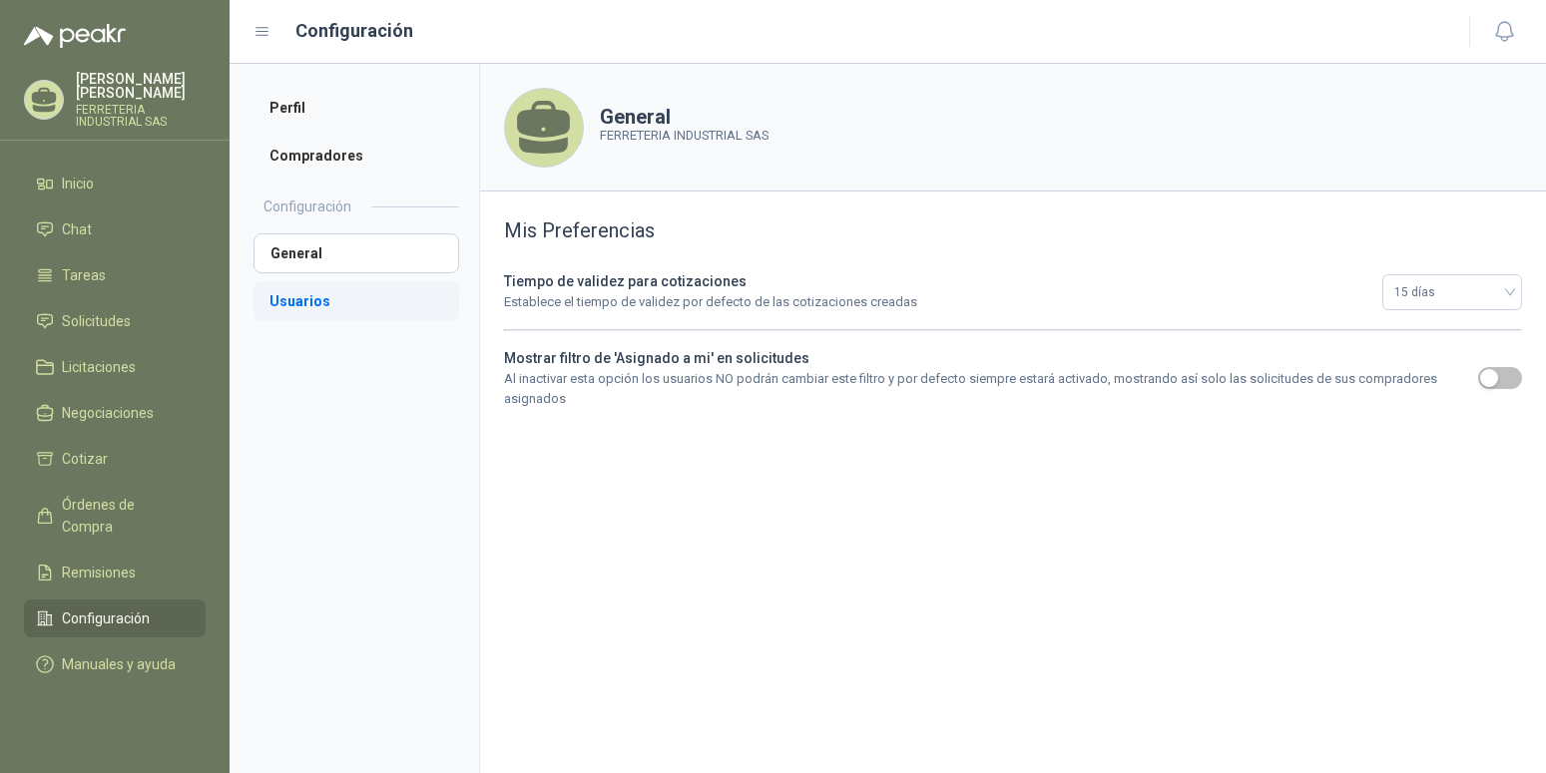
click at [292, 299] on li "Usuarios" at bounding box center [356, 301] width 206 height 40
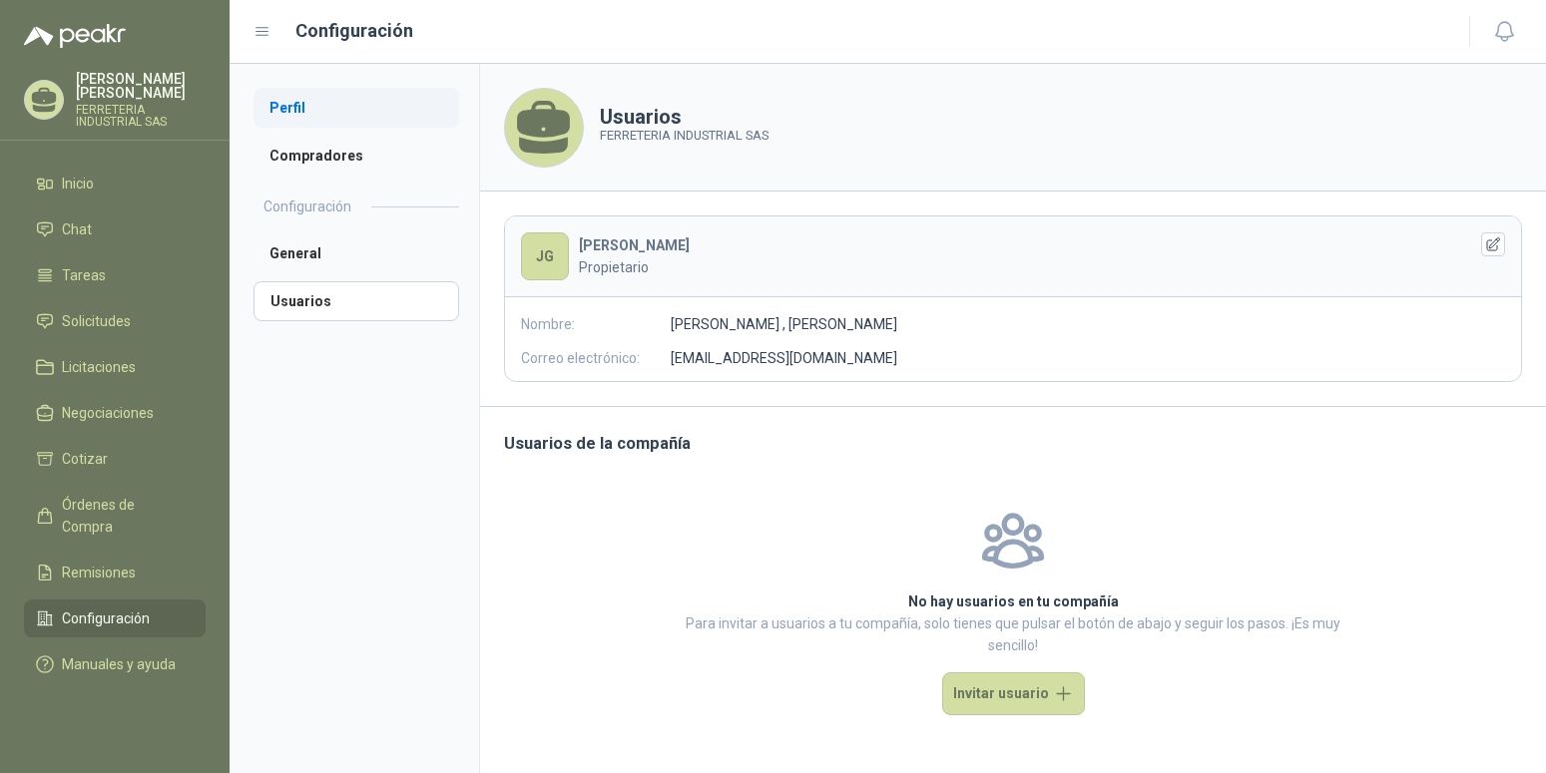
click at [291, 108] on li "Perfil" at bounding box center [356, 108] width 206 height 40
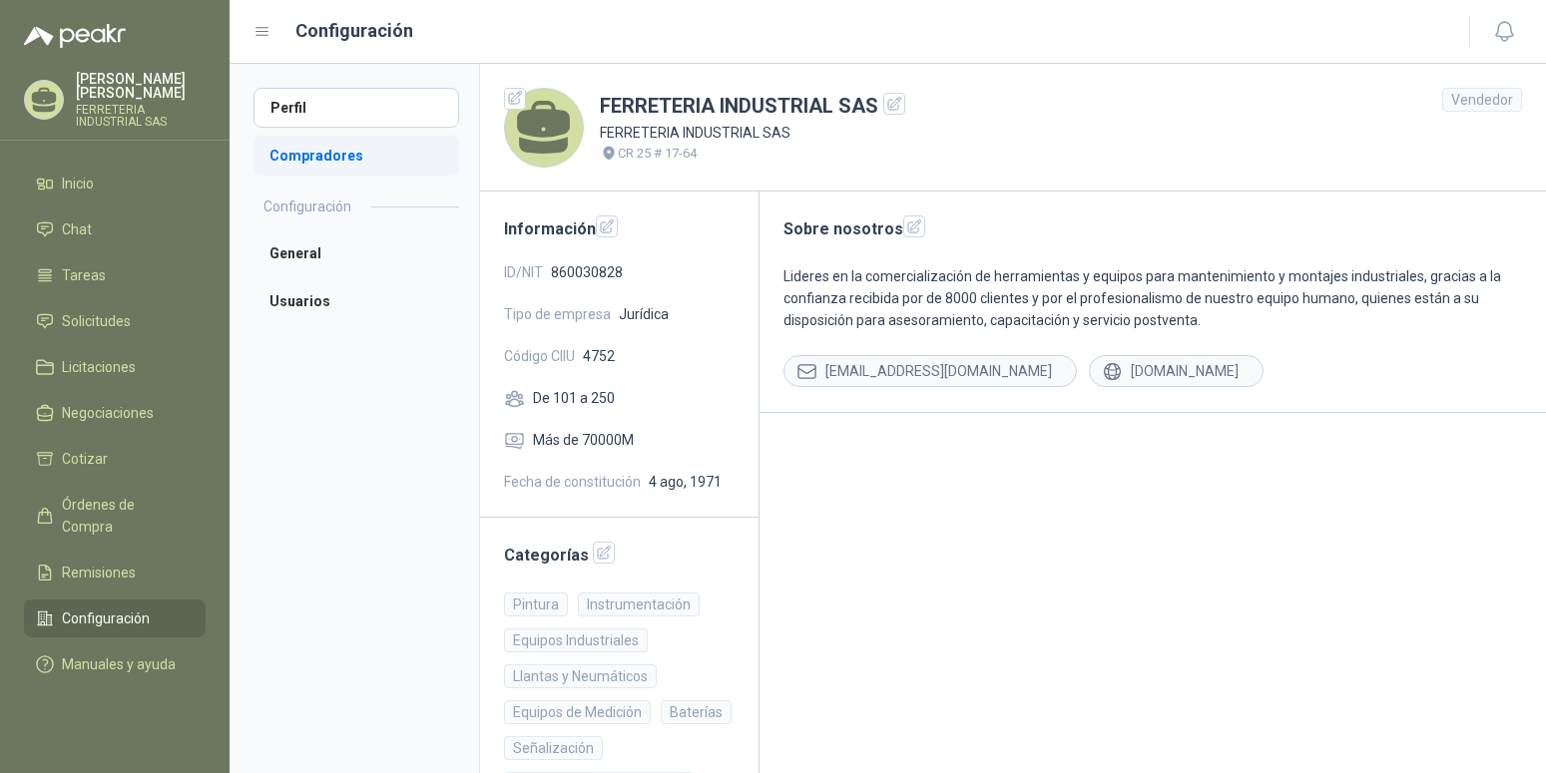
click at [340, 161] on li "Compradores" at bounding box center [356, 156] width 206 height 40
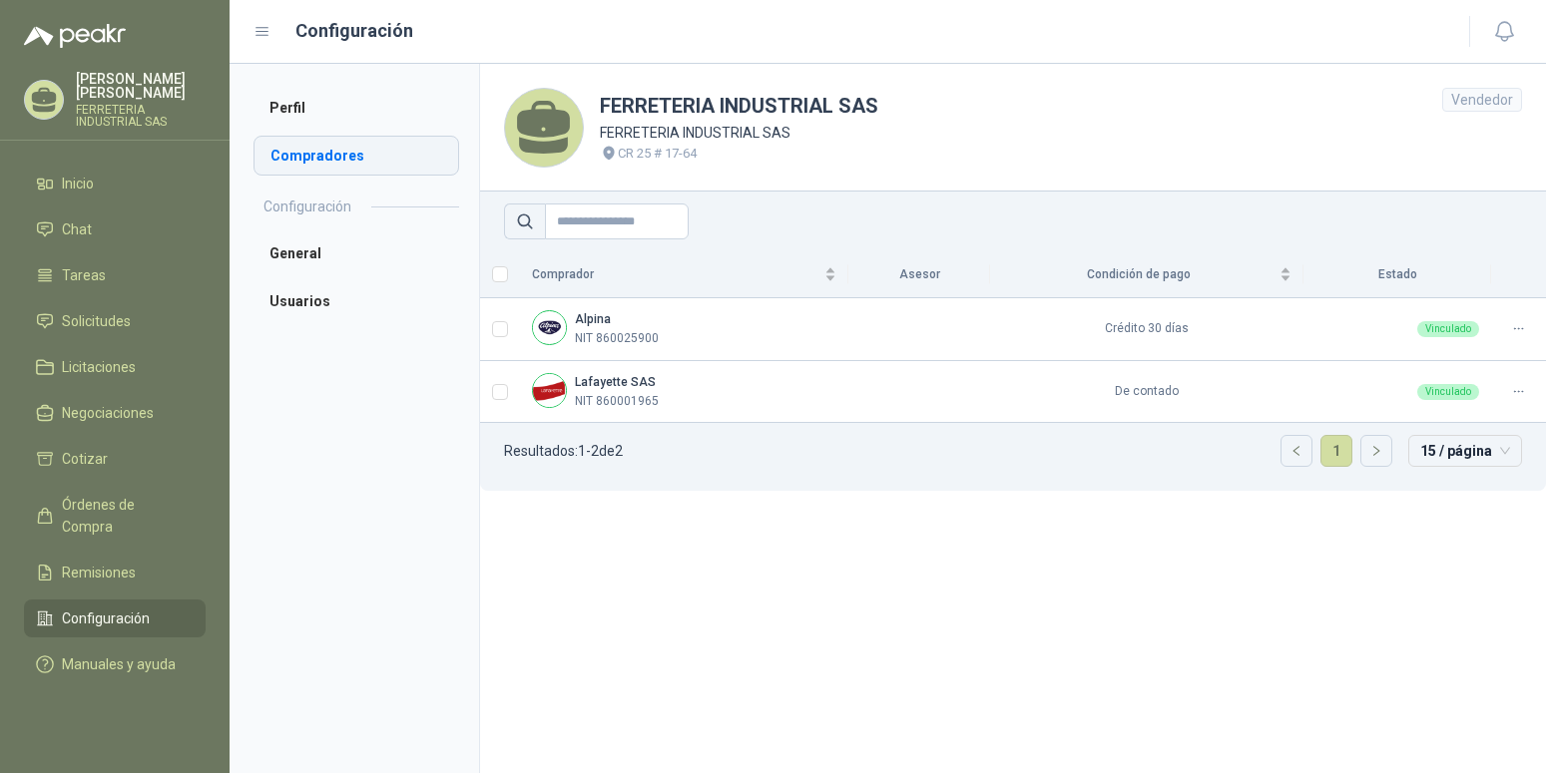
click at [303, 154] on li "Compradores" at bounding box center [356, 156] width 206 height 40
click at [100, 654] on span "Manuales y ayuda" at bounding box center [119, 665] width 114 height 22
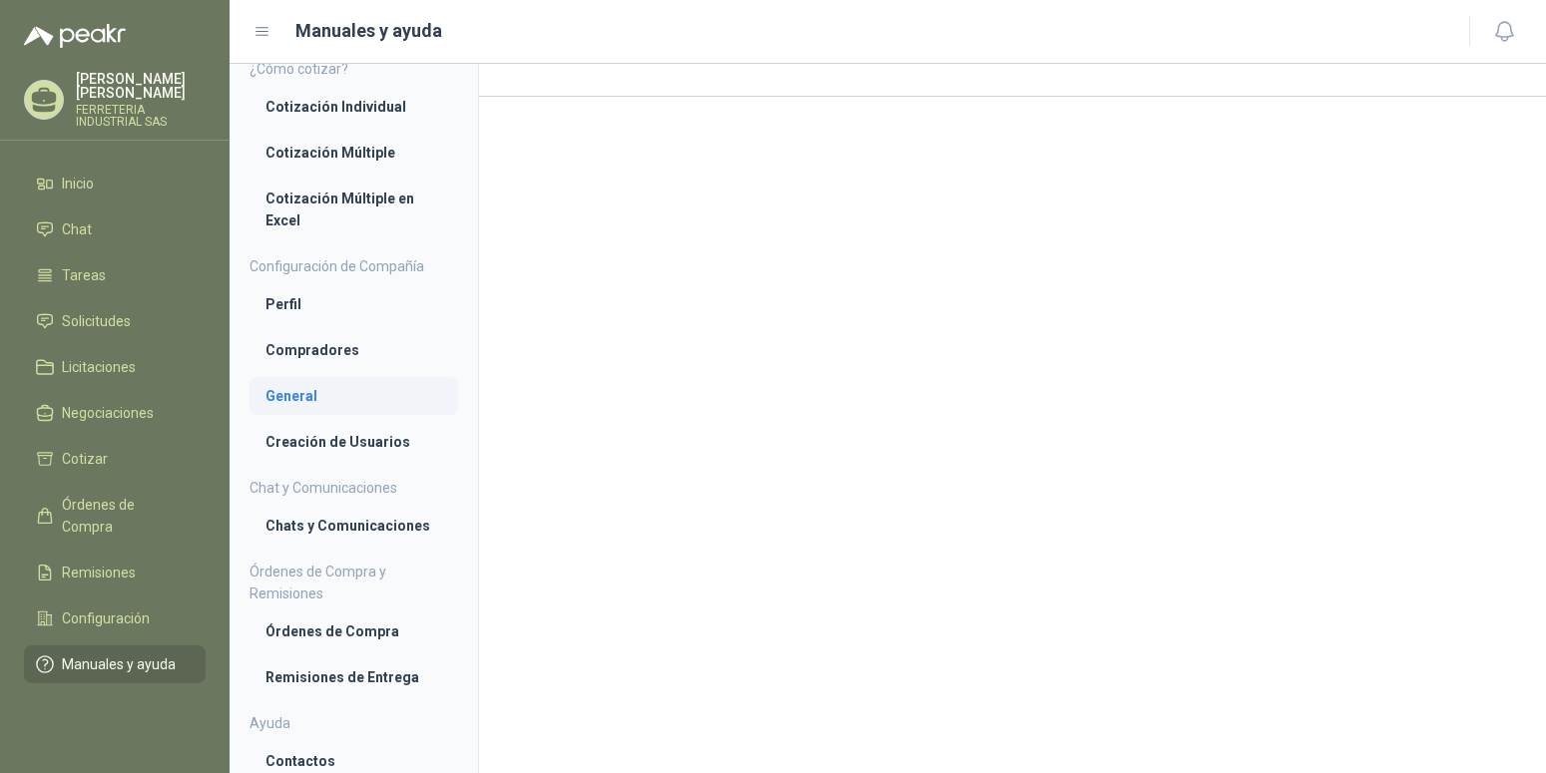
scroll to position [29, 0]
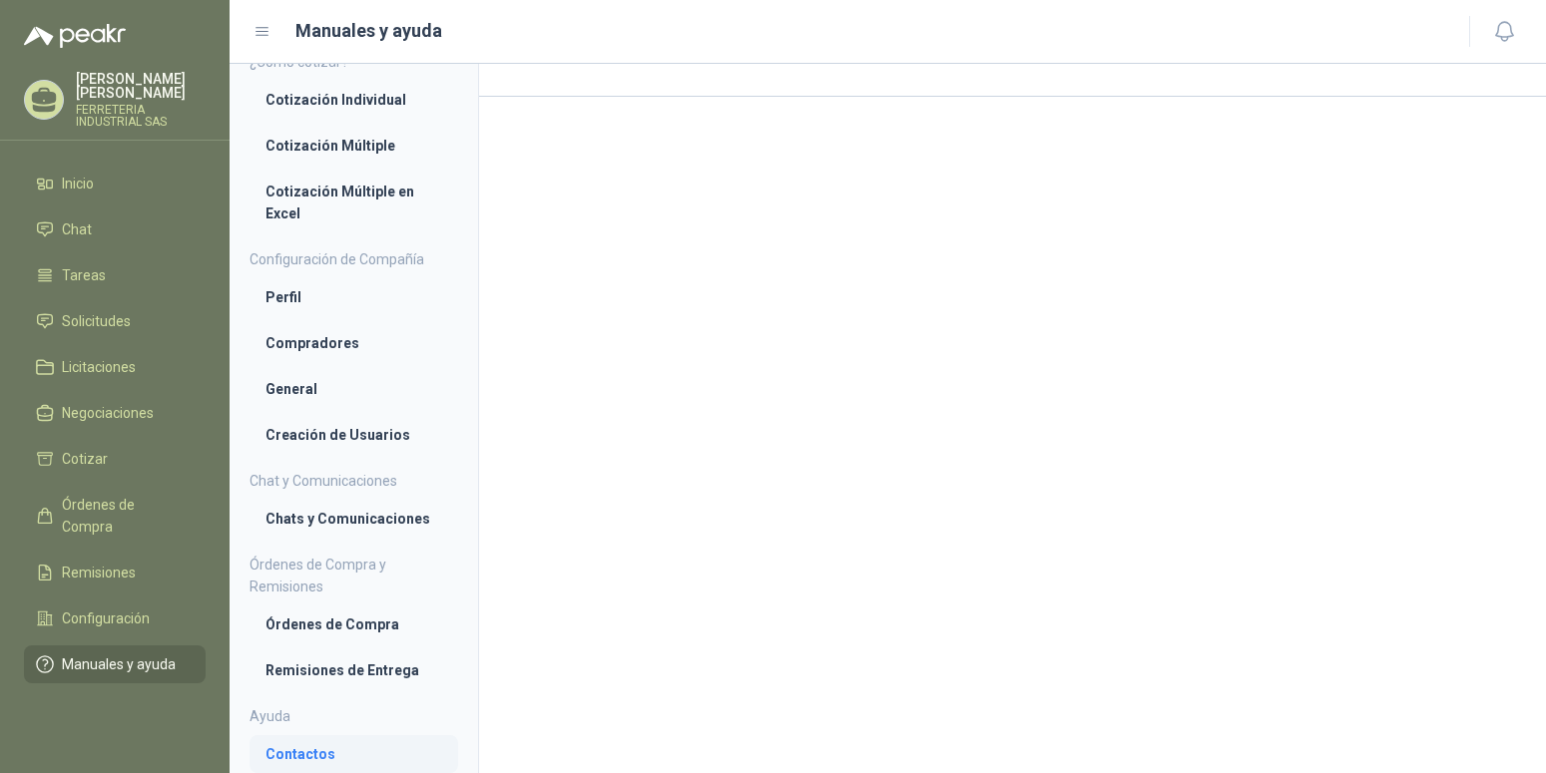
click at [304, 757] on li "Contactos" at bounding box center [353, 754] width 177 height 22
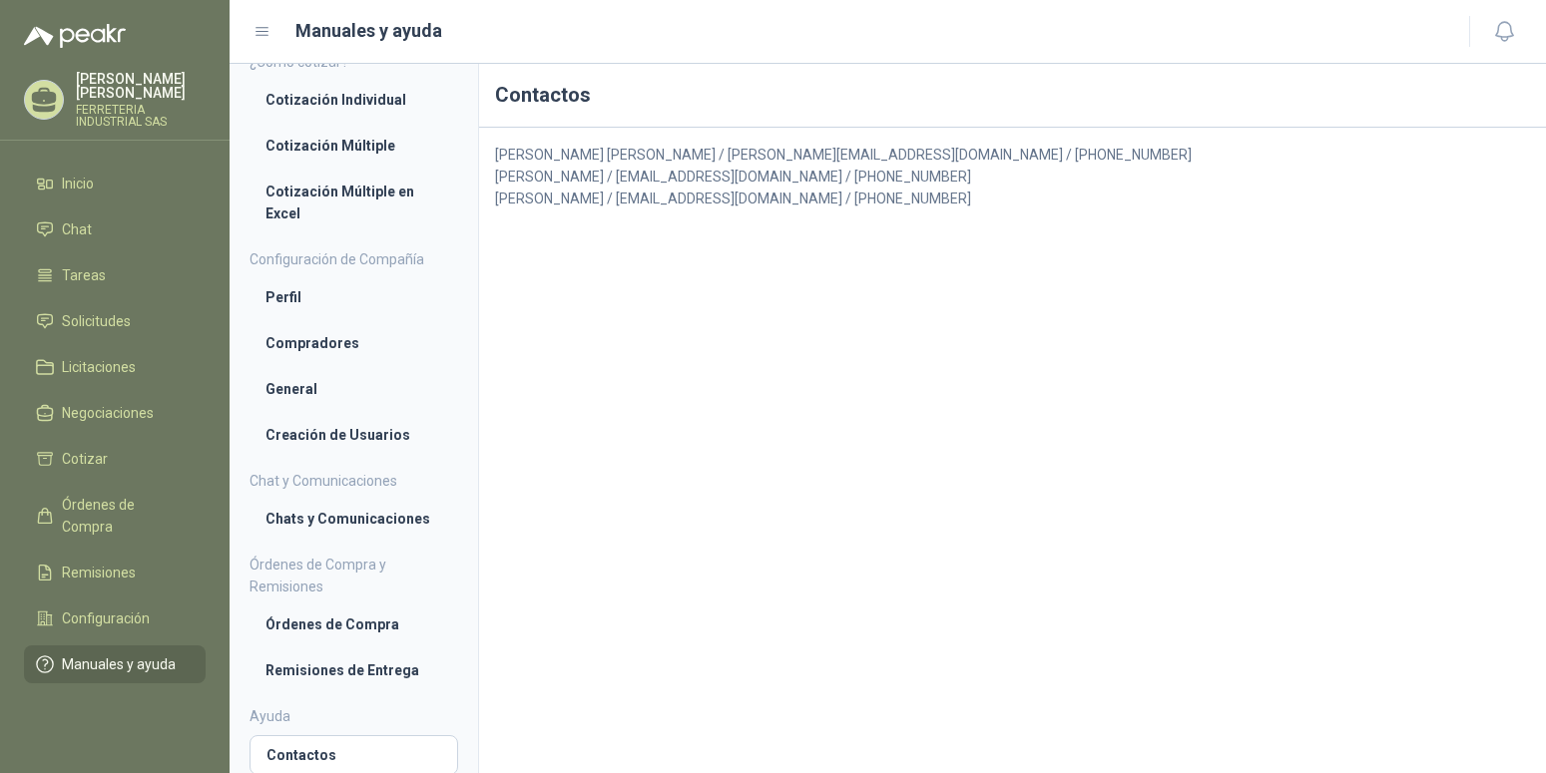
click at [125, 83] on p "[PERSON_NAME]" at bounding box center [141, 86] width 130 height 28
click at [863, 495] on div "Contactos [PERSON_NAME] [PERSON_NAME] / [EMAIL_ADDRESS][DOMAIN_NAME] / [PHONE_N…" at bounding box center [1012, 419] width 1067 height 710
